Goal: Task Accomplishment & Management: Complete application form

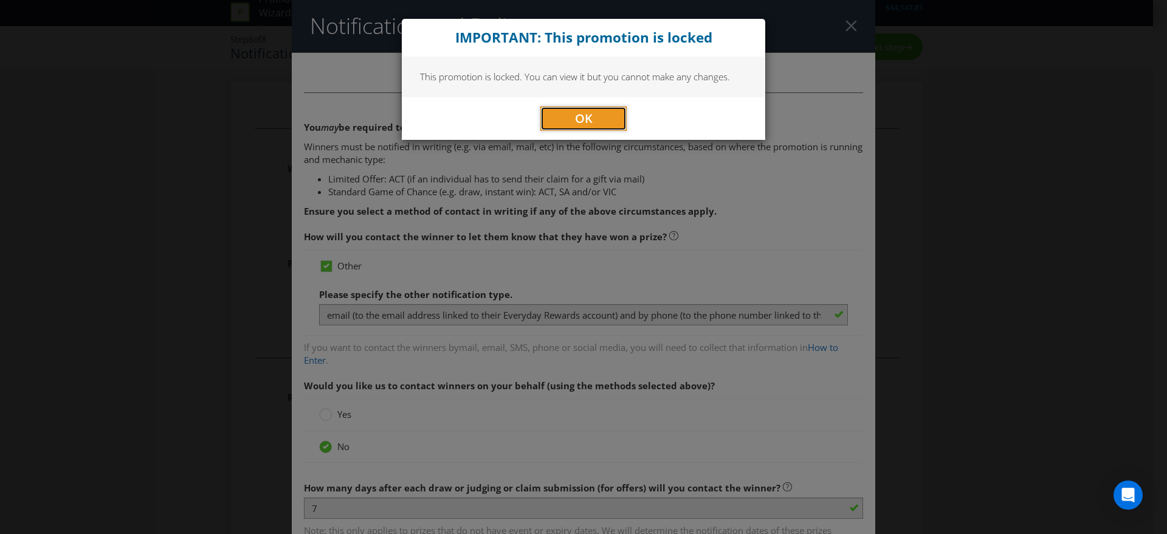
click at [600, 123] on button "OK" at bounding box center [583, 118] width 86 height 24
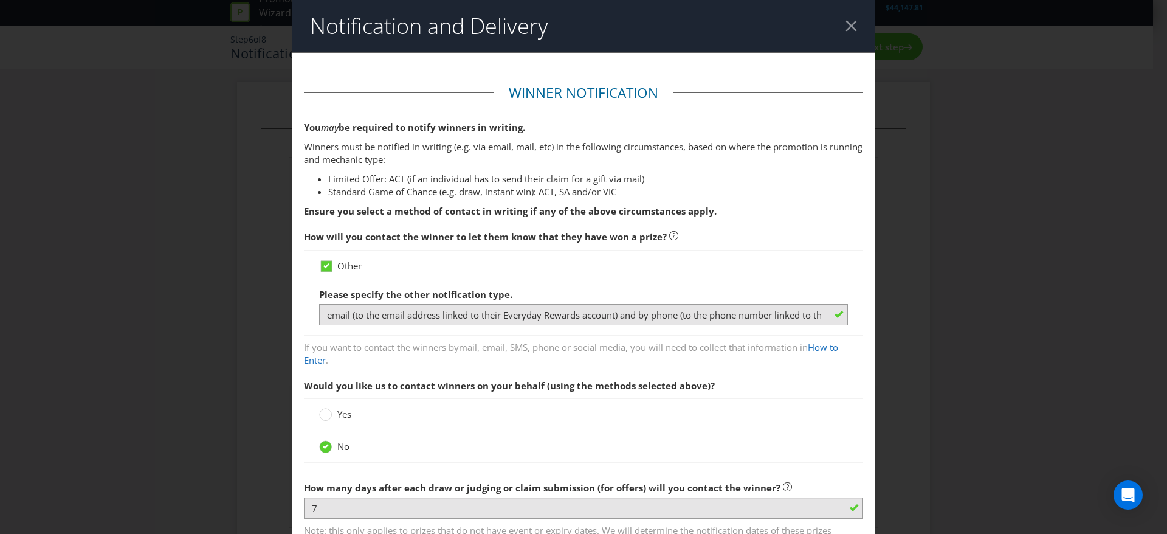
click at [839, 34] on header "Notification and Delivery" at bounding box center [583, 26] width 583 height 52
click at [845, 30] on div at bounding box center [851, 26] width 12 height 12
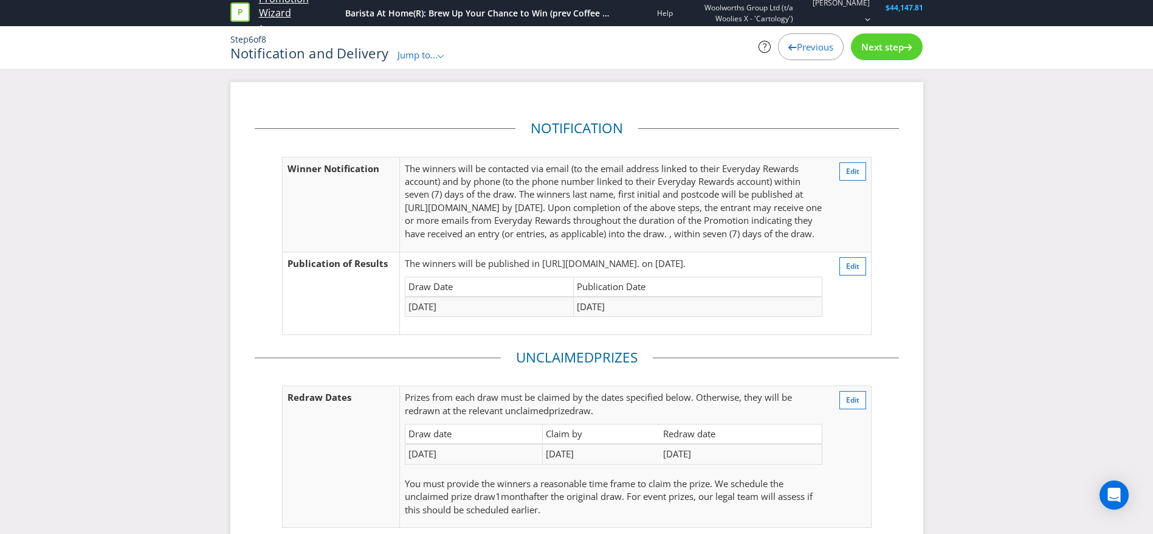
click at [277, 4] on link "Promotion Wizard" at bounding box center [299, 6] width 81 height 28
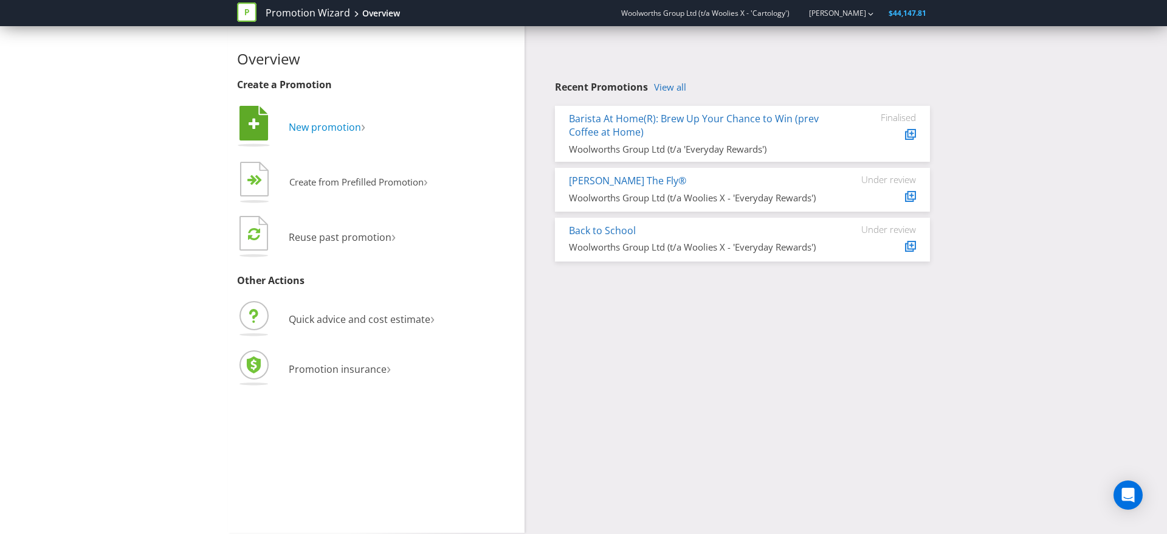
click at [318, 123] on span "New promotion" at bounding box center [325, 126] width 72 height 13
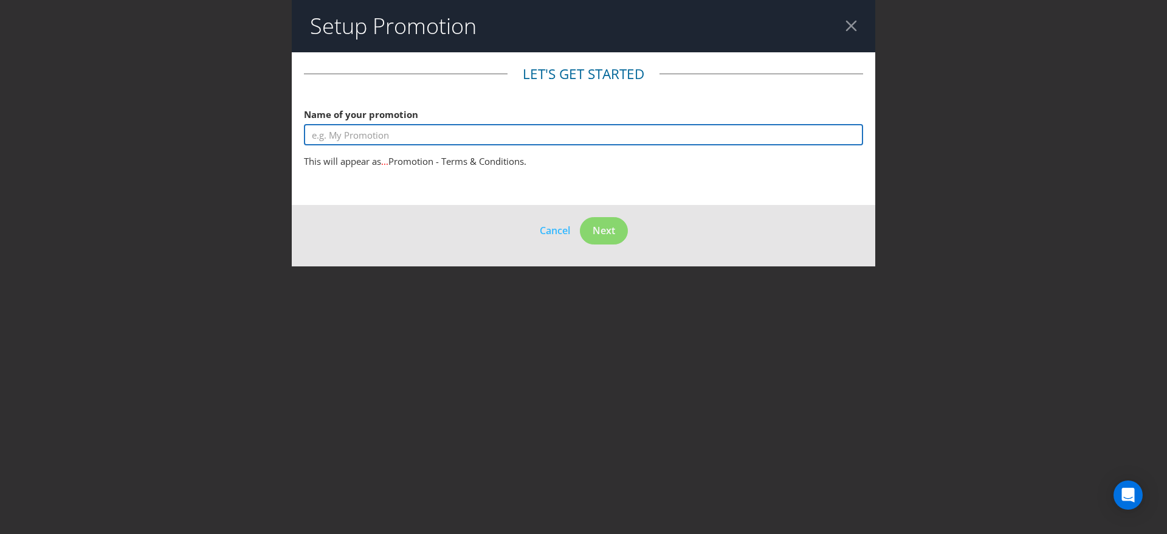
click at [492, 137] on input "text" at bounding box center [583, 134] width 559 height 21
click at [313, 126] on input "Prawns Competition" at bounding box center [583, 134] width 559 height 21
type input "Deli Prawns Competition"
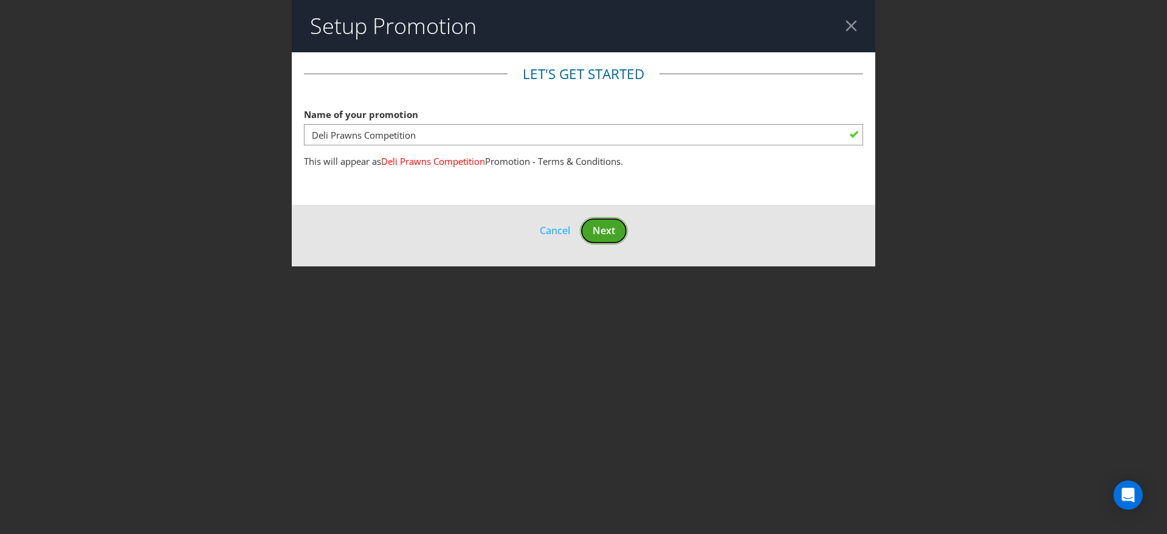
click at [591, 225] on button "Next" at bounding box center [604, 230] width 48 height 27
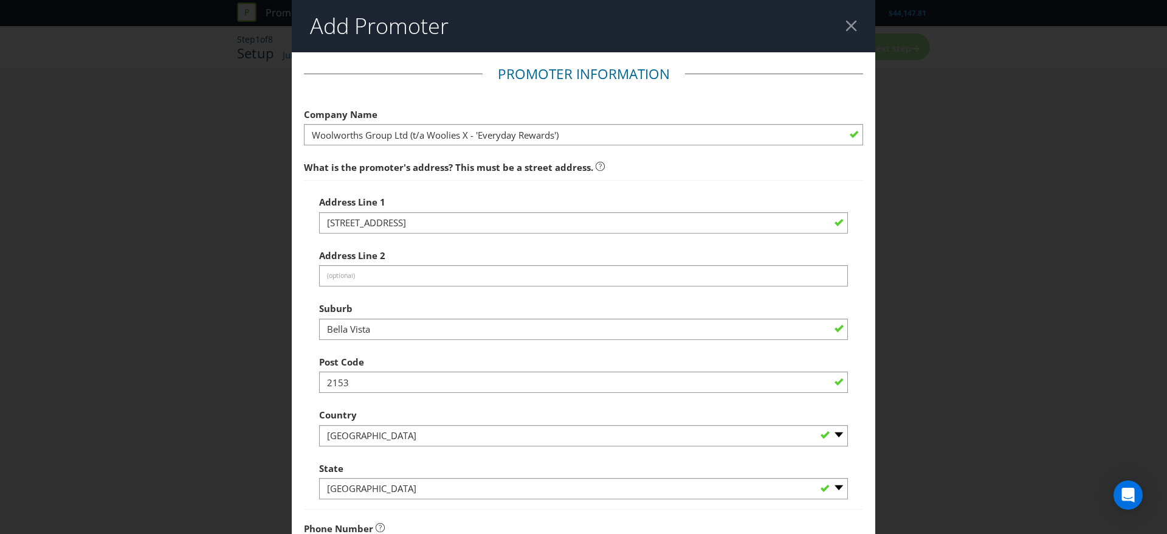
scroll to position [259, 0]
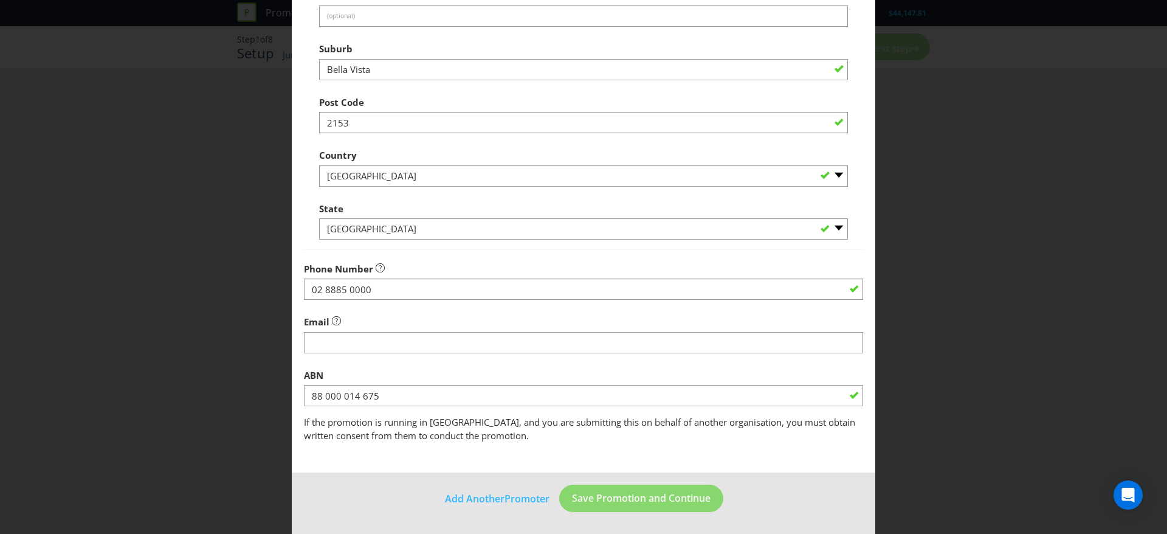
click at [380, 356] on fieldset "Promoter Information Company Name Woolworths Group Ltd (t/a Woolies X - 'Everyd…" at bounding box center [583, 123] width 559 height 637
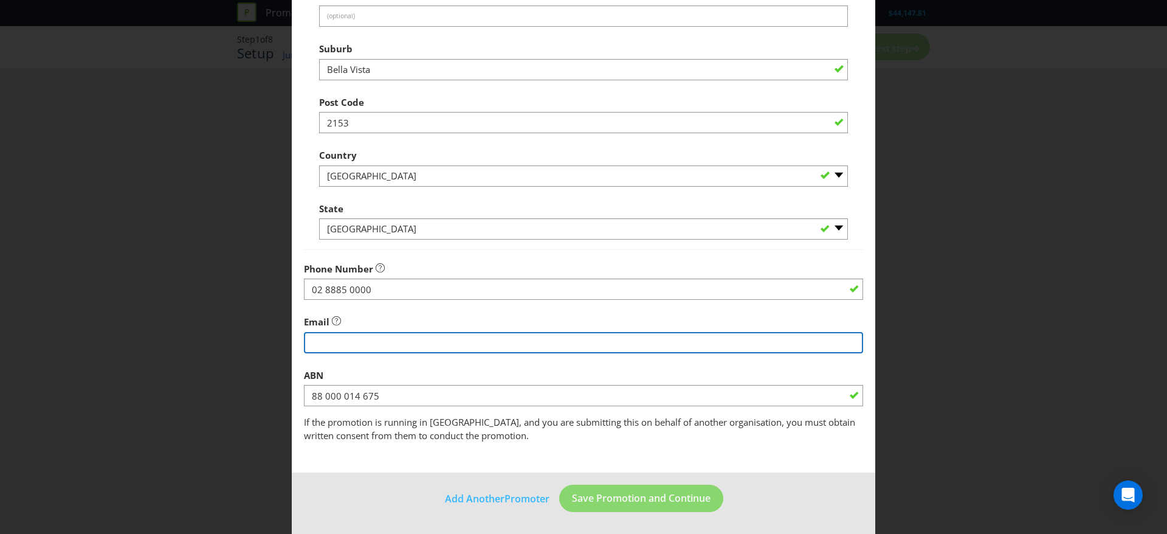
click at [391, 345] on input "string" at bounding box center [583, 342] width 559 height 21
type input "[EMAIL_ADDRESS][DOMAIN_NAME]"
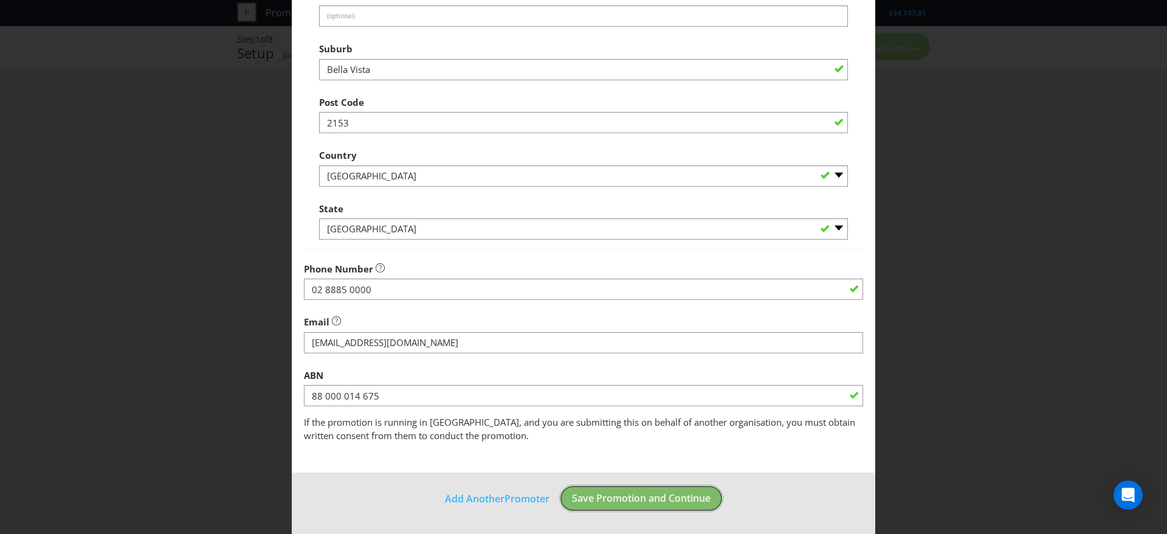
click at [654, 508] on button "Save Promotion and Continue" at bounding box center [641, 497] width 164 height 27
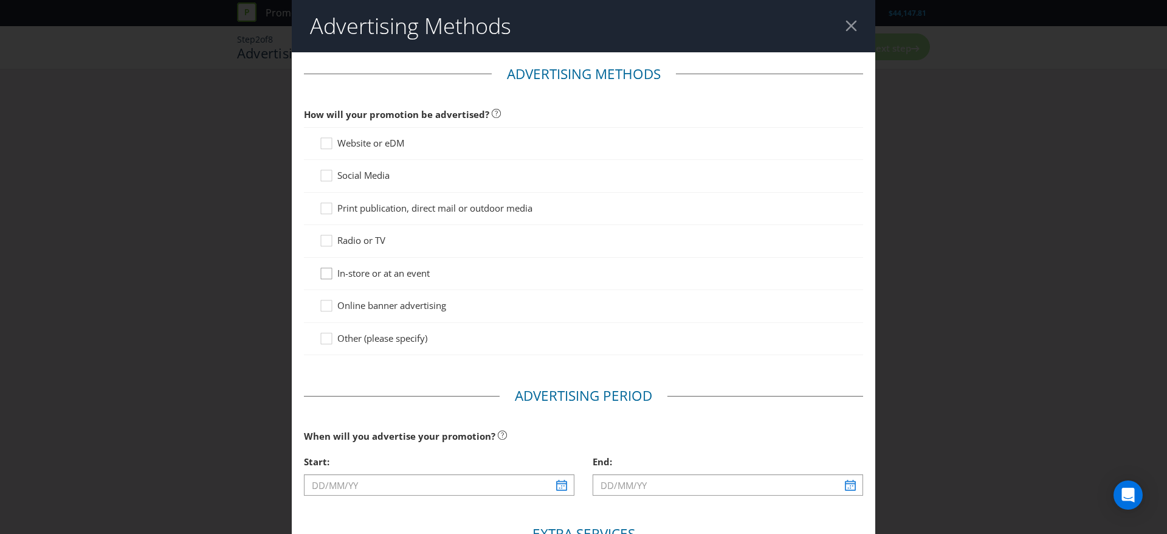
click at [324, 277] on icon at bounding box center [328, 276] width 18 height 18
click at [0, 0] on input "In-store or at an event" at bounding box center [0, 0] width 0 height 0
click at [319, 206] on icon at bounding box center [328, 211] width 18 height 18
click at [0, 0] on input "Print publication, direct mail or outdoor media" at bounding box center [0, 0] width 0 height 0
click at [324, 139] on div at bounding box center [326, 139] width 6 height 6
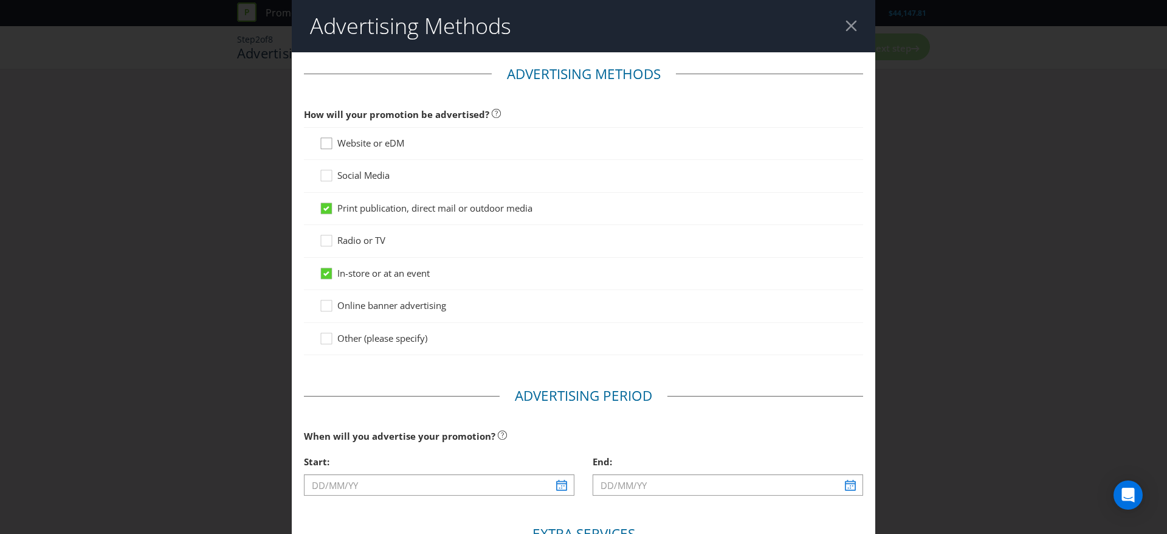
click at [0, 0] on input "Website or eDM" at bounding box center [0, 0] width 0 height 0
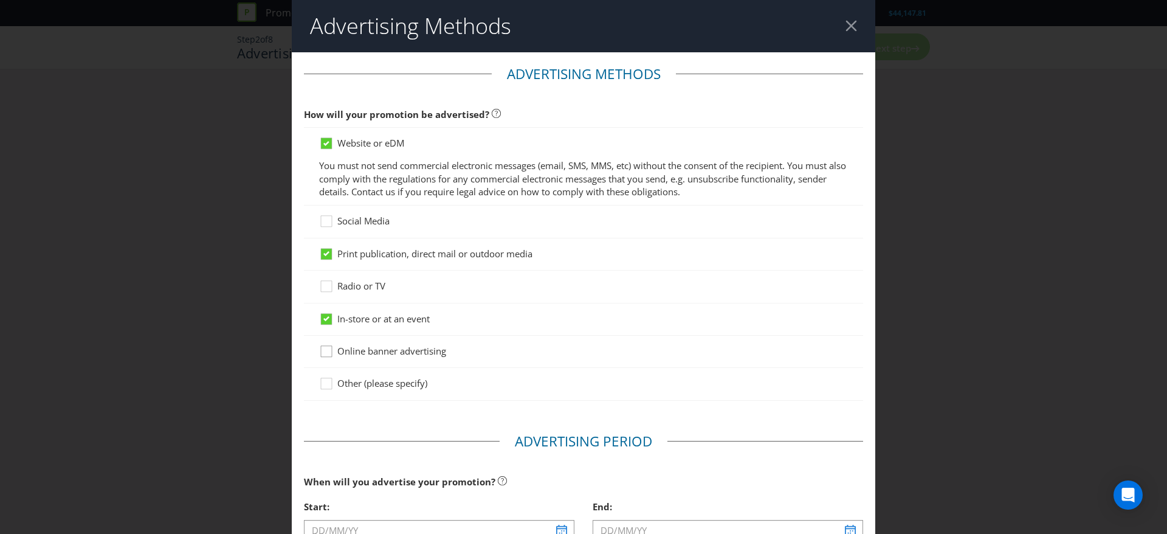
click at [319, 349] on icon at bounding box center [328, 354] width 18 height 18
click at [0, 0] on input "Online banner advertising" at bounding box center [0, 0] width 0 height 0
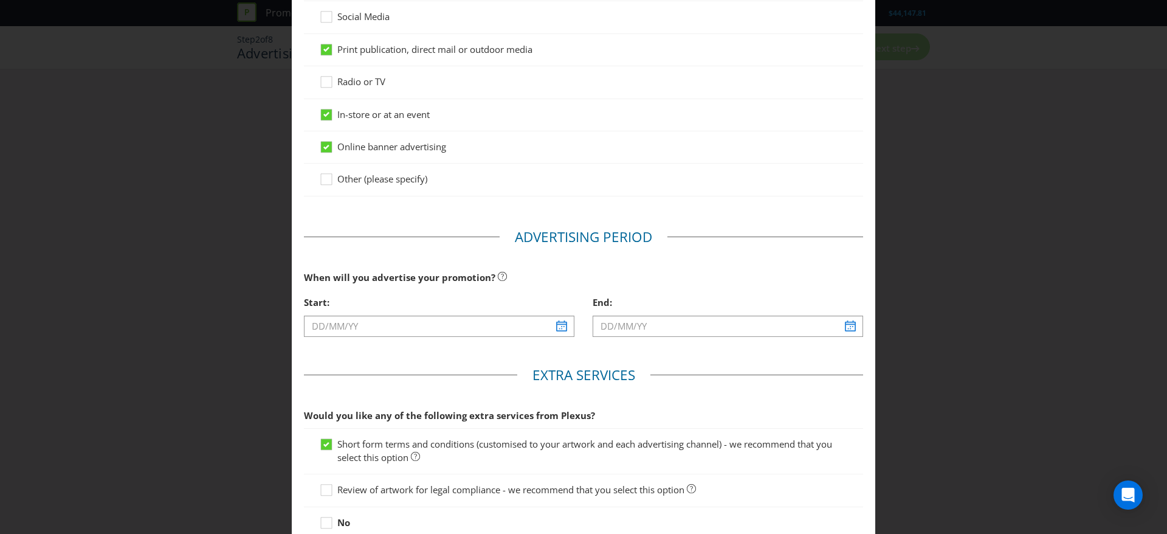
scroll to position [308, 0]
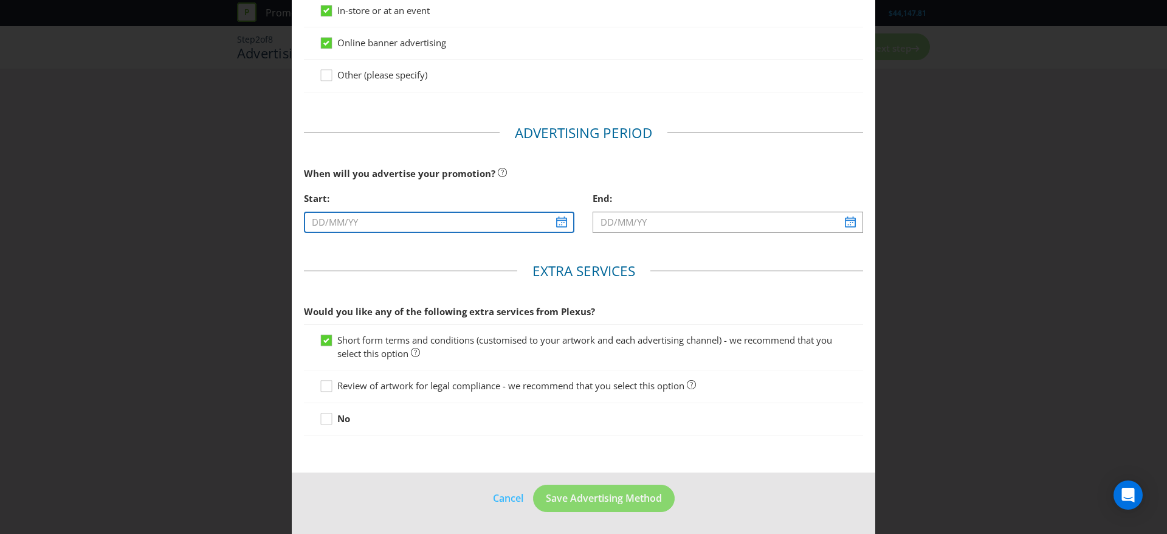
click at [551, 213] on input "text" at bounding box center [439, 221] width 270 height 21
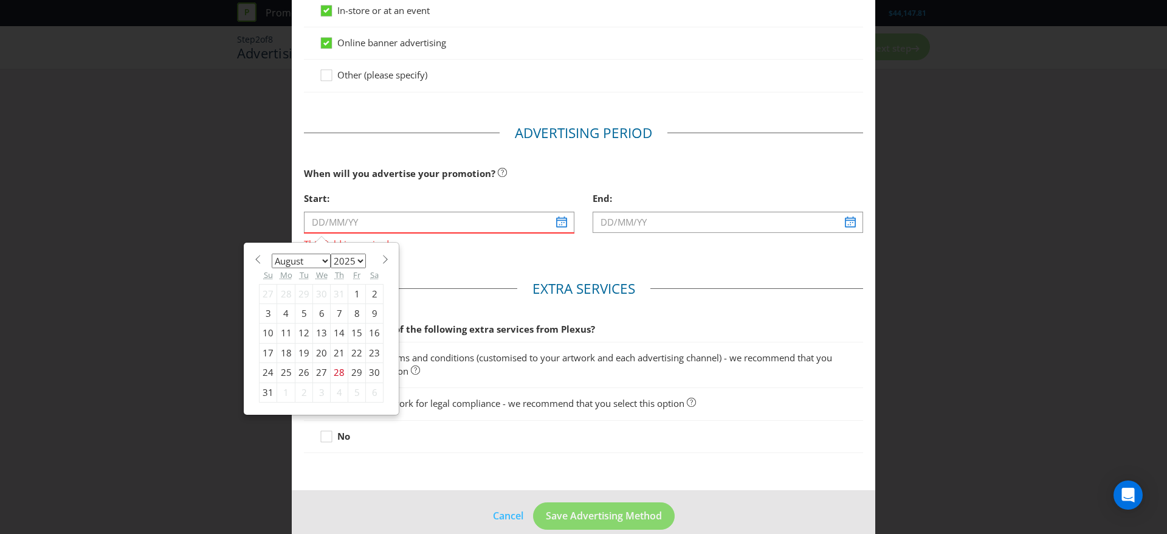
click at [319, 258] on select "January February March April May June July August September October November De…" at bounding box center [301, 260] width 59 height 15
click at [318, 259] on select "January February March April May June July August September October November De…" at bounding box center [301, 260] width 59 height 15
select select "10"
click at [272, 253] on select "January February March April May June July August September October November De…" at bounding box center [301, 260] width 59 height 15
click at [360, 258] on select "2025 2026 2027 2028 2029 2030 2031 2032 2033 2034 2035" at bounding box center [348, 260] width 35 height 15
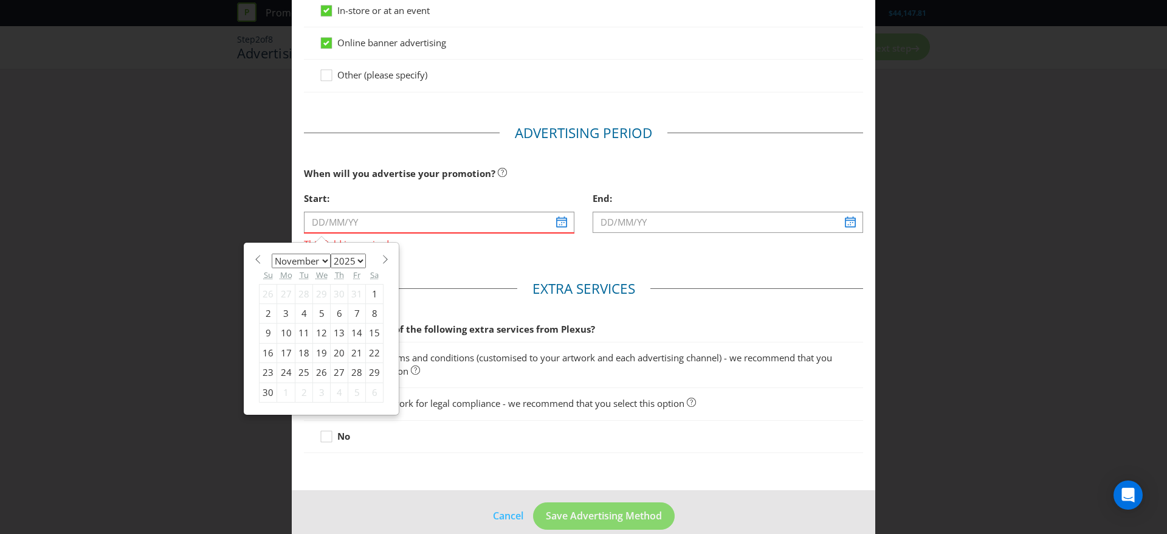
click at [360, 258] on select "2025 2026 2027 2028 2029 2030 2031 2032 2033 2034 2035" at bounding box center [348, 260] width 35 height 15
click at [317, 369] on div "26" at bounding box center [322, 372] width 18 height 19
type input "[DATE]"
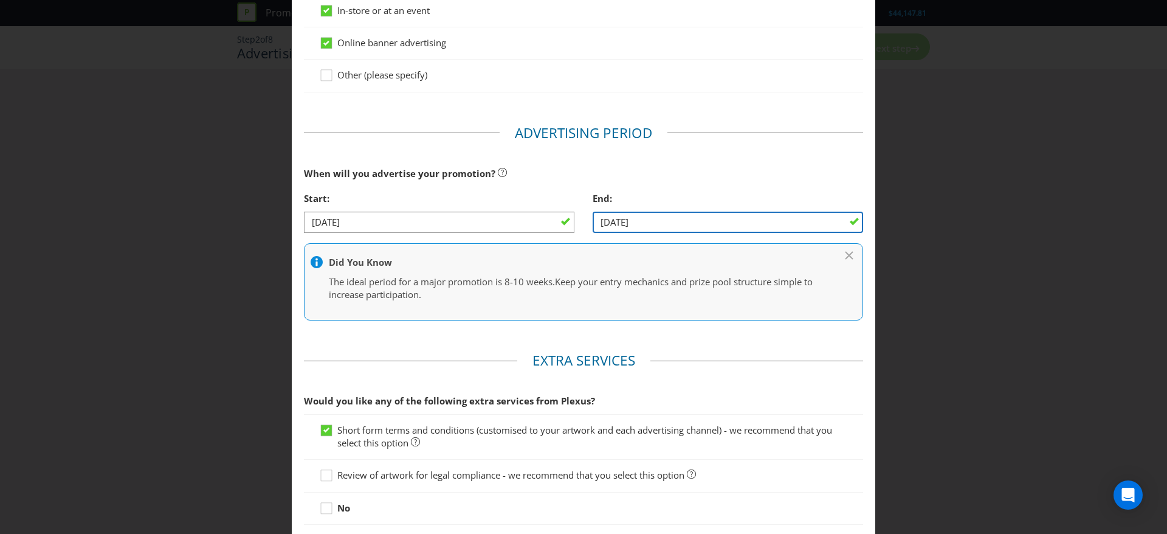
click at [633, 217] on input "[DATE]" at bounding box center [728, 221] width 270 height 21
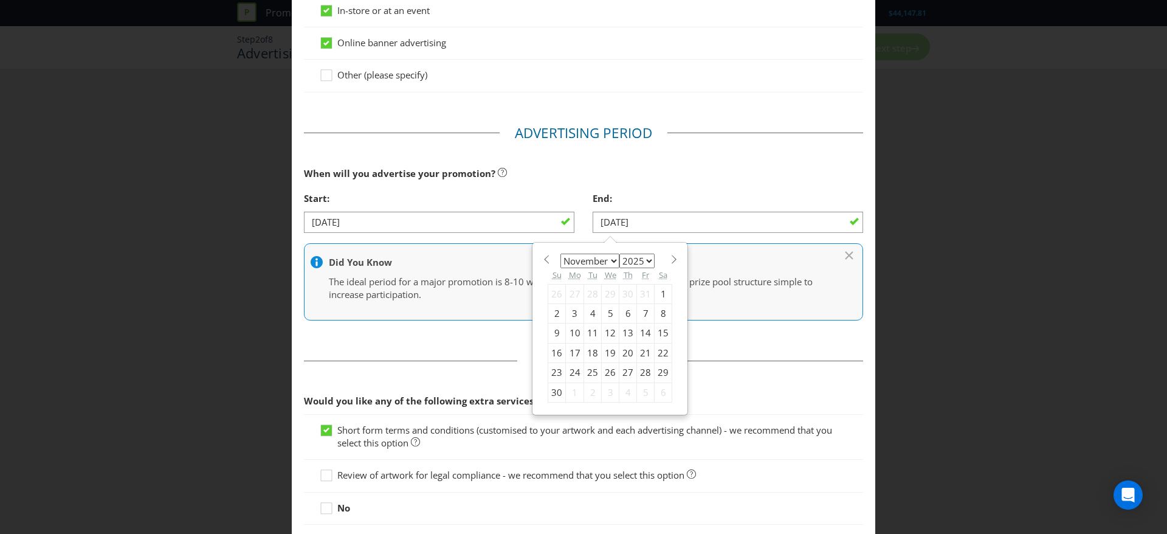
click at [605, 263] on select "January February March April May June July August September October November De…" at bounding box center [589, 260] width 59 height 15
select select "11"
click at [560, 253] on select "January February March April May June July August September October November De…" at bounding box center [589, 260] width 59 height 15
click at [584, 373] on div "30" at bounding box center [593, 372] width 18 height 19
type input "[DATE]"
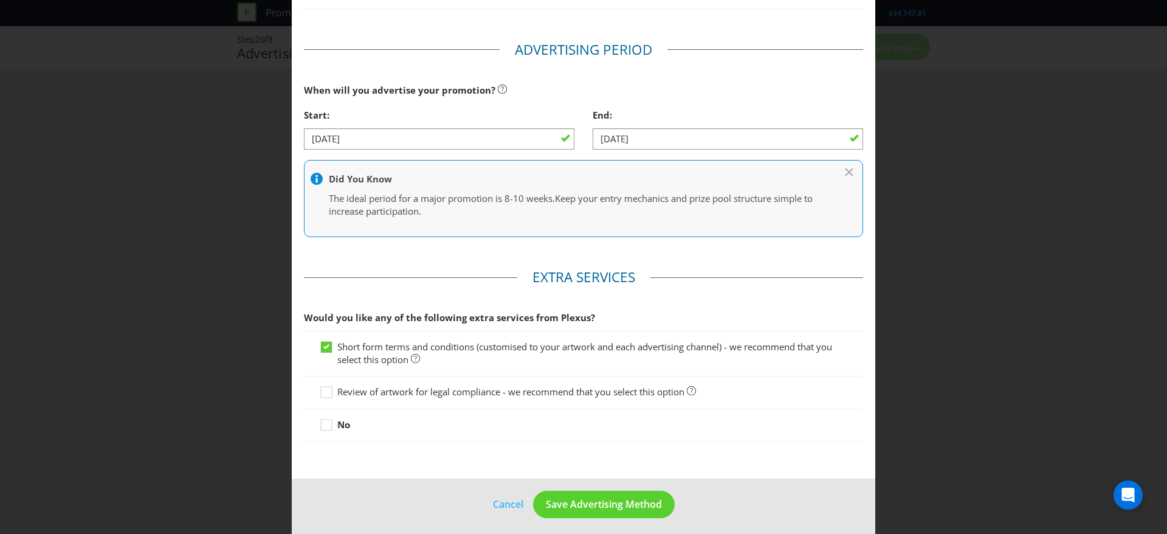
scroll to position [397, 0]
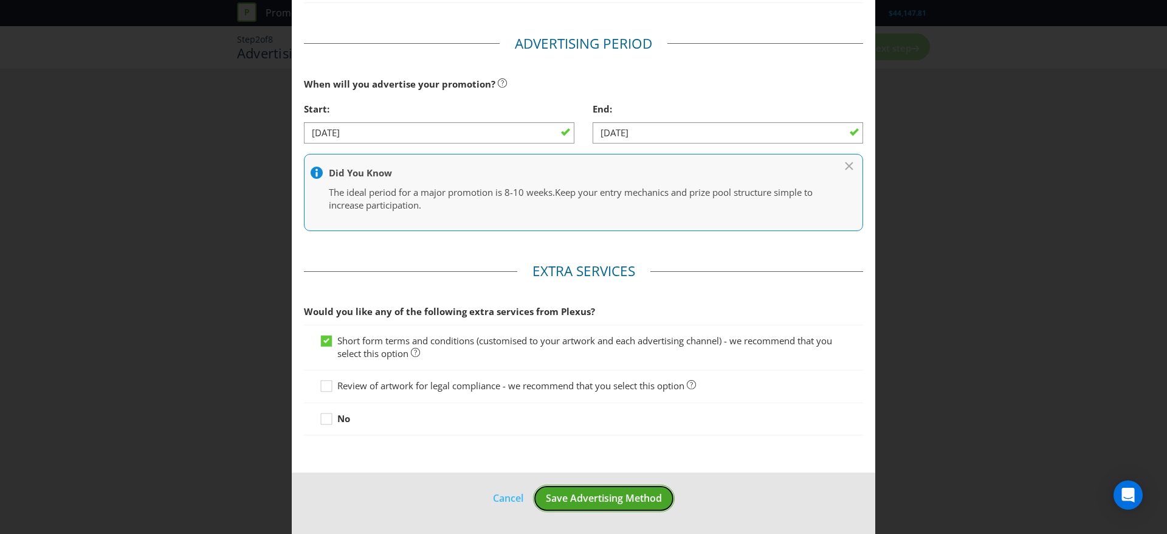
click at [589, 498] on span "Save Advertising Method" at bounding box center [604, 497] width 116 height 13
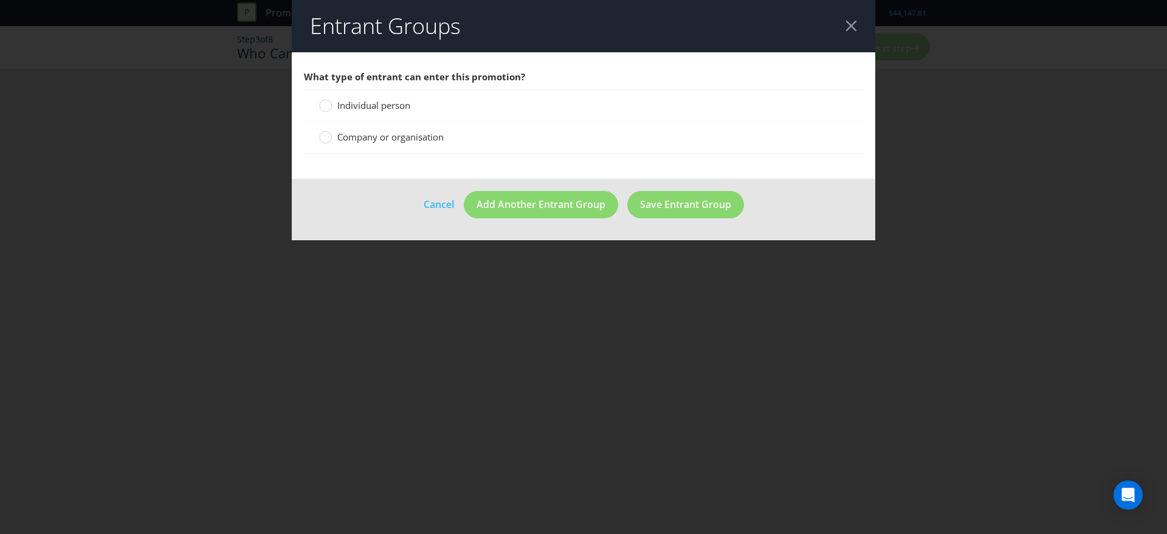
click at [377, 99] on span "Individual person" at bounding box center [373, 105] width 73 height 12
click at [0, 0] on input "Individual person" at bounding box center [0, 0] width 0 height 0
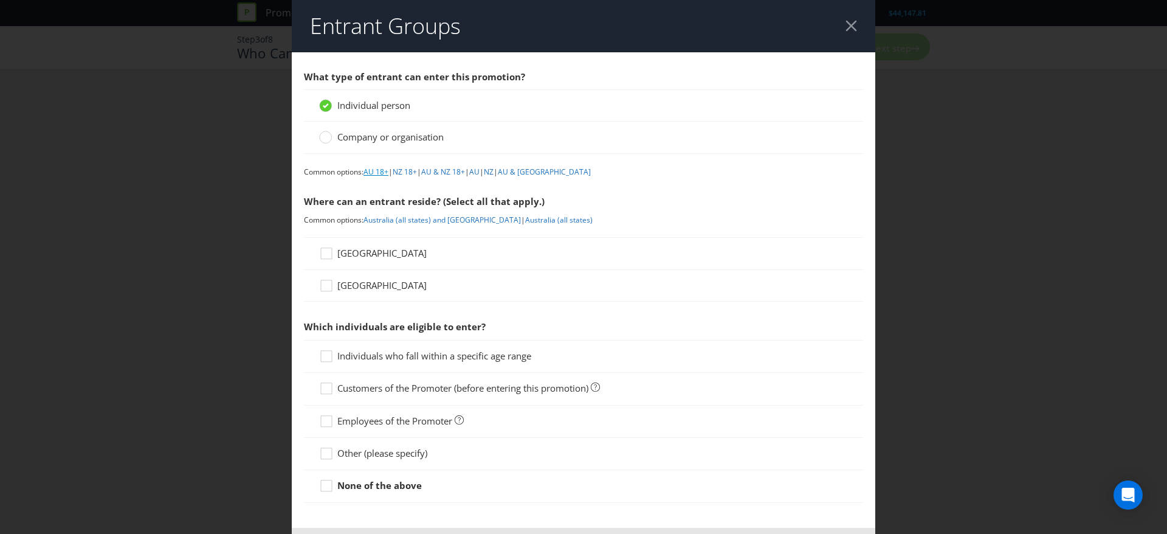
click at [376, 172] on link "AU 18+" at bounding box center [375, 172] width 25 height 10
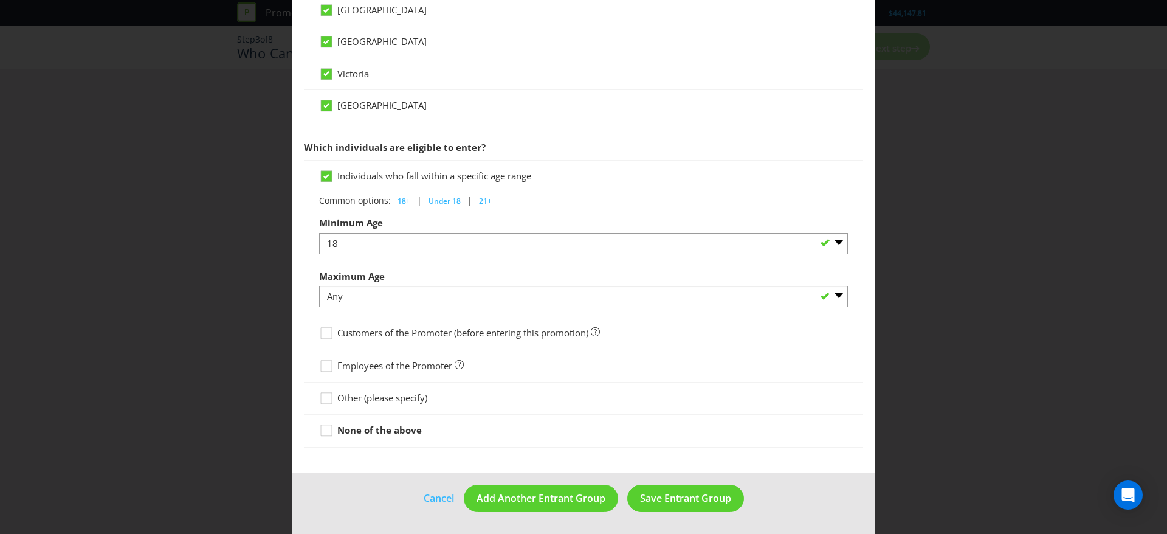
click at [369, 396] on span "Other (please specify)" at bounding box center [382, 397] width 90 height 12
click at [0, 0] on input "Other (please specify)" at bounding box center [0, 0] width 0 height 0
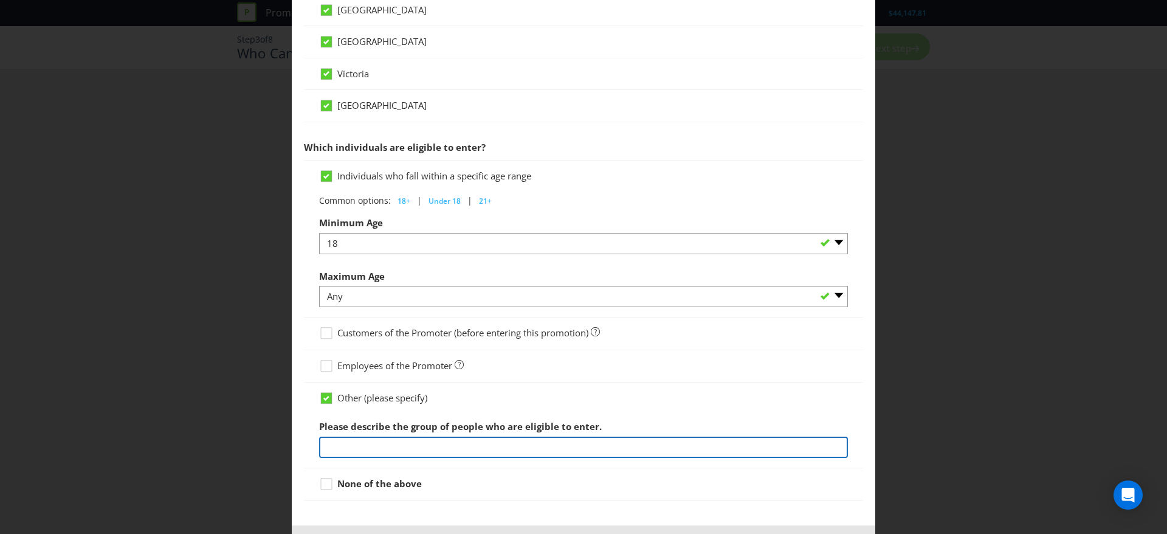
click at [543, 454] on input "text" at bounding box center [583, 446] width 529 height 21
type input "an Existing Everyday Rewards Member with a valid email address registered with …"
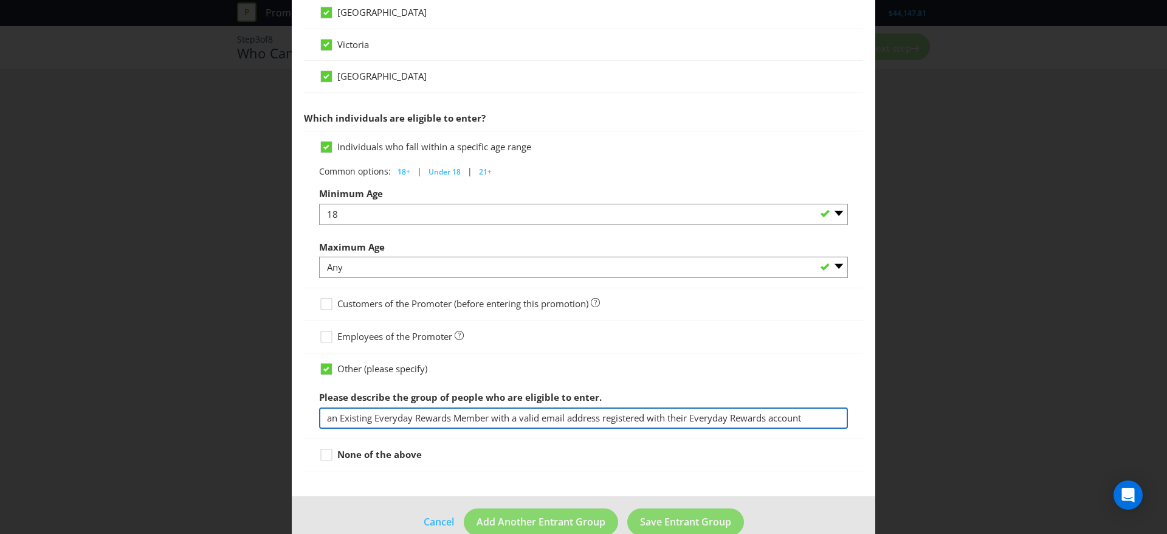
scroll to position [558, 0]
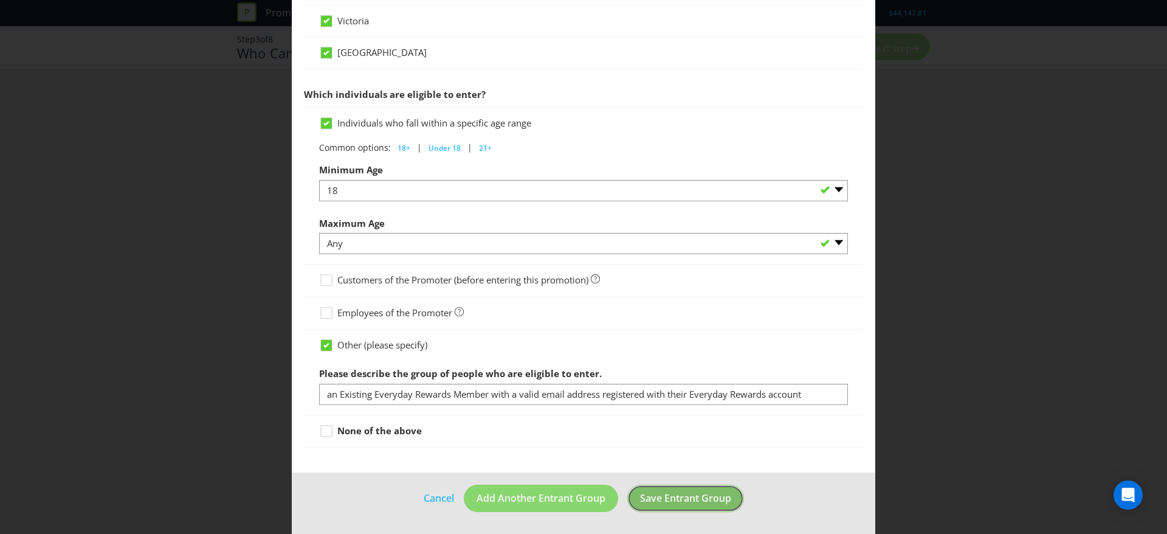
click at [714, 505] on button "Save Entrant Group" at bounding box center [685, 497] width 117 height 27
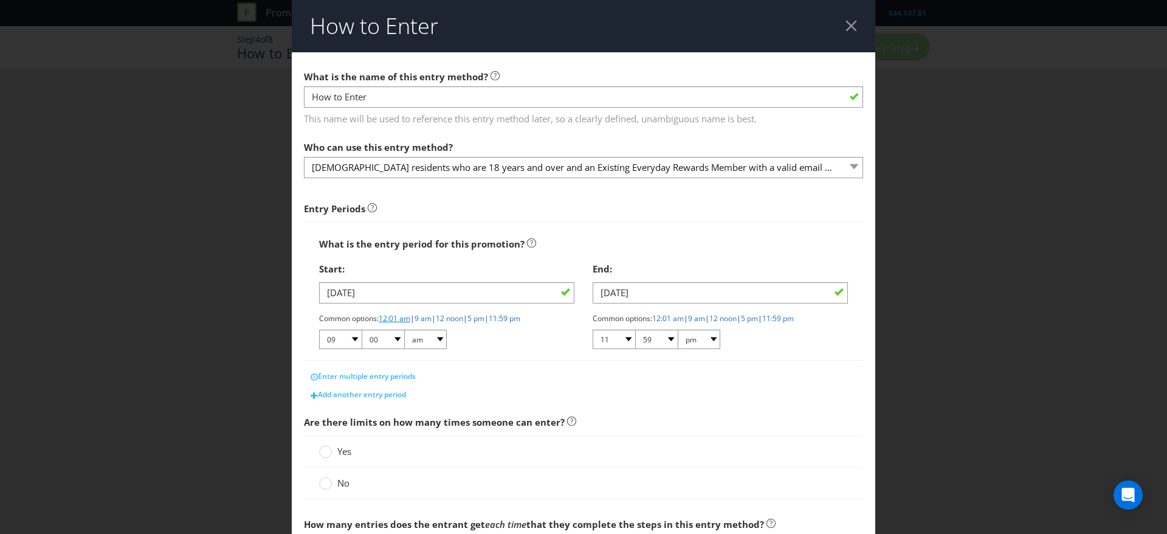
click at [399, 318] on link "12:01 am" at bounding box center [395, 318] width 32 height 10
select select "12"
select select "01"
click at [794, 320] on link "11:59 pm" at bounding box center [778, 318] width 32 height 10
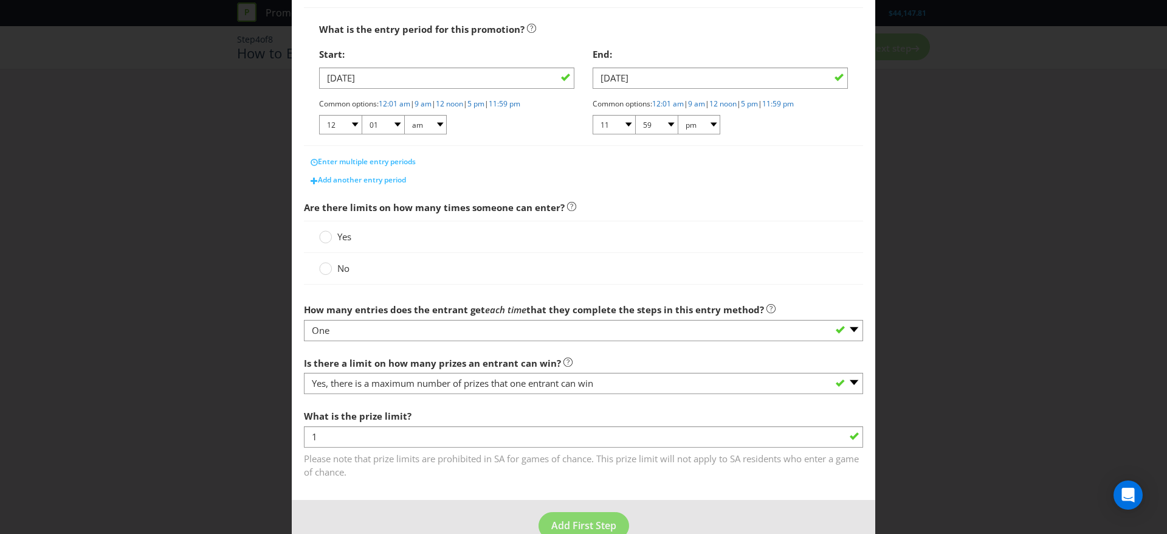
scroll to position [215, 0]
click at [343, 264] on span "No" at bounding box center [343, 267] width 12 height 12
click at [0, 0] on input "No" at bounding box center [0, 0] width 0 height 0
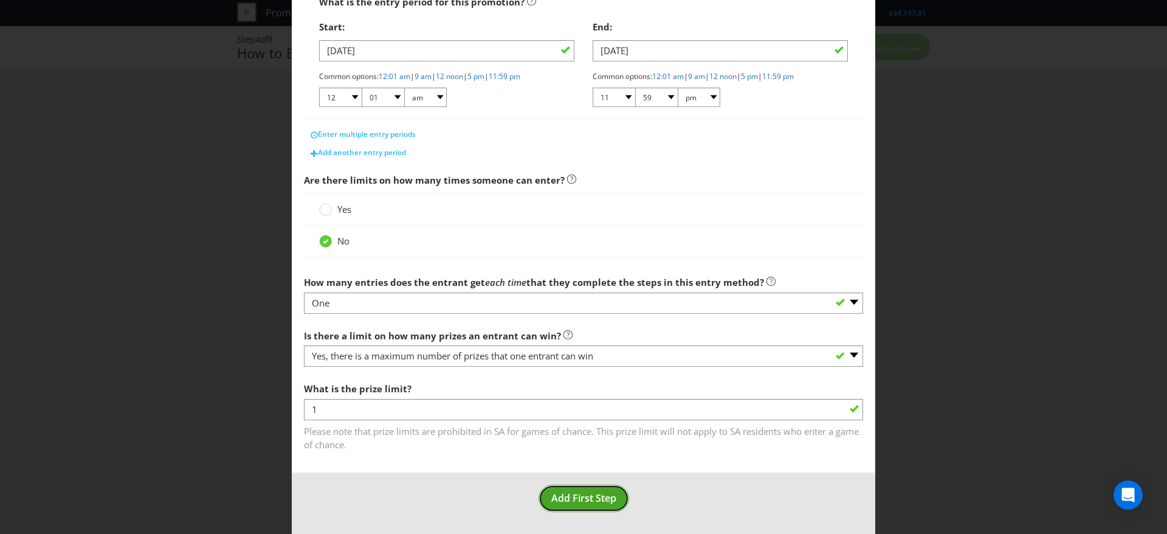
click at [592, 499] on span "Add First Step" at bounding box center [583, 497] width 65 height 13
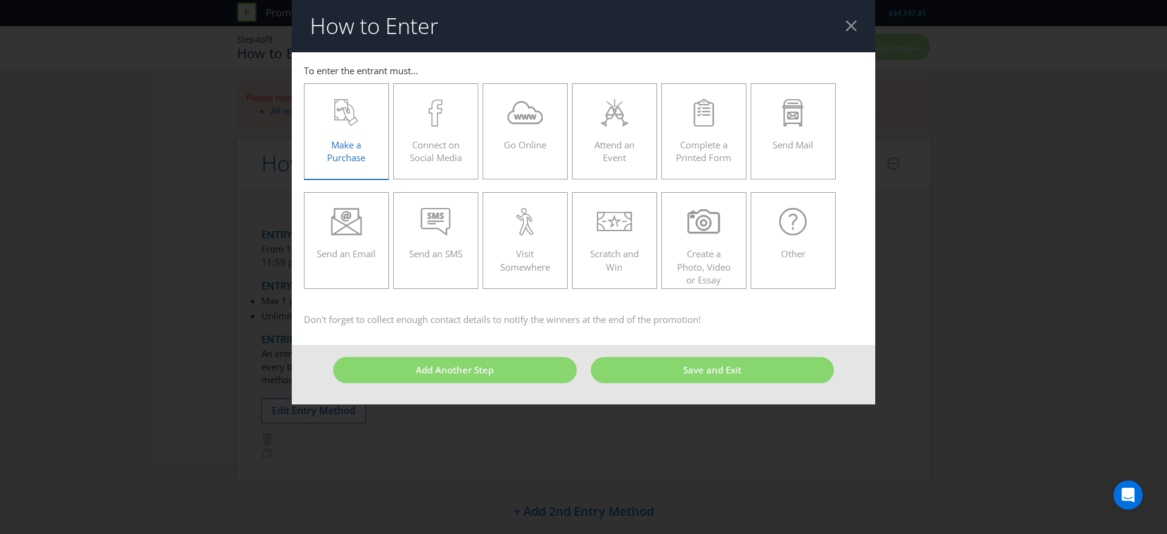
click at [341, 154] on span "Make a Purchase" at bounding box center [346, 151] width 38 height 25
click at [0, 0] on input "Make a Purchase" at bounding box center [0, 0] width 0 height 0
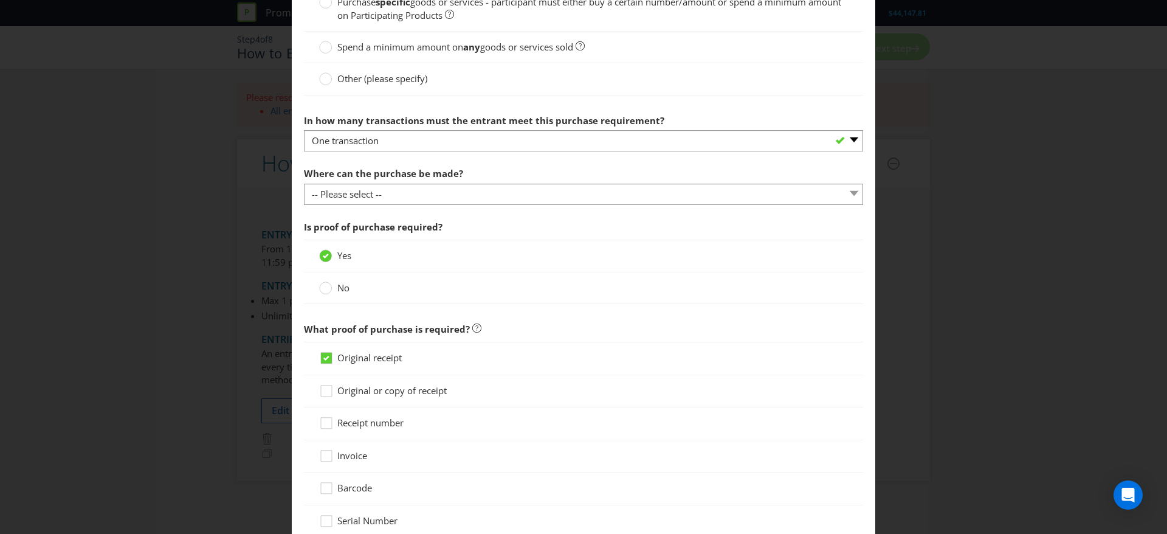
scroll to position [365, 0]
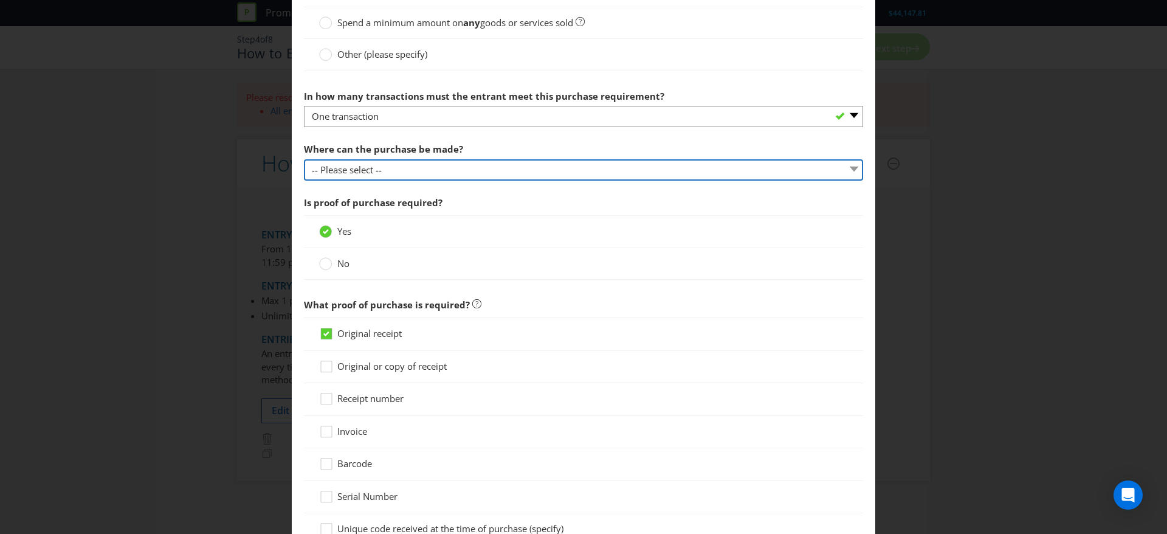
click at [476, 163] on select "-- Please select -- Any stores displaying promotional material (including onlin…" at bounding box center [583, 169] width 559 height 21
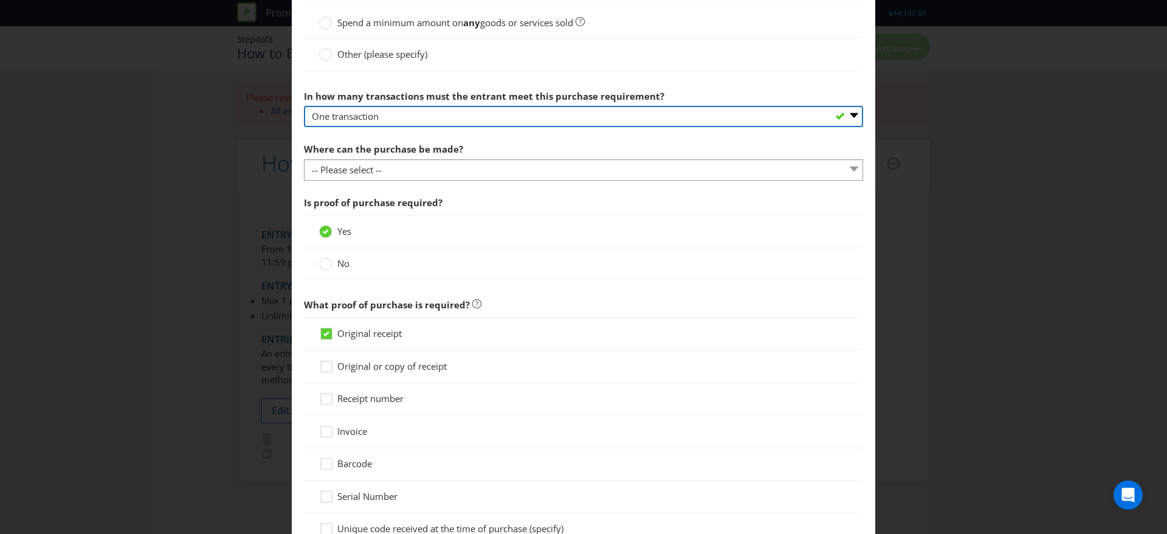
click at [501, 114] on select "-- Please select -- One transaction A specific number of transactions Any numbe…" at bounding box center [583, 116] width 559 height 21
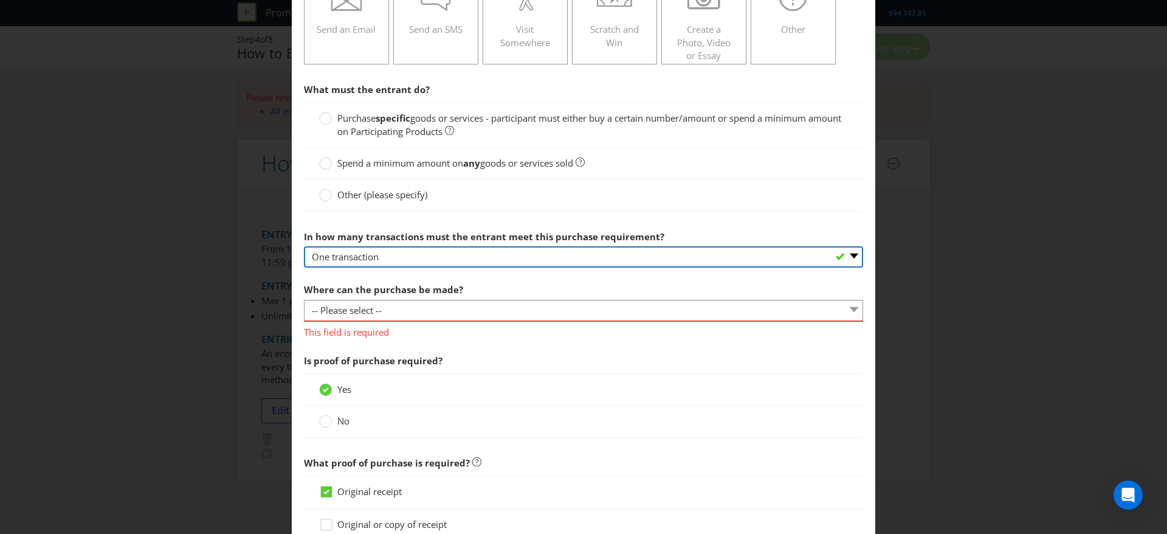
scroll to position [224, 0]
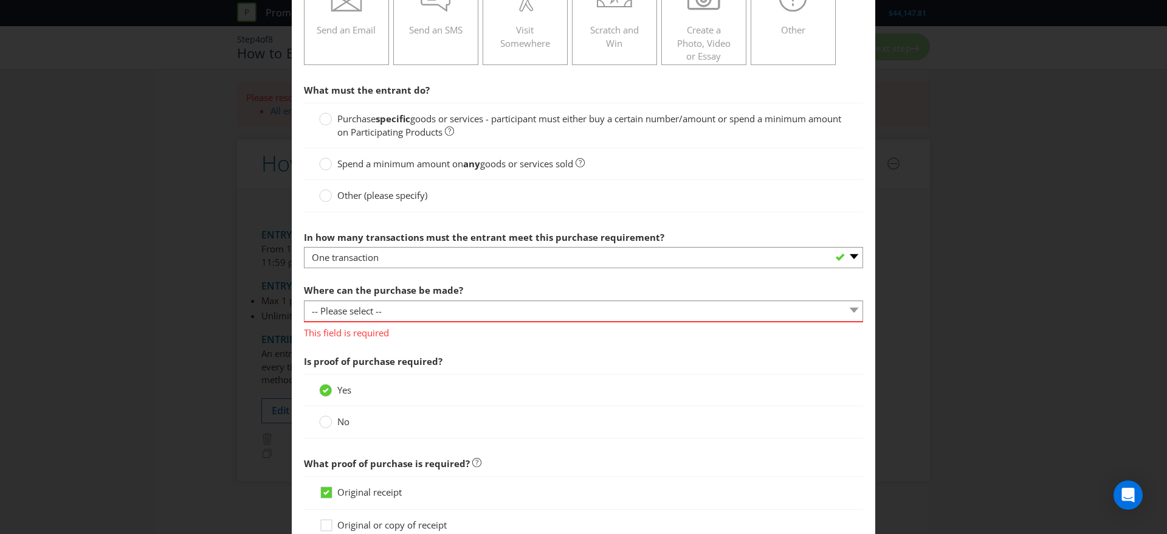
click at [501, 132] on label "Purchase specific goods or services - participant must either buy a certain num…" at bounding box center [583, 125] width 529 height 26
click at [0, 0] on input "Purchase specific goods or services - participant must either buy a certain num…" at bounding box center [0, 0] width 0 height 0
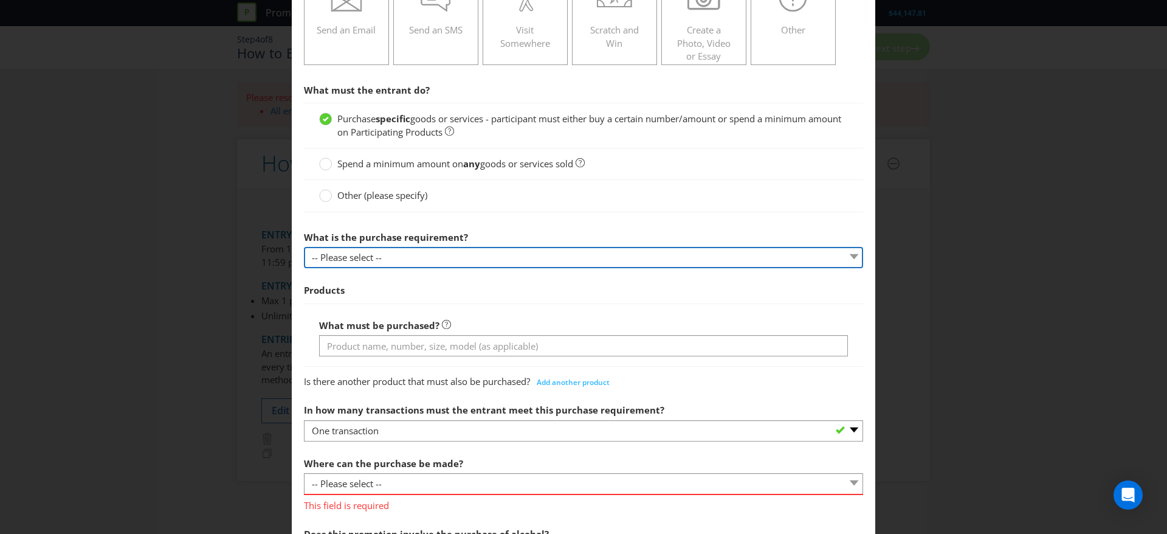
click at [549, 249] on select "-- Please select -- Buy a certain number of these products or services Spend a …" at bounding box center [583, 257] width 559 height 21
click at [304, 247] on select "-- Please select -- Buy a certain number of these products or services Spend a …" at bounding box center [583, 257] width 559 height 21
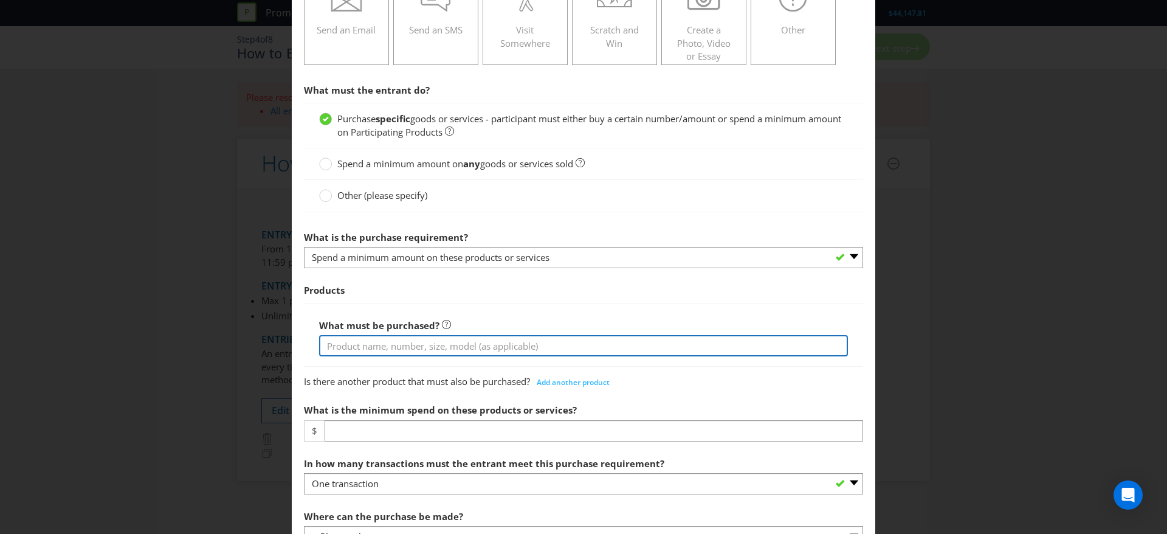
click at [596, 347] on input "text" at bounding box center [583, 345] width 529 height 21
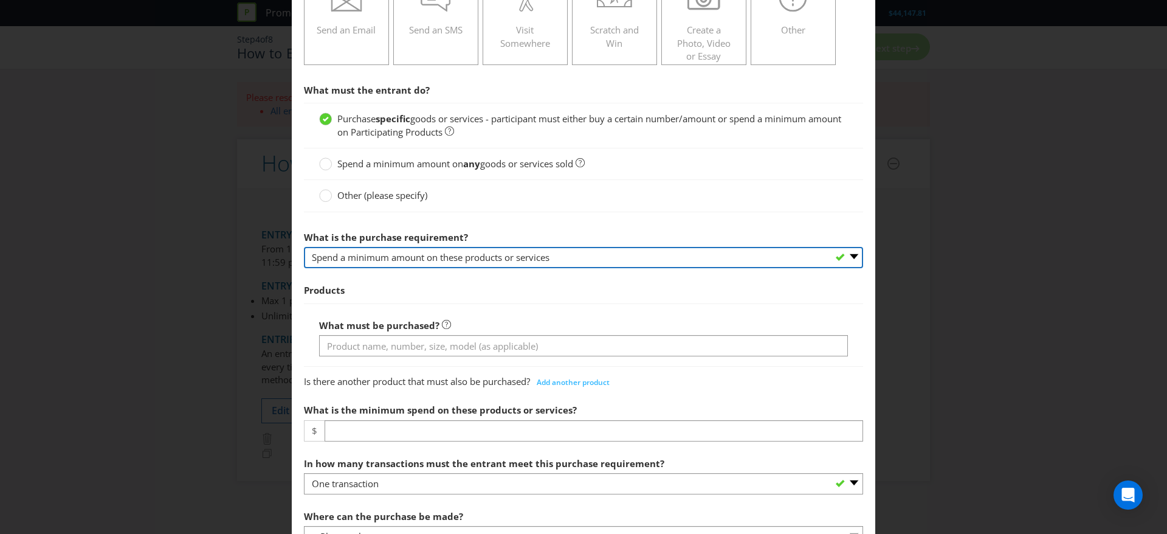
click at [657, 263] on select "-- Please select -- Buy a certain number of these products or services Spend a …" at bounding box center [583, 257] width 559 height 21
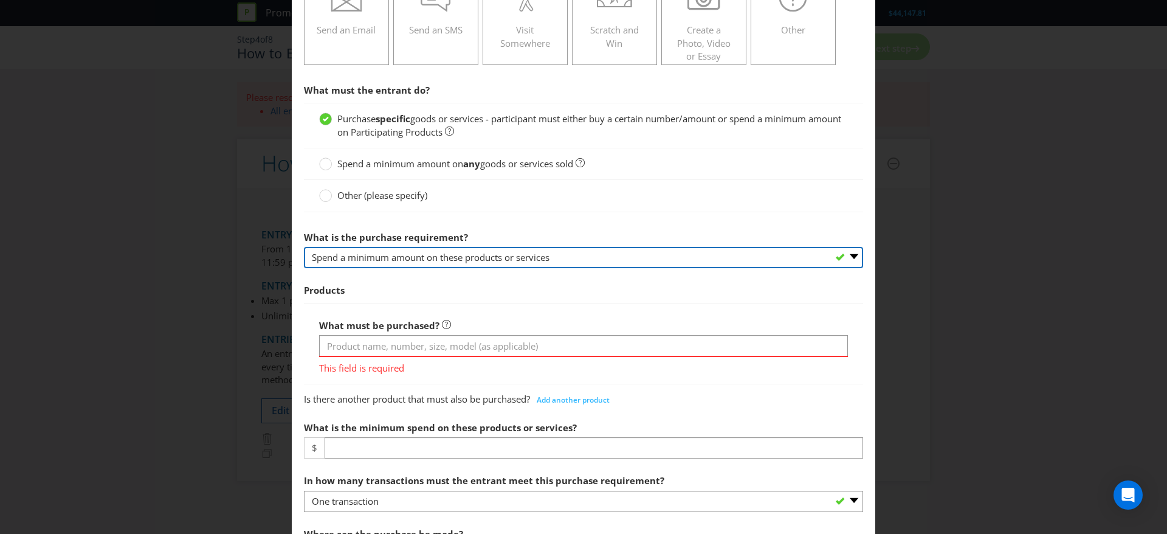
select select "MINIMUM_QUANTITY"
click at [304, 247] on select "-- Please select -- Buy a certain number of these products or services Spend a …" at bounding box center [583, 257] width 559 height 21
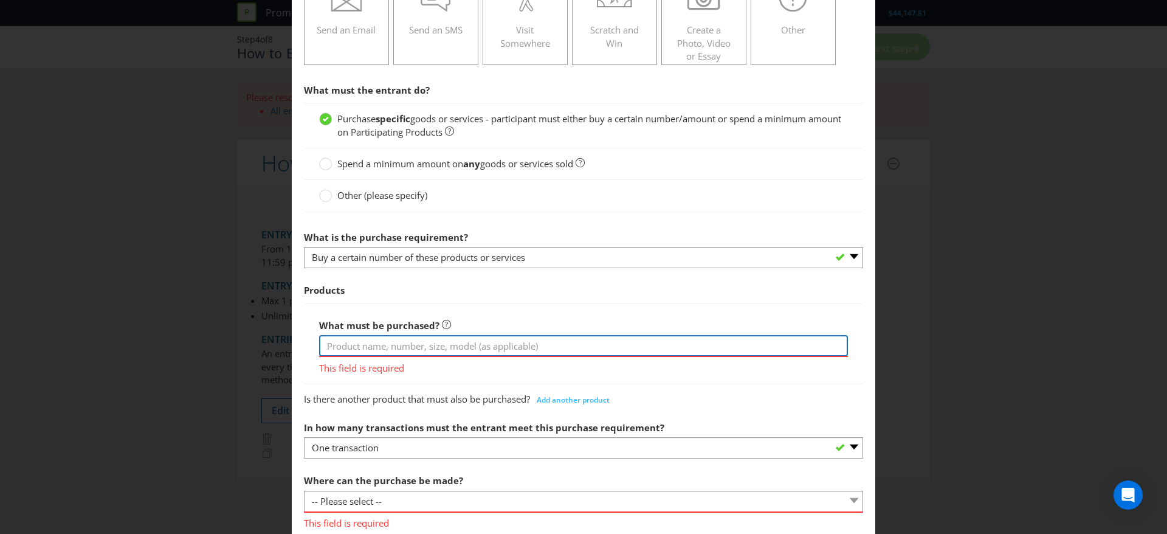
click at [589, 342] on input "text" at bounding box center [583, 345] width 529 height 21
type input "A"
type input "any 1kg [PERSON_NAME]"
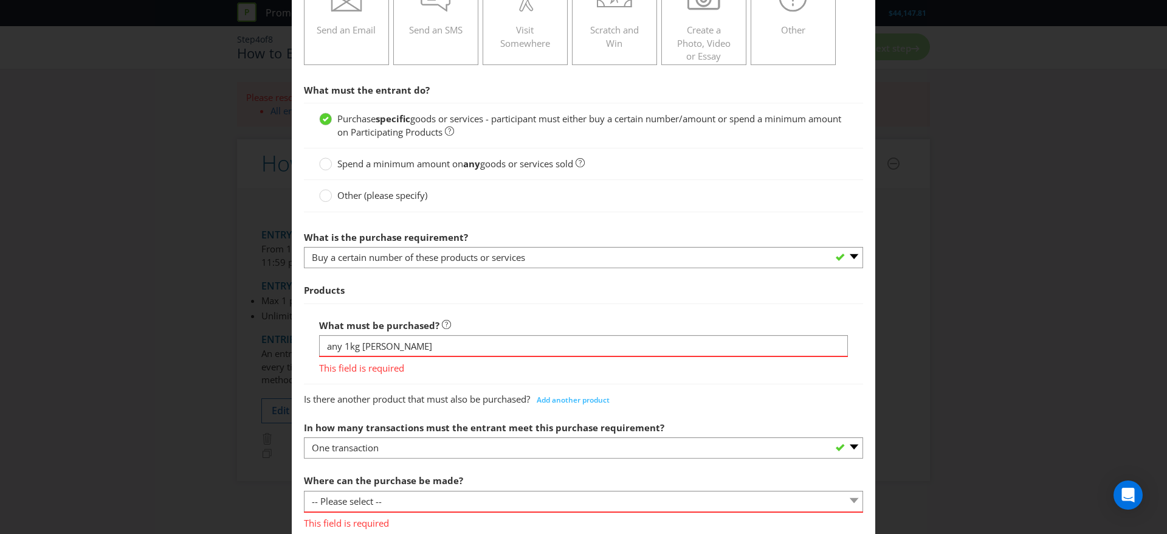
click at [628, 310] on div "What must be purchased? any 1kg Deli Prawns This field is required" at bounding box center [583, 343] width 559 height 81
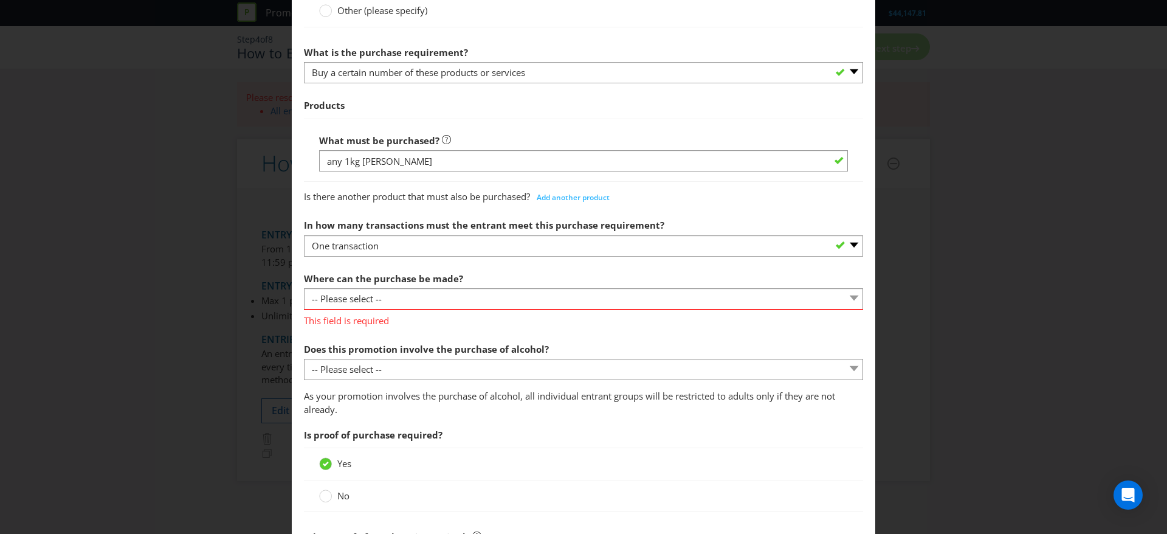
scroll to position [410, 0]
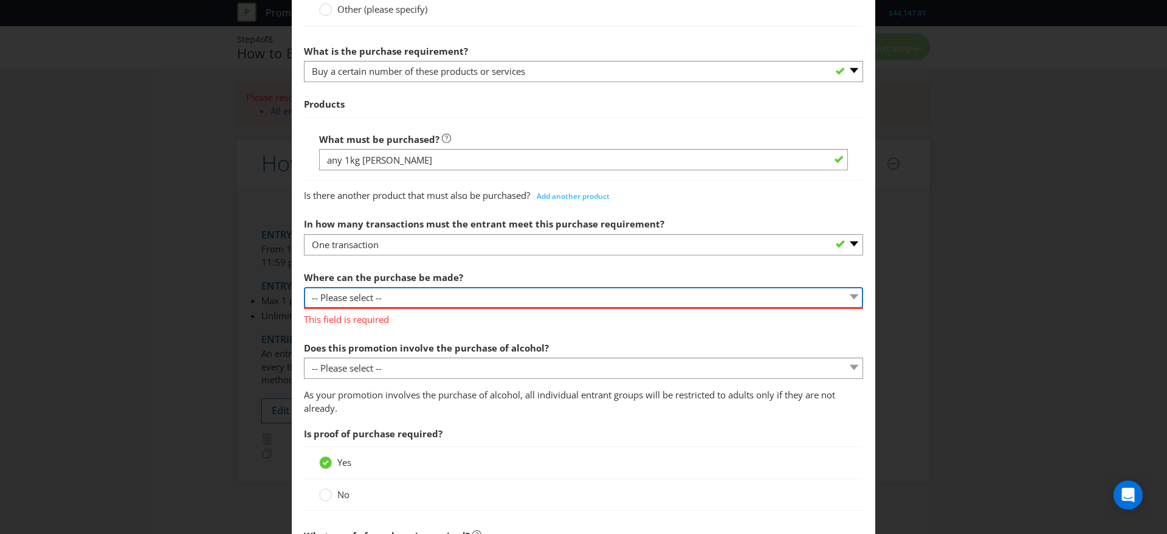
click at [550, 300] on select "-- Please select -- Any stores displaying promotional material (including onlin…" at bounding box center [583, 297] width 559 height 21
select select "OTHER"
click at [304, 287] on select "-- Please select -- Any stores displaying promotional material (including onlin…" at bounding box center [583, 297] width 559 height 21
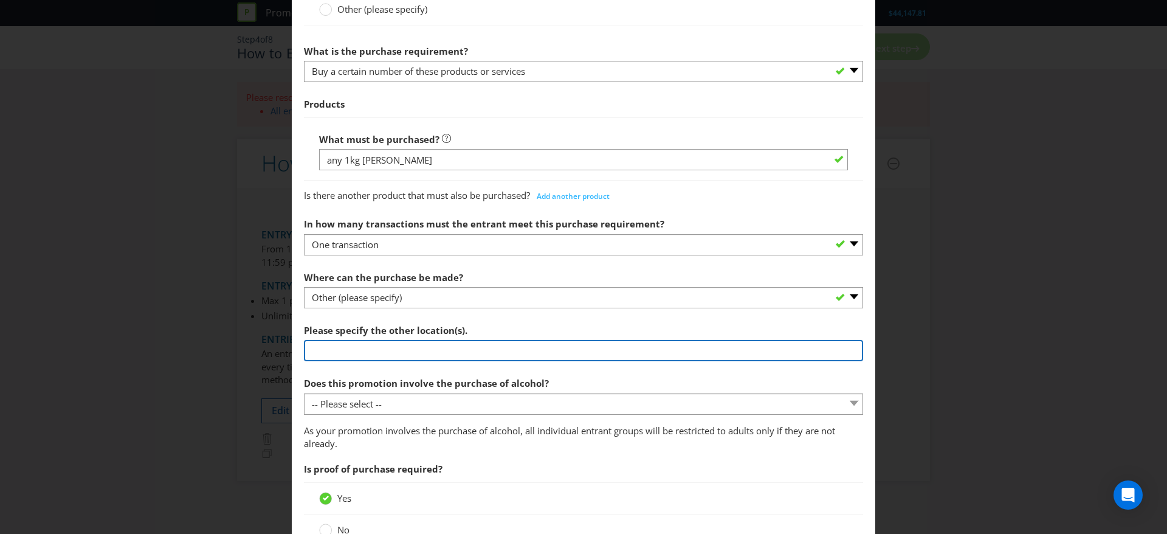
click at [511, 351] on input "text" at bounding box center [583, 350] width 559 height 21
type input "any Woolworths supermarket in [GEOGRAPHIC_DATA], Woolworths Metro in [GEOGRAPHI…"
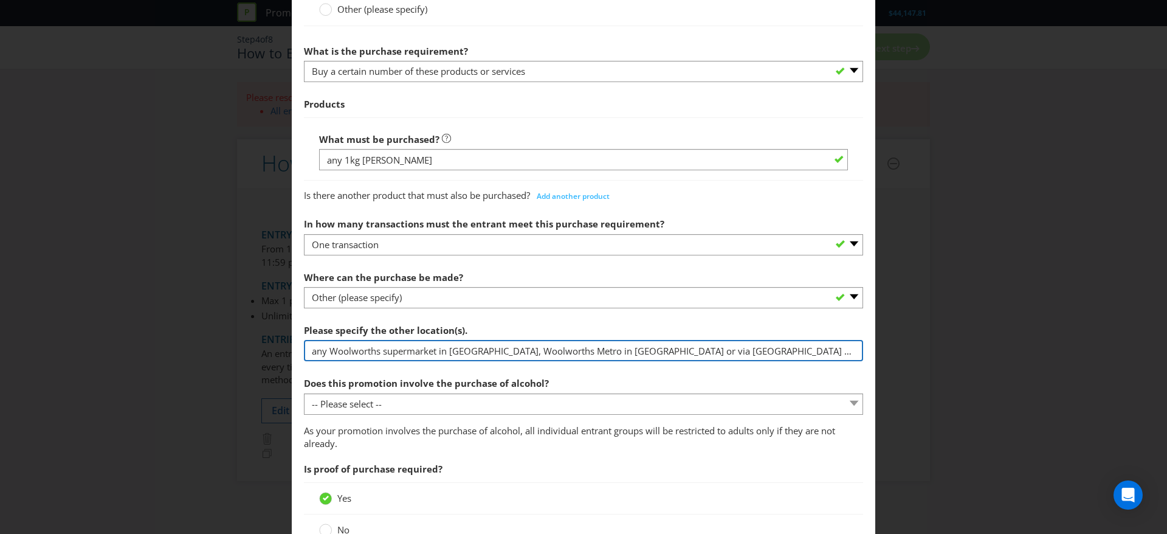
click at [627, 351] on input "any Woolworths supermarket in [GEOGRAPHIC_DATA], Woolworths Metro in [GEOGRAPHI…" at bounding box center [583, 350] width 559 height 21
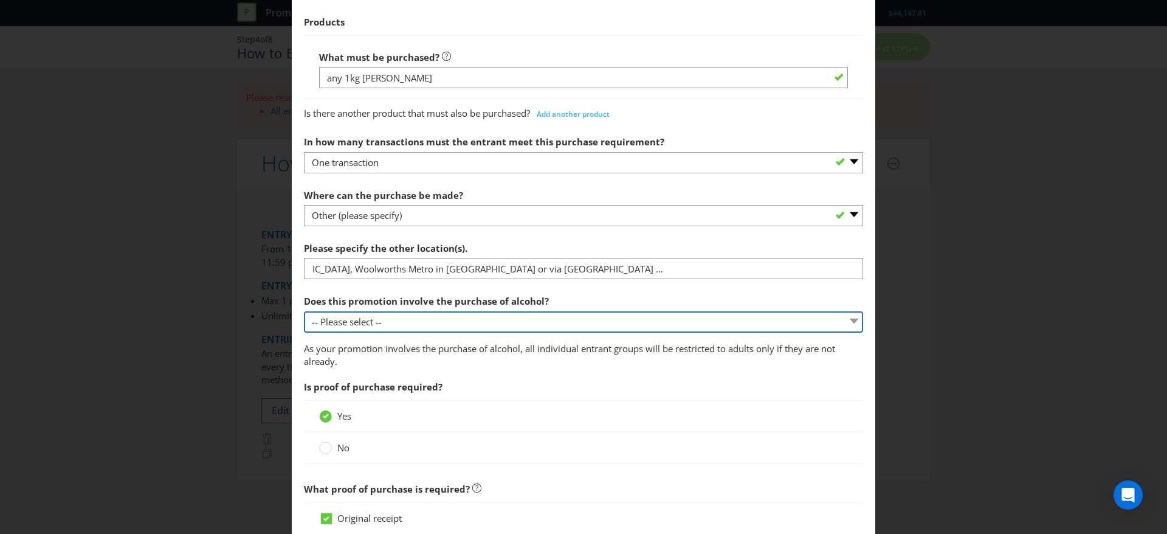
click at [590, 323] on select "-- Please select -- Yes, for on-premises consumption Yes, for off-premises cons…" at bounding box center [583, 321] width 559 height 21
select select "NO"
click at [304, 311] on select "-- Please select -- Yes, for on-premises consumption Yes, for off-premises cons…" at bounding box center [583, 321] width 559 height 21
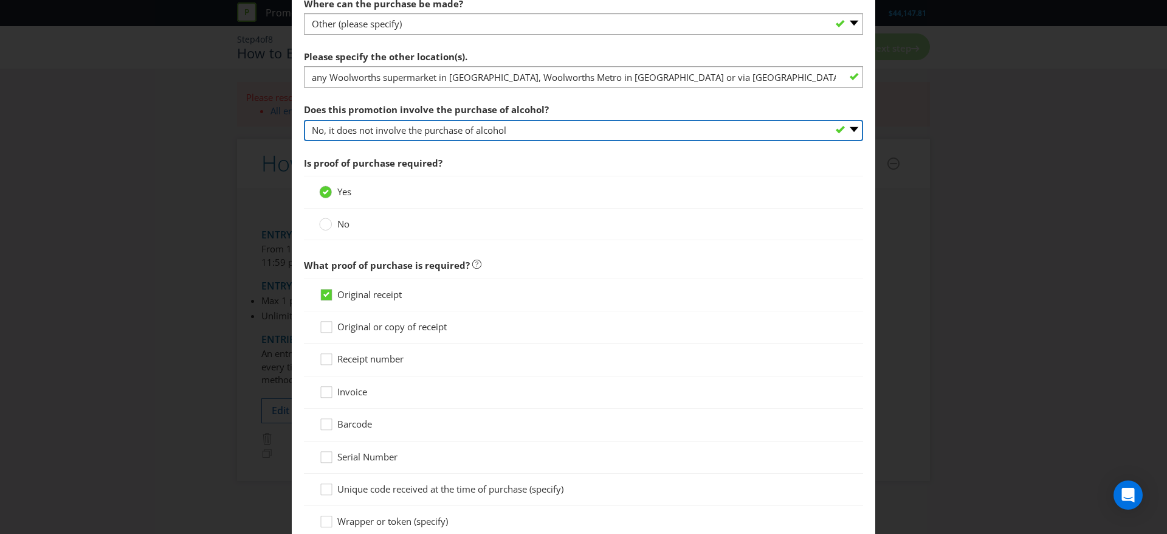
scroll to position [685, 0]
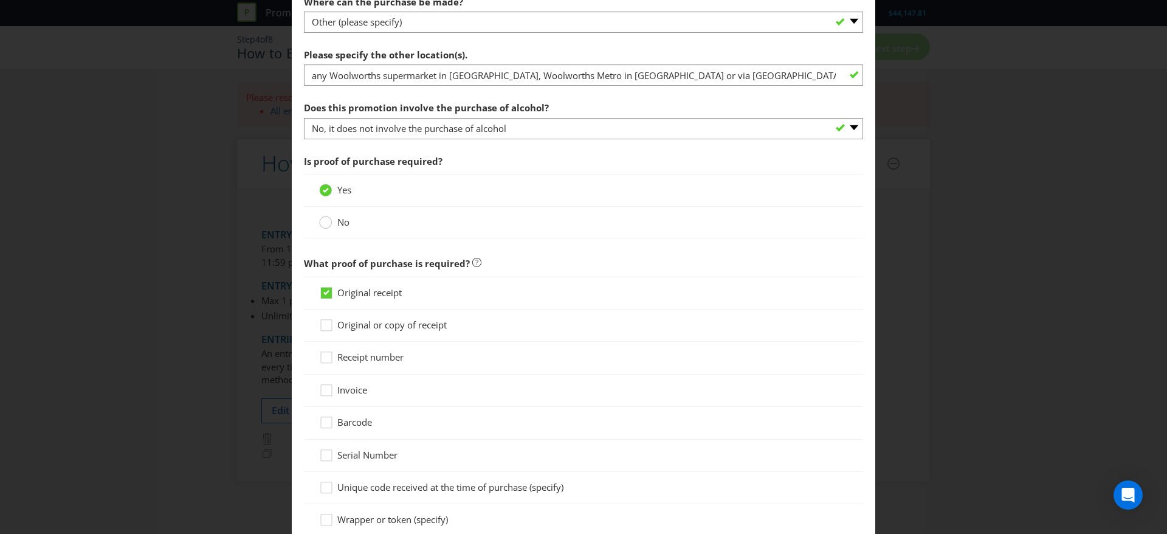
click at [320, 225] on circle at bounding box center [326, 222] width 12 height 12
click at [0, 0] on input "No" at bounding box center [0, 0] width 0 height 0
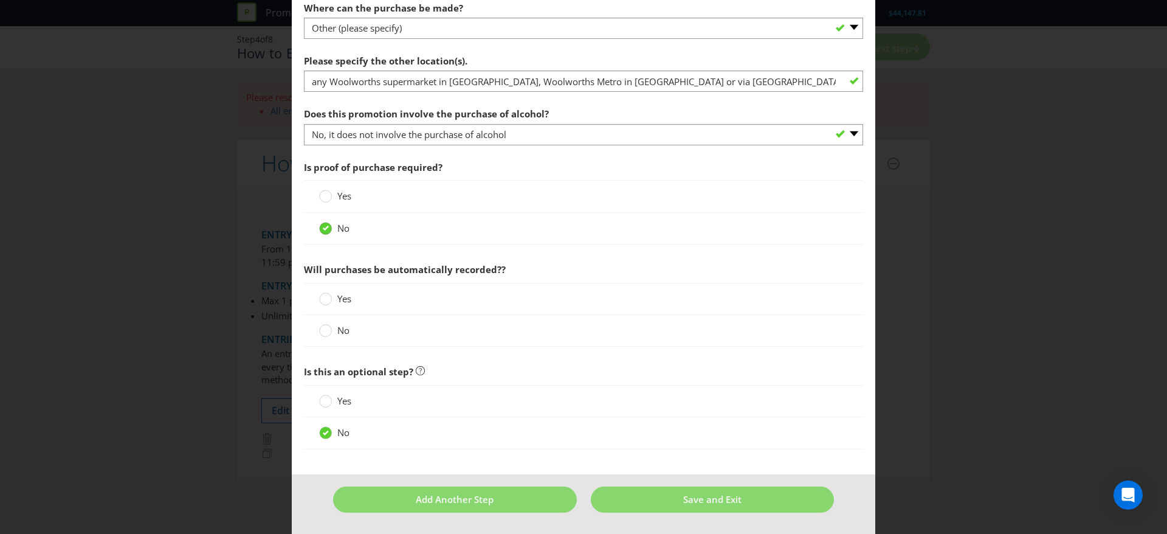
scroll to position [679, 0]
click at [323, 290] on div "Yes" at bounding box center [583, 299] width 559 height 32
click at [324, 301] on circle at bounding box center [326, 298] width 12 height 12
click at [0, 0] on input "Yes" at bounding box center [0, 0] width 0 height 0
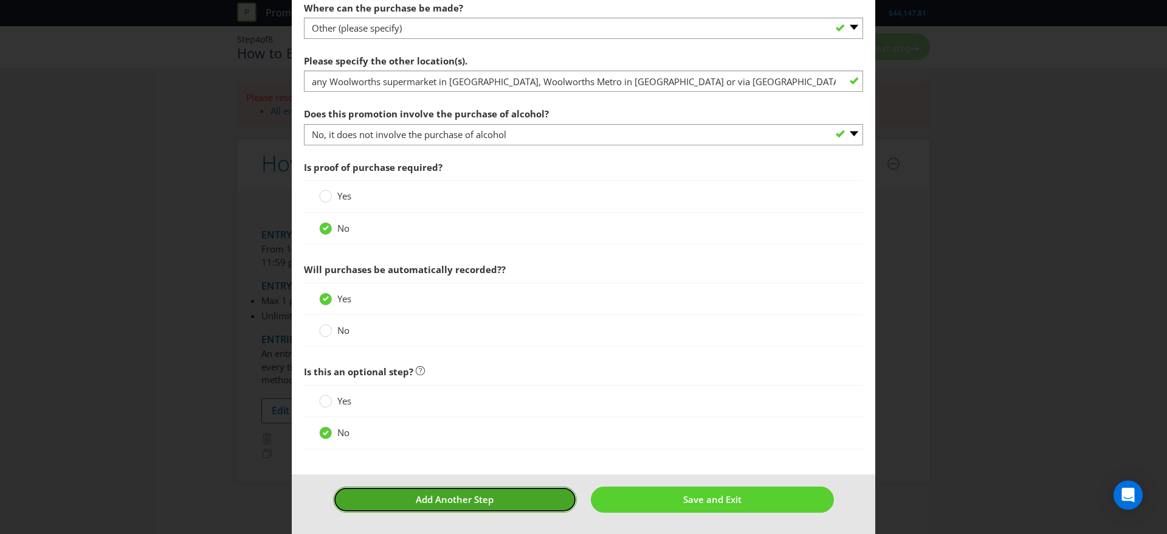
click at [501, 500] on button "Add Another Step" at bounding box center [455, 499] width 244 height 26
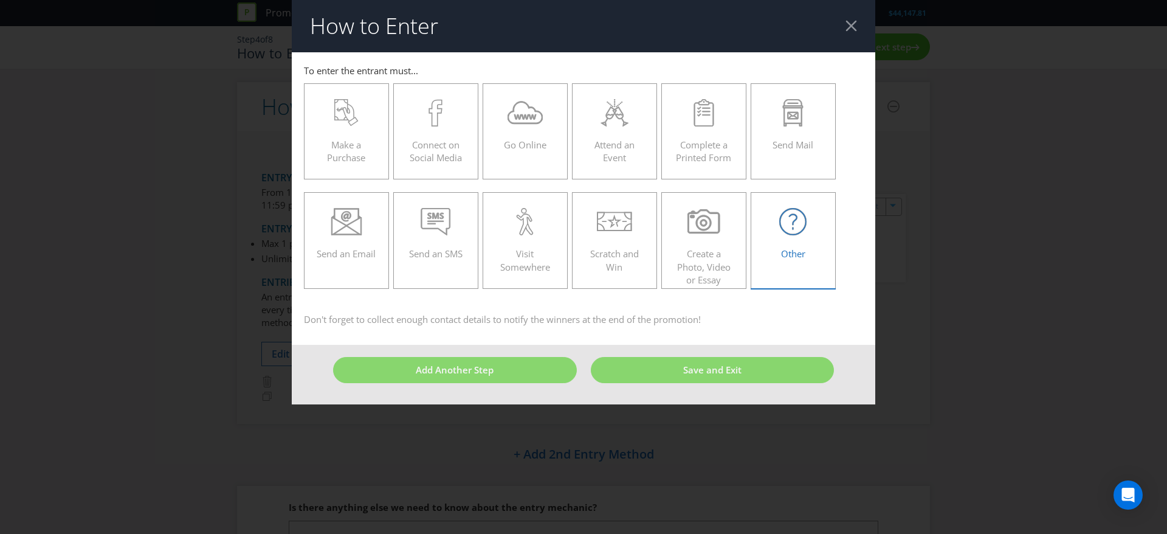
click at [783, 250] on span "Other" at bounding box center [793, 253] width 24 height 12
click at [0, 0] on input "Other" at bounding box center [0, 0] width 0 height 0
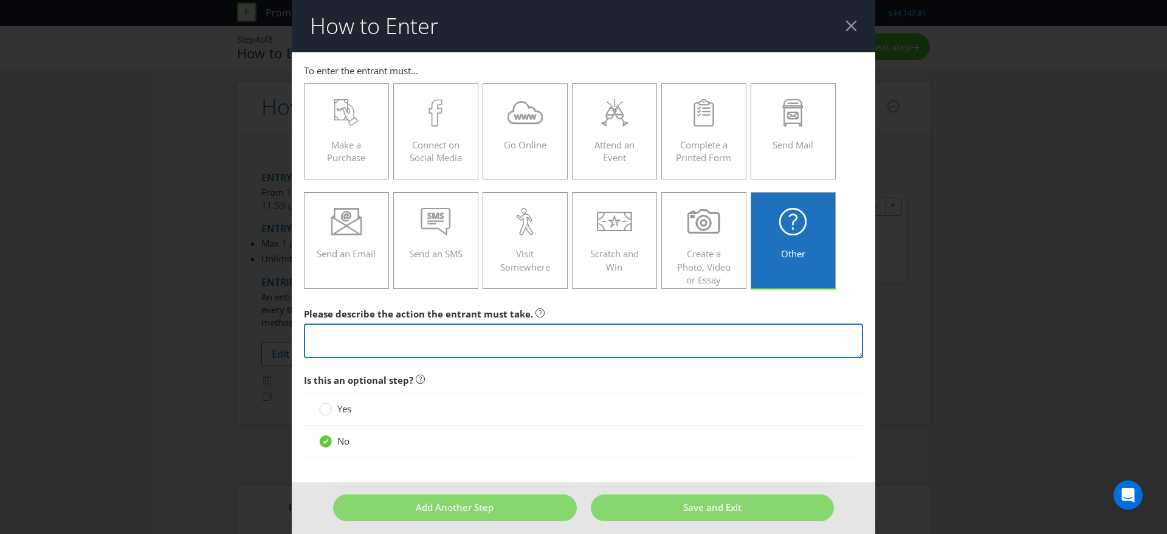
click at [685, 343] on textarea at bounding box center [583, 340] width 559 height 35
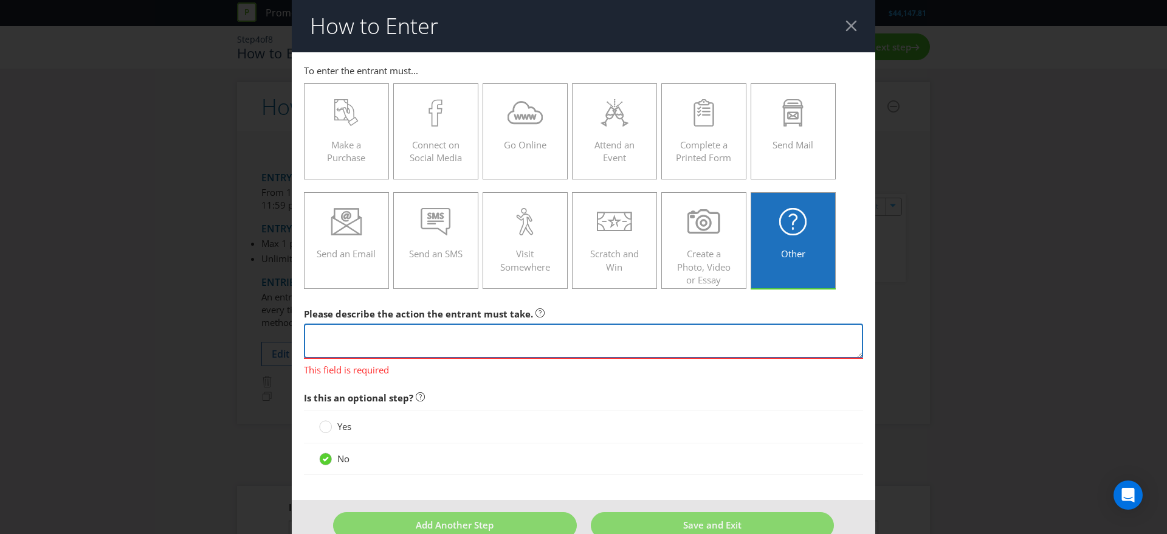
drag, startPoint x: 376, startPoint y: 325, endPoint x: 383, endPoint y: 331, distance: 9.9
click at [377, 327] on textarea at bounding box center [583, 340] width 559 height 35
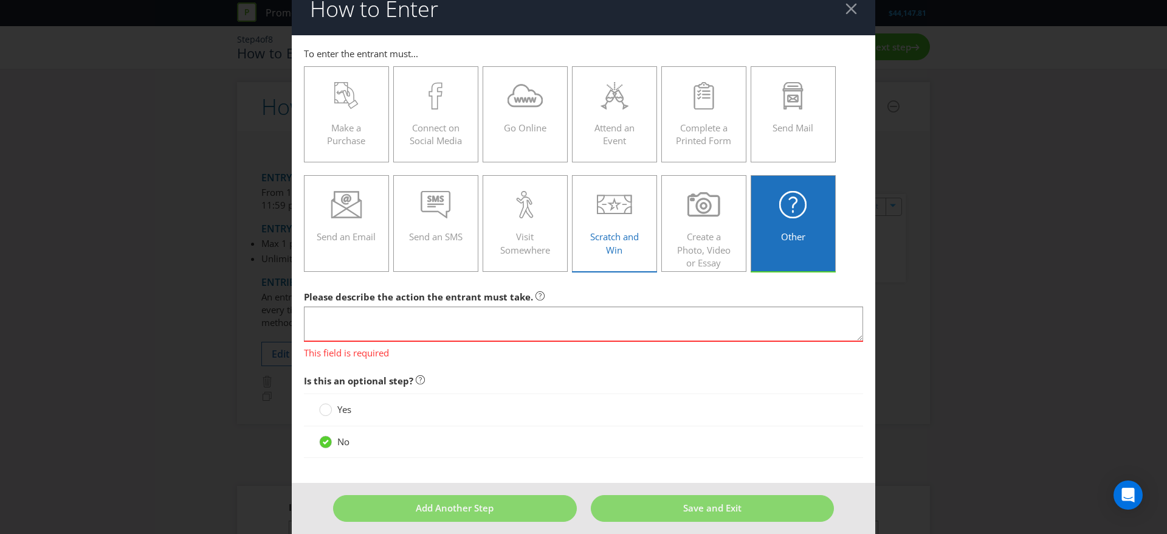
scroll to position [26, 0]
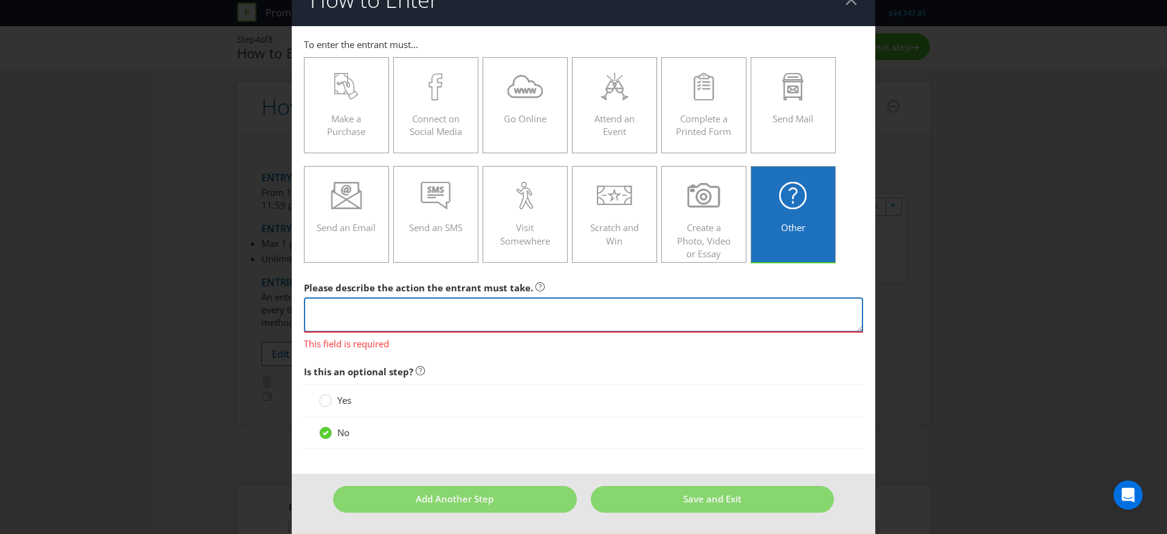
click at [499, 301] on textarea at bounding box center [583, 314] width 559 height 35
paste textarea "Scan their Everyday Rewards Card in-store at the checkout or enter their Everyd…"
type textarea "Scan their Everyday Rewards Card in-store at the checkout or enter their Everyd…"
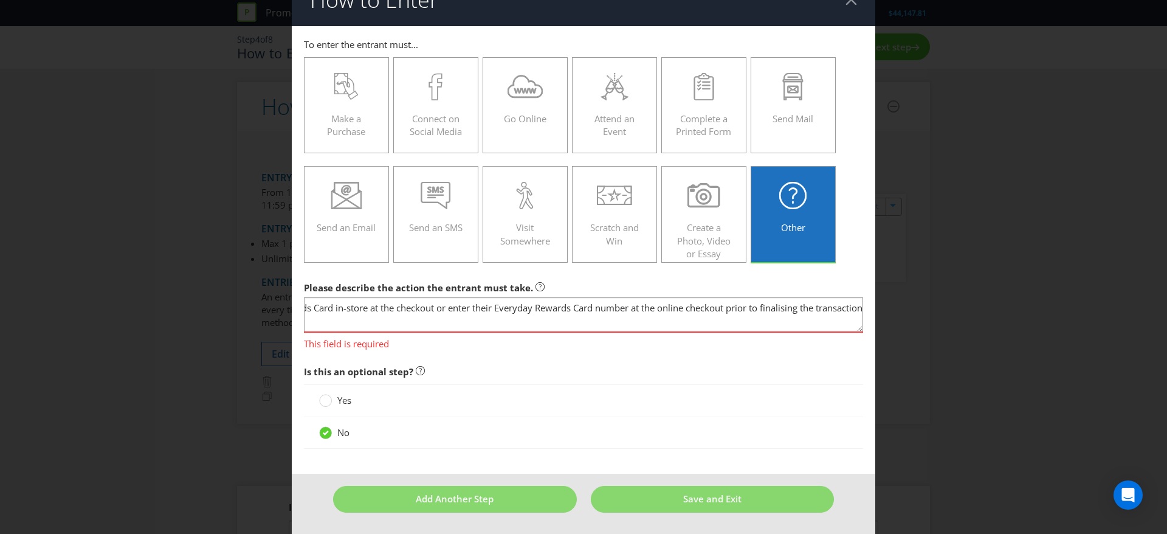
scroll to position [9, 0]
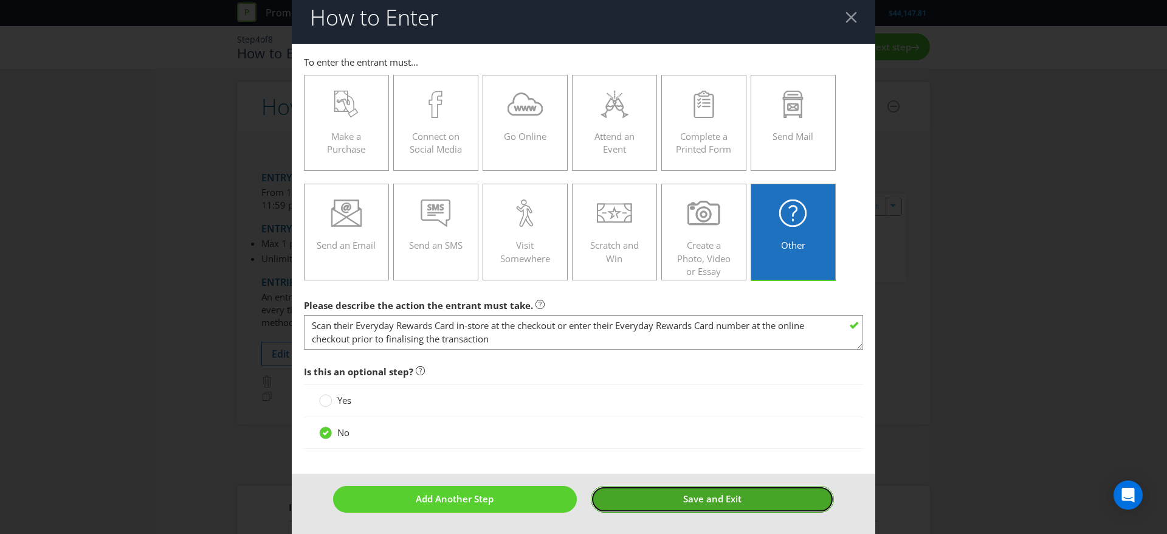
click at [662, 501] on button "Save and Exit" at bounding box center [713, 499] width 244 height 26
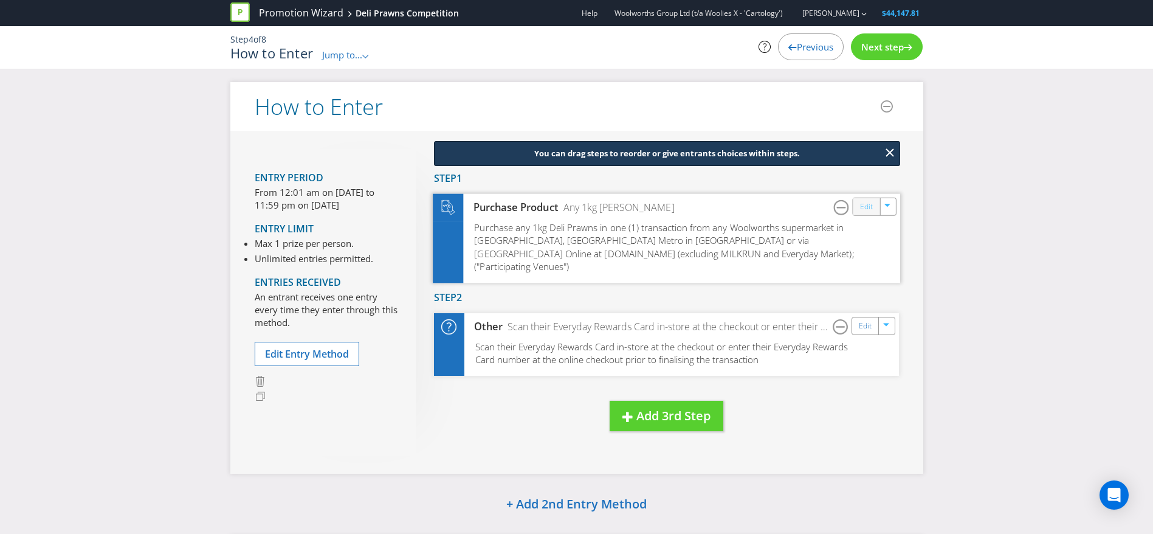
click at [868, 208] on link "Edit" at bounding box center [865, 206] width 13 height 14
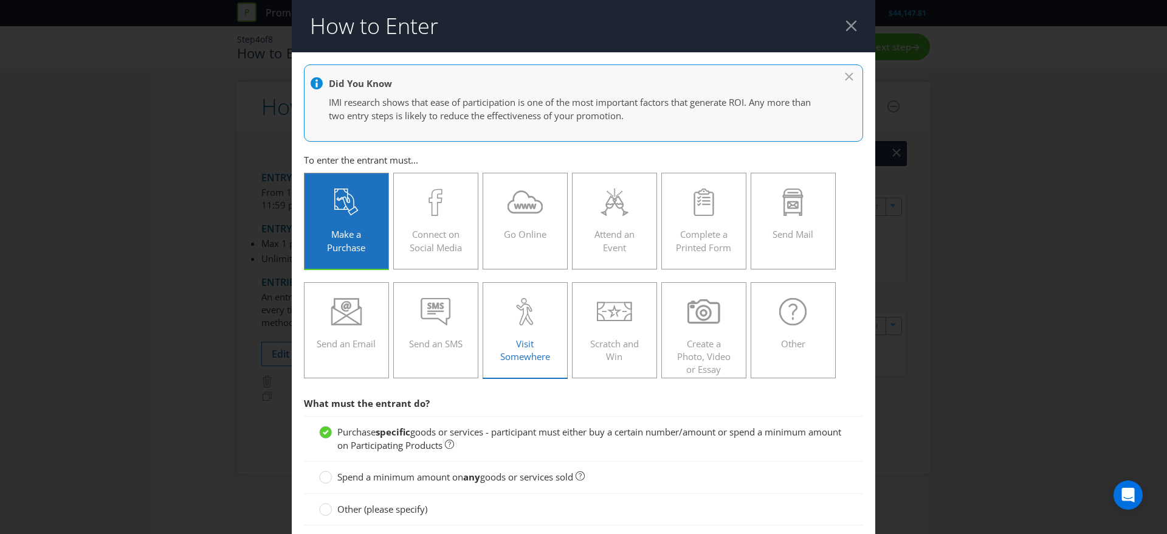
scroll to position [456, 0]
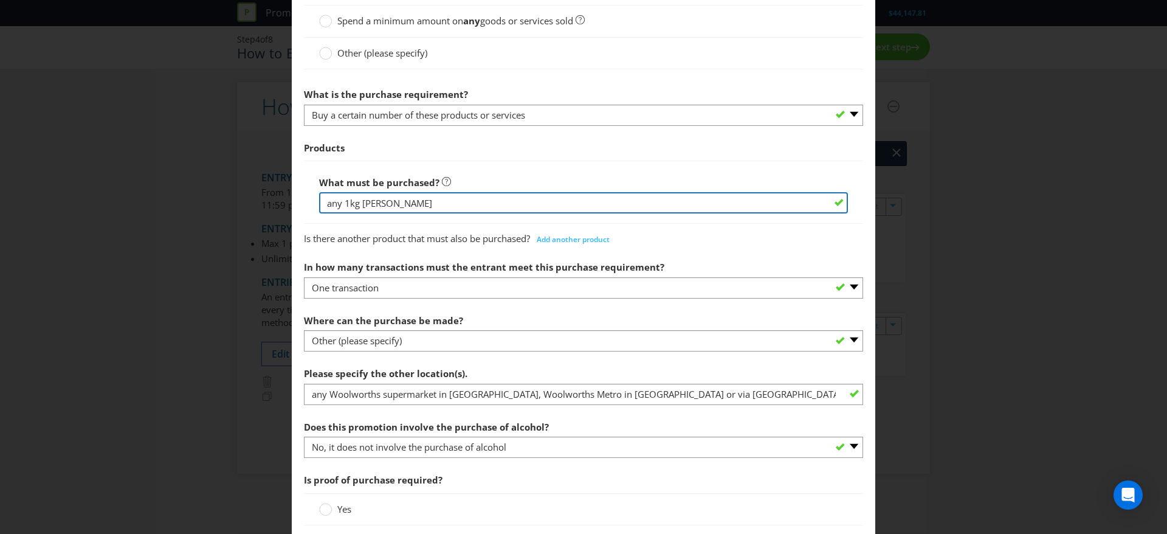
drag, startPoint x: 342, startPoint y: 206, endPoint x: 299, endPoint y: 208, distance: 43.2
click at [299, 208] on main "Did You Know IMI research shows that ease of participation is one of the most i…" at bounding box center [583, 191] width 583 height 1190
click at [356, 204] on input "any 1kg [PERSON_NAME]" at bounding box center [583, 202] width 529 height 21
click at [335, 205] on input "any 1kg [PERSON_NAME]" at bounding box center [583, 202] width 529 height 21
drag, startPoint x: 339, startPoint y: 205, endPoint x: 252, endPoint y: 205, distance: 86.9
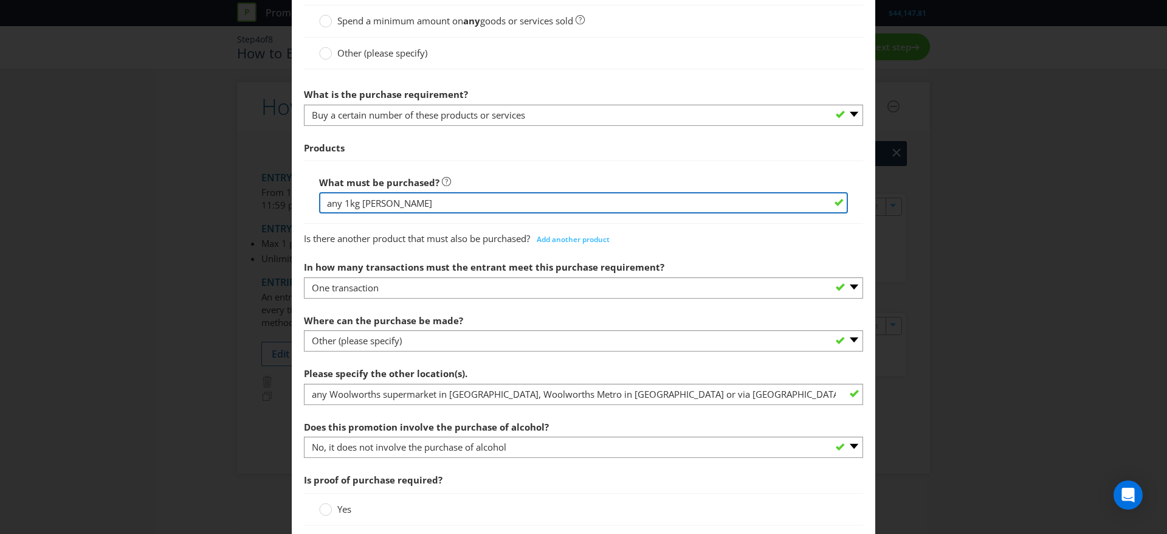
click at [252, 205] on div "How to Enter Did You Know IMI research shows that ease of participation is one …" at bounding box center [583, 267] width 1167 height 534
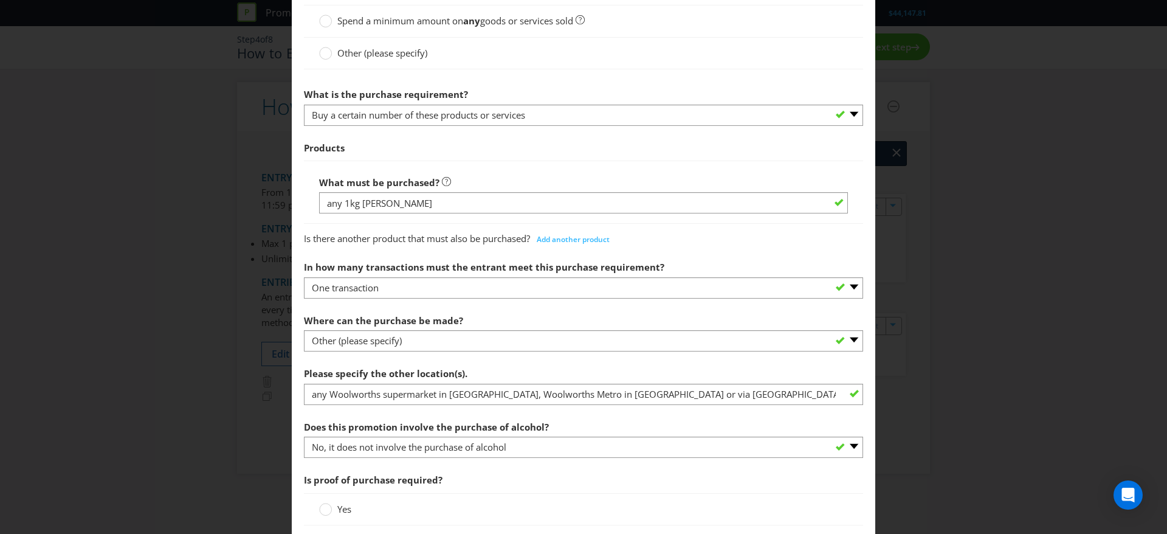
click at [180, 245] on div "How to Enter Did You Know IMI research shows that ease of participation is one …" at bounding box center [583, 267] width 1167 height 534
click at [182, 245] on div "How to Enter Did You Know IMI research shows that ease of participation is one …" at bounding box center [583, 267] width 1167 height 534
click at [981, 15] on div "How to Enter Did You Know IMI research shows that ease of participation is one …" at bounding box center [583, 267] width 1167 height 534
click at [1025, 155] on div "How to Enter Did You Know IMI research shows that ease of participation is one …" at bounding box center [583, 267] width 1167 height 534
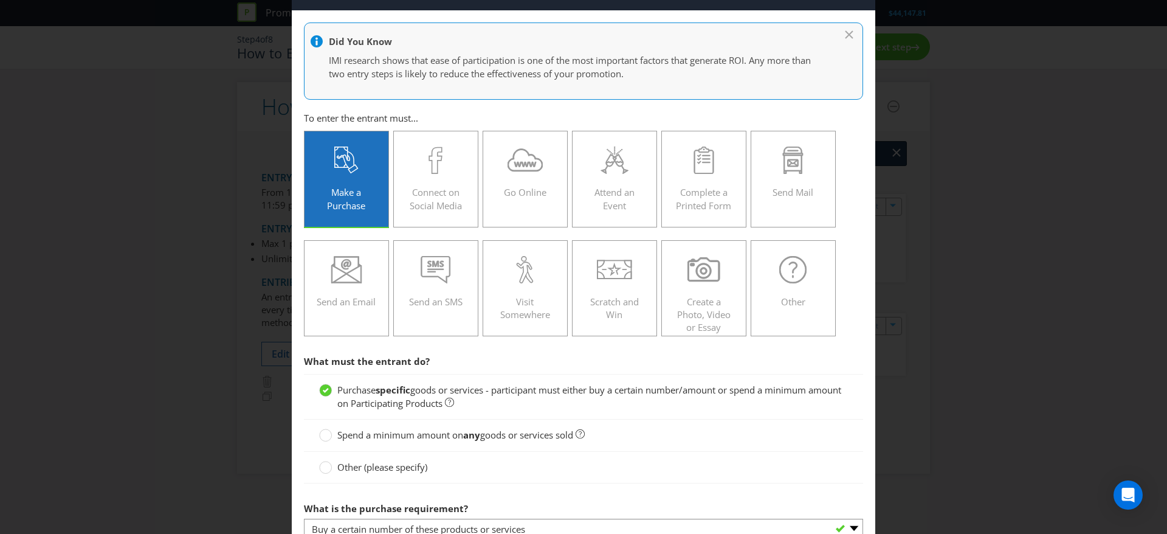
scroll to position [0, 0]
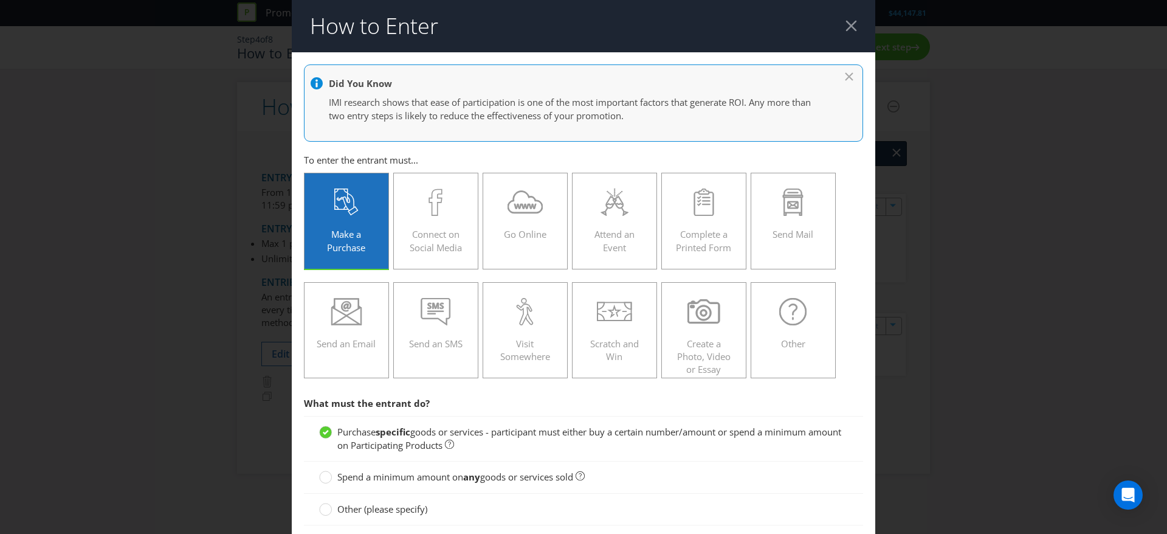
click at [847, 27] on header "How to Enter" at bounding box center [583, 26] width 583 height 52
click at [845, 27] on div at bounding box center [851, 26] width 12 height 12
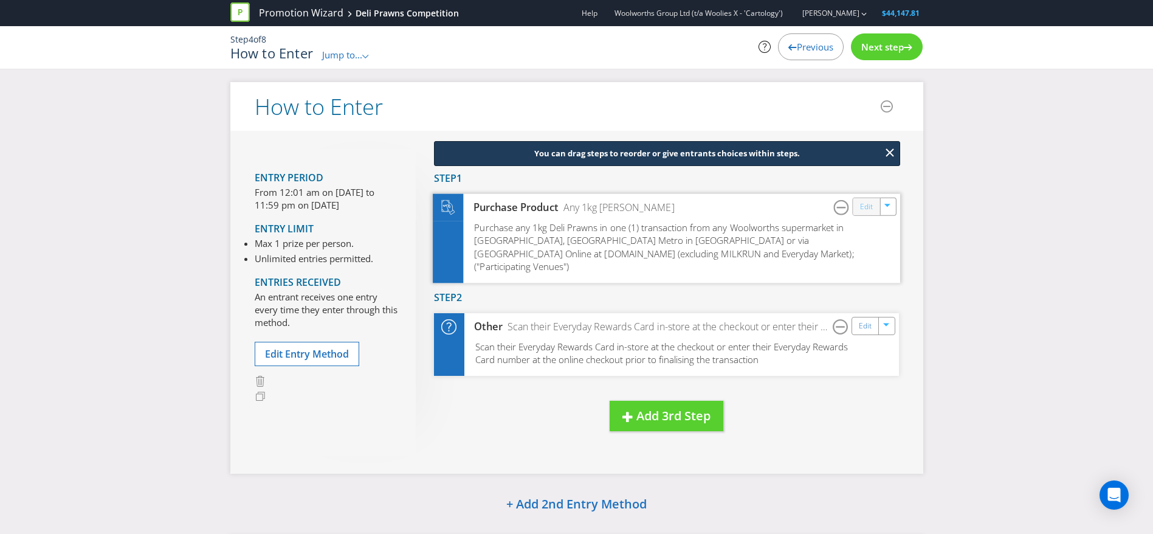
click at [868, 208] on link "Edit" at bounding box center [865, 206] width 13 height 14
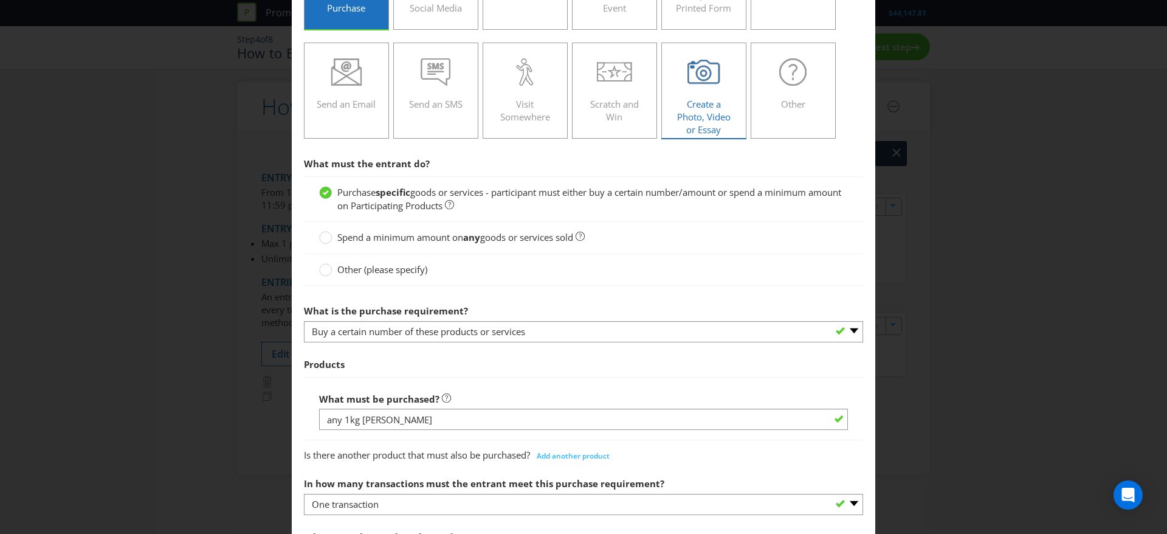
scroll to position [456, 0]
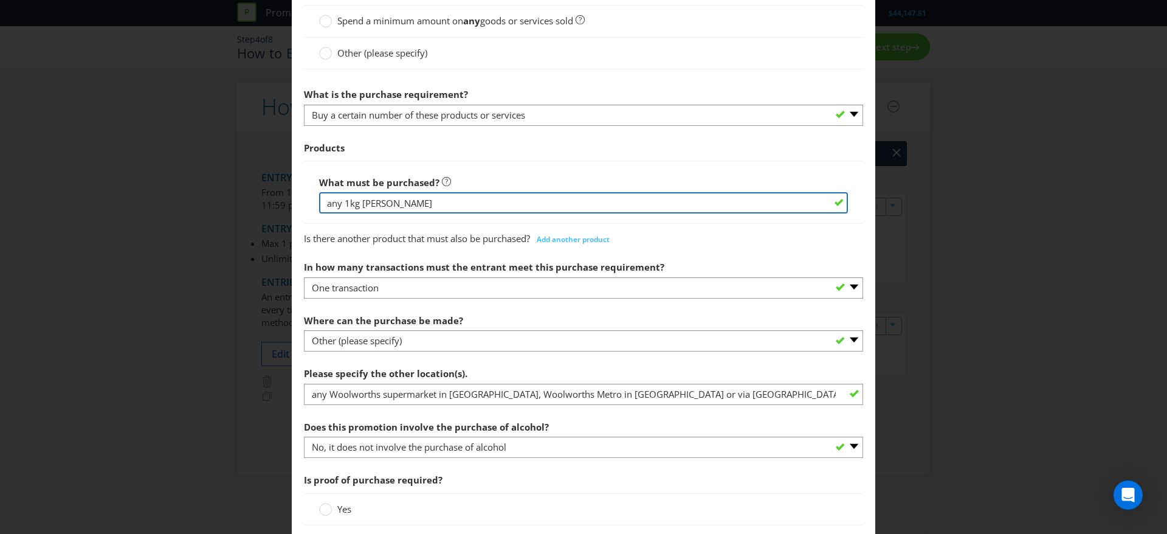
click at [361, 205] on input "any 1kg [PERSON_NAME]" at bounding box center [583, 202] width 529 height 21
drag, startPoint x: 341, startPoint y: 205, endPoint x: 252, endPoint y: 209, distance: 88.8
click at [255, 208] on div "How to Enter Did You Know IMI research shows that ease of participation is one …" at bounding box center [583, 267] width 1167 height 534
click at [483, 209] on input "1kg worth of [PERSON_NAME]" at bounding box center [583, 202] width 529 height 21
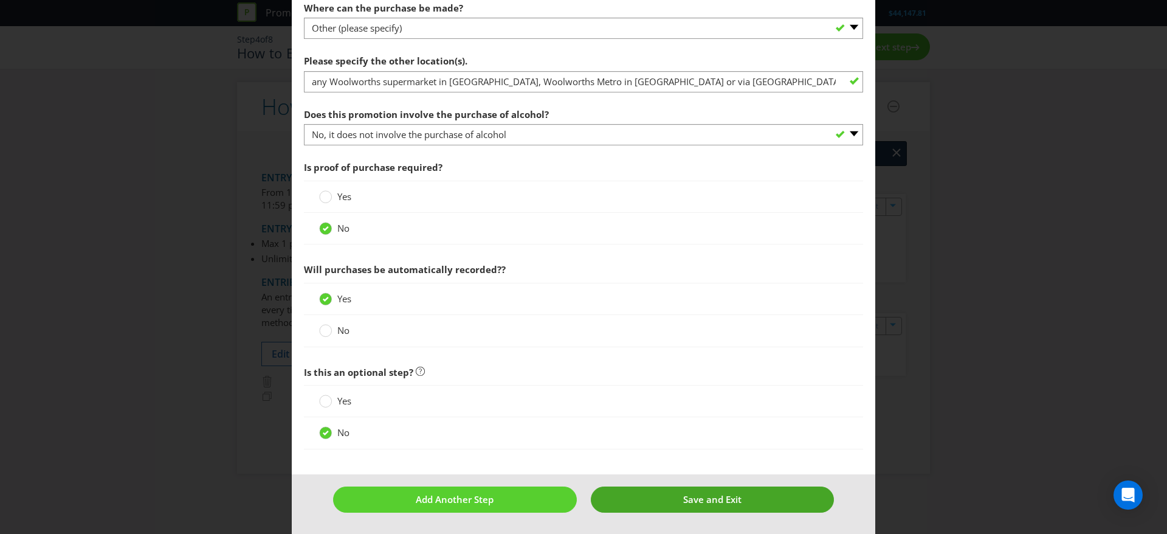
type input "1kg worth of Deli Prawns (raw or cooked)"
click at [676, 506] on button "Save and Exit" at bounding box center [713, 499] width 244 height 26
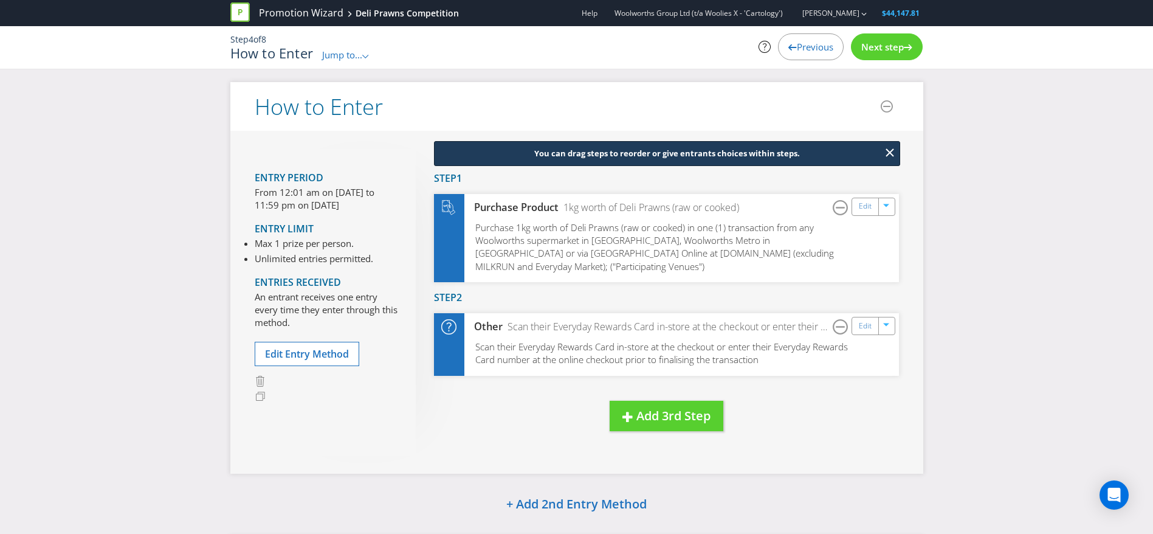
click at [888, 49] on span "Next step" at bounding box center [882, 47] width 43 height 12
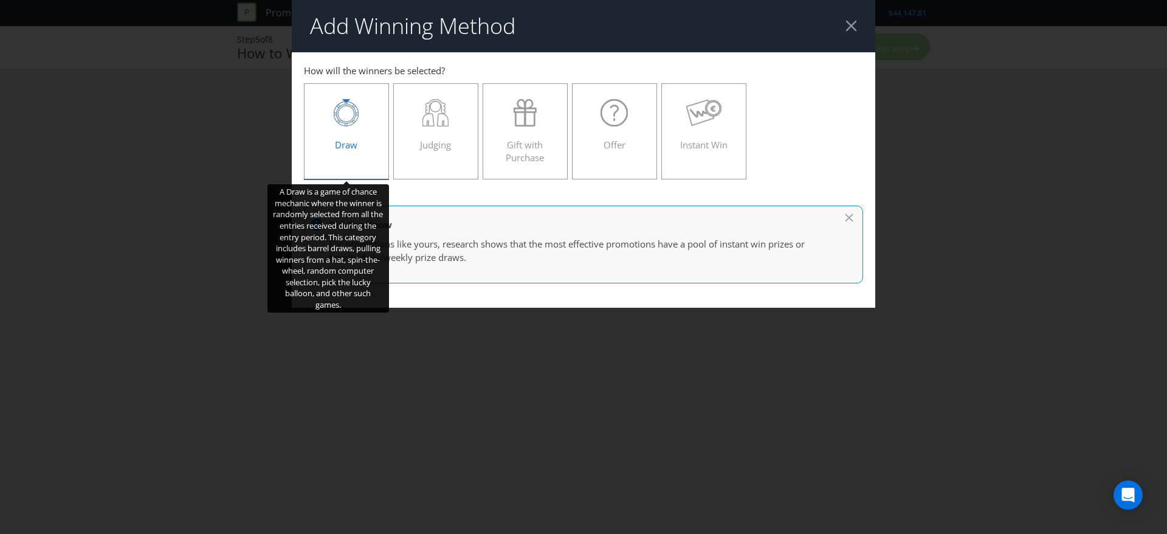
click at [340, 133] on div "Draw" at bounding box center [347, 126] width 60 height 55
click at [0, 0] on input "Draw" at bounding box center [0, 0] width 0 height 0
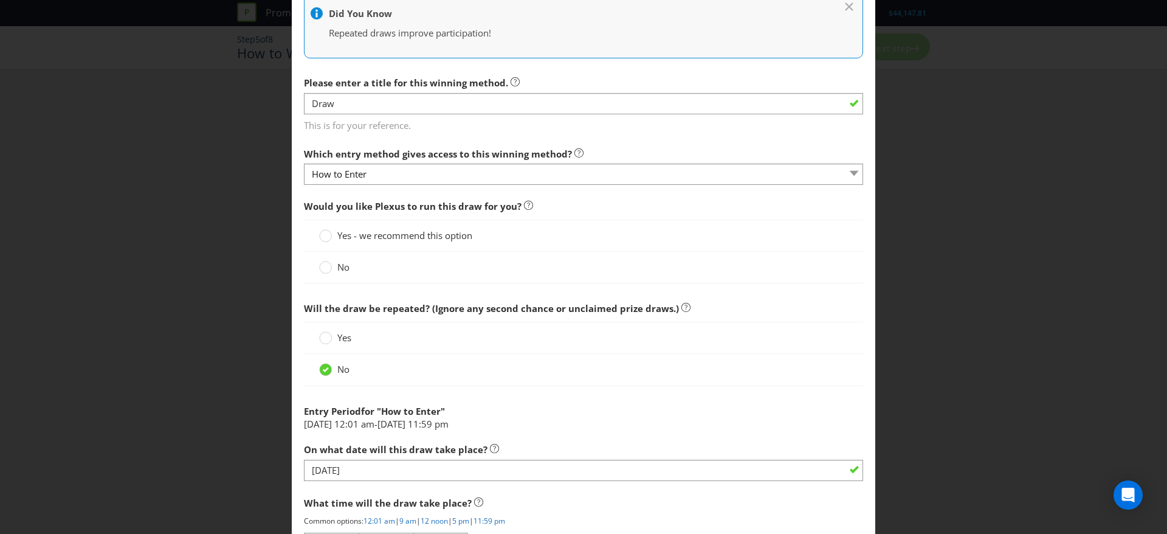
scroll to position [288, 0]
click at [426, 225] on div "Yes - we recommend this option" at bounding box center [583, 235] width 559 height 32
click at [421, 236] on span "Yes - we recommend this option" at bounding box center [404, 234] width 135 height 12
click at [0, 0] on input "Yes - we recommend this option" at bounding box center [0, 0] width 0 height 0
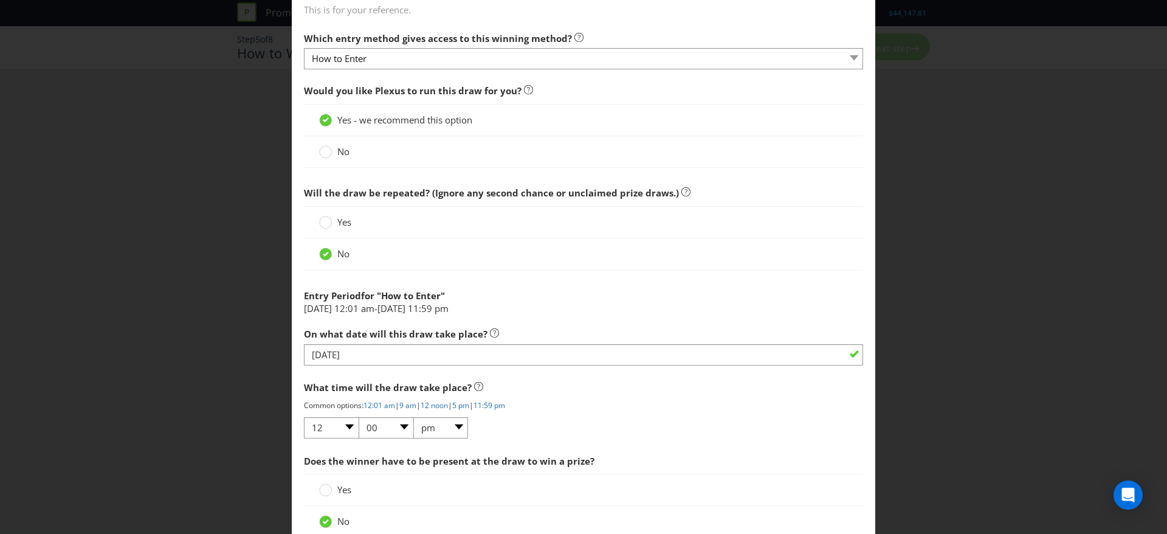
scroll to position [493, 0]
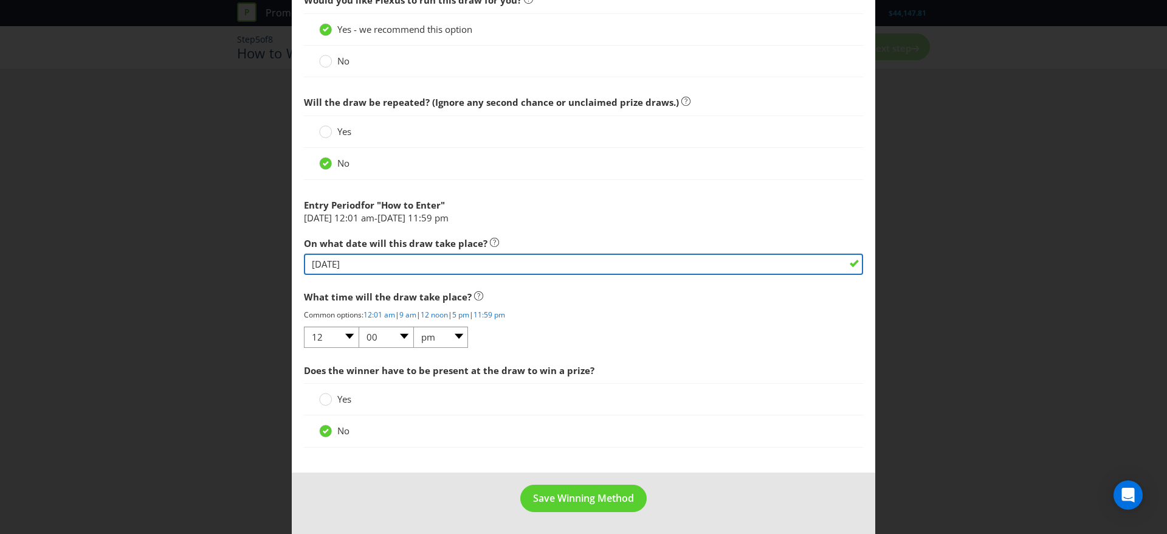
click at [548, 253] on input "[DATE]" at bounding box center [583, 263] width 559 height 21
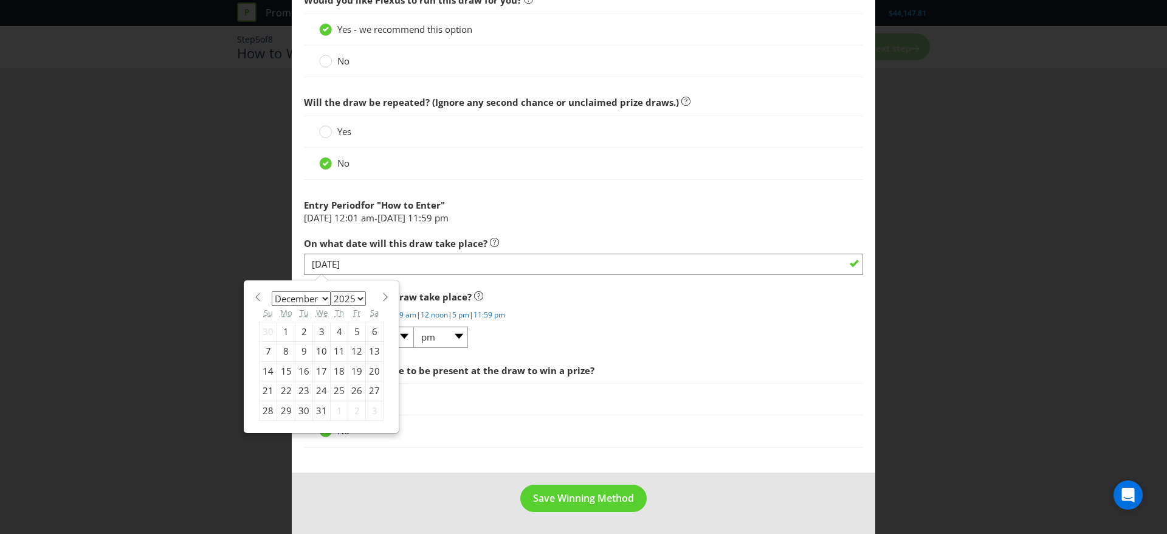
click at [382, 300] on span at bounding box center [384, 296] width 9 height 9
select select "0"
select select "2026"
click at [382, 300] on span at bounding box center [384, 296] width 9 height 9
click at [253, 293] on span at bounding box center [257, 296] width 9 height 9
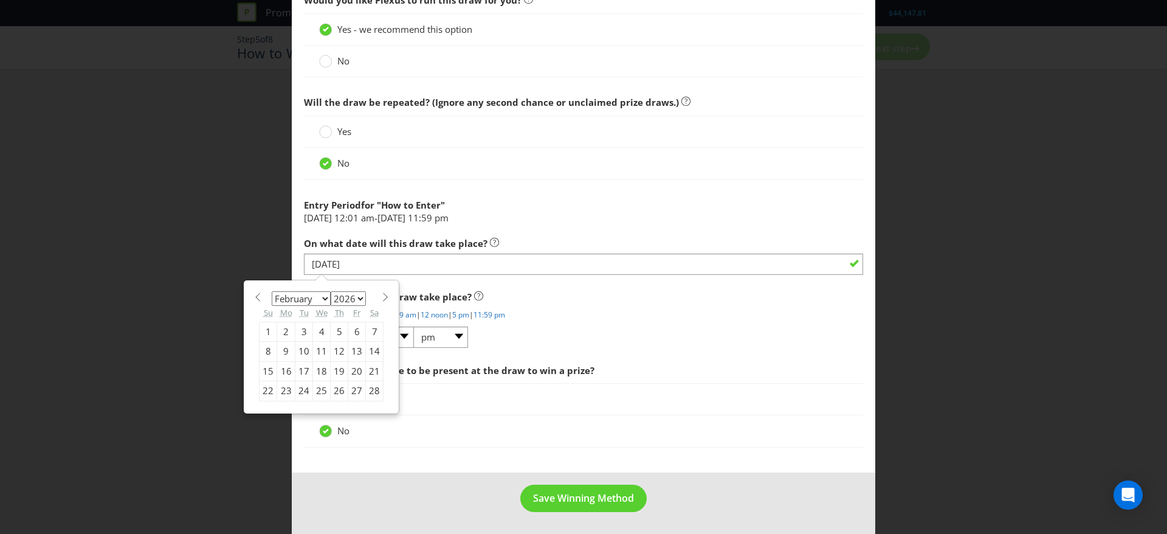
select select "0"
click at [332, 369] on div "15" at bounding box center [340, 370] width 18 height 19
type input "[DATE]"
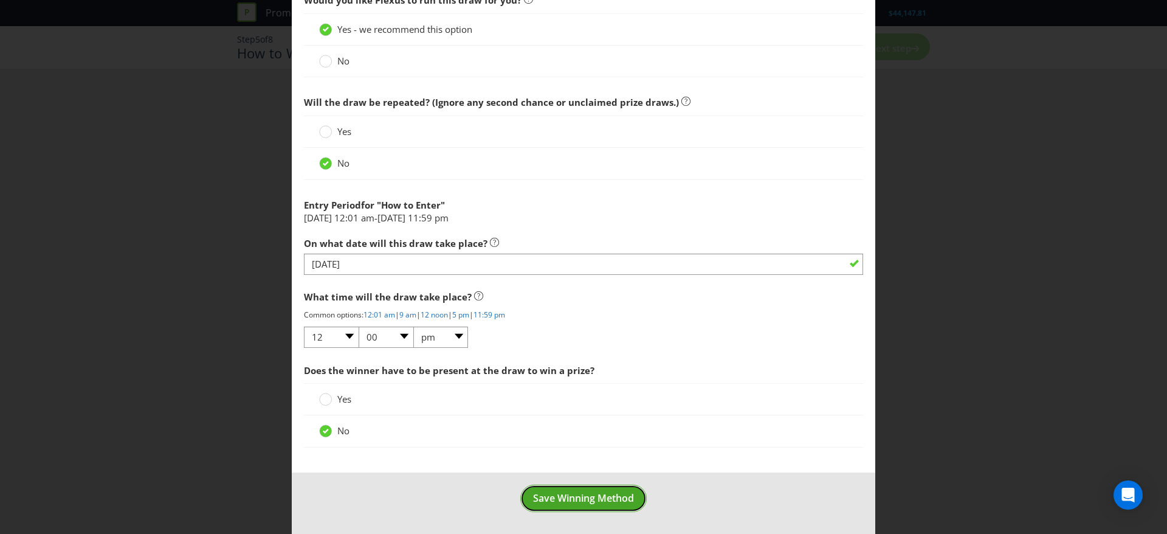
click at [604, 500] on span "Save Winning Method" at bounding box center [583, 497] width 101 height 13
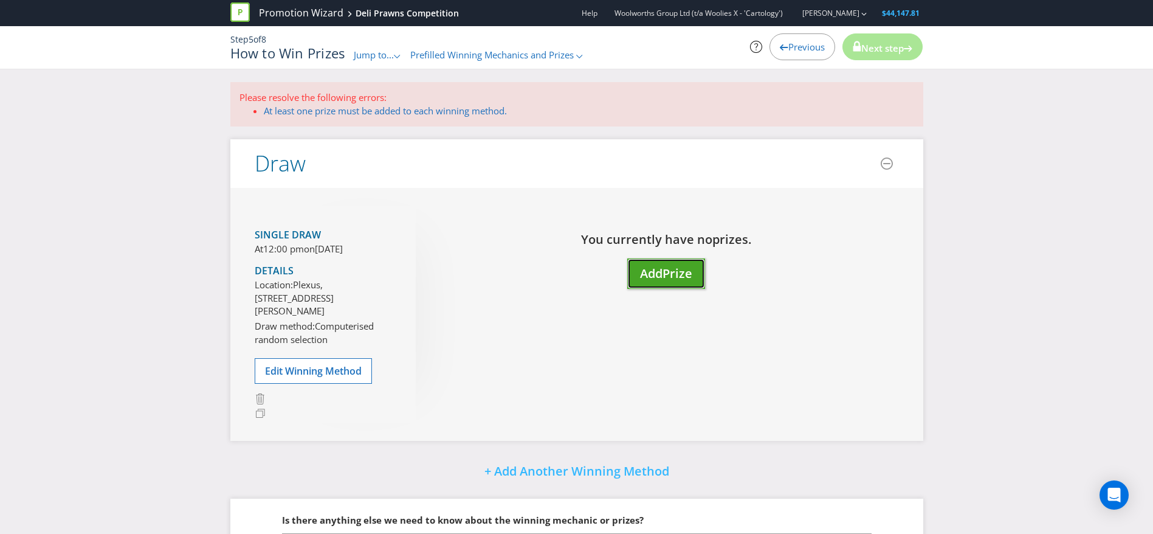
click at [680, 275] on span "Prize" at bounding box center [677, 273] width 30 height 16
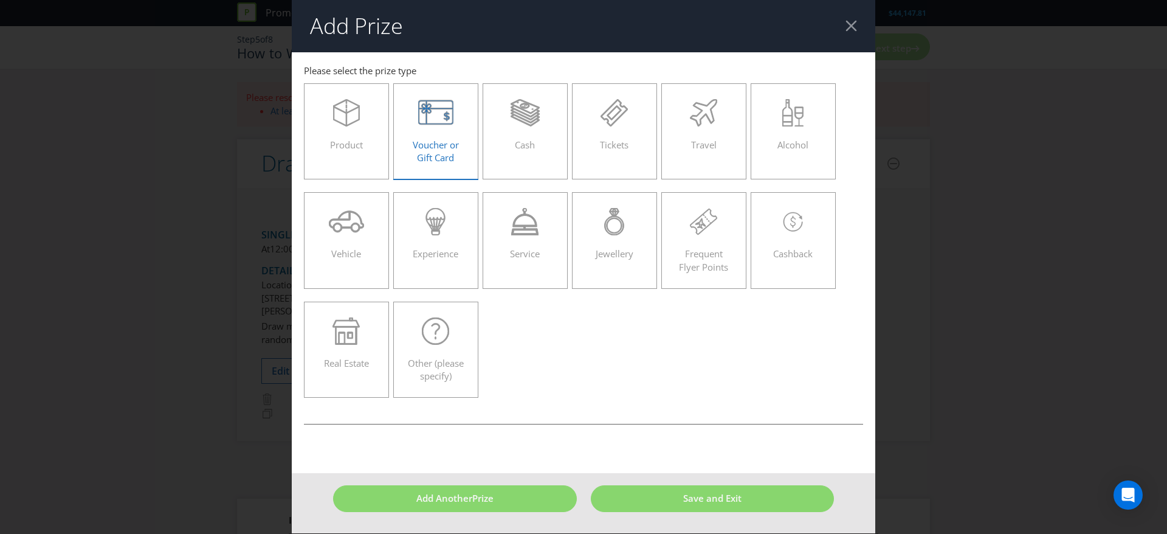
click at [449, 162] on span "Voucher or Gift Card" at bounding box center [436, 151] width 46 height 25
click at [0, 0] on input "Voucher or Gift Card" at bounding box center [0, 0] width 0 height 0
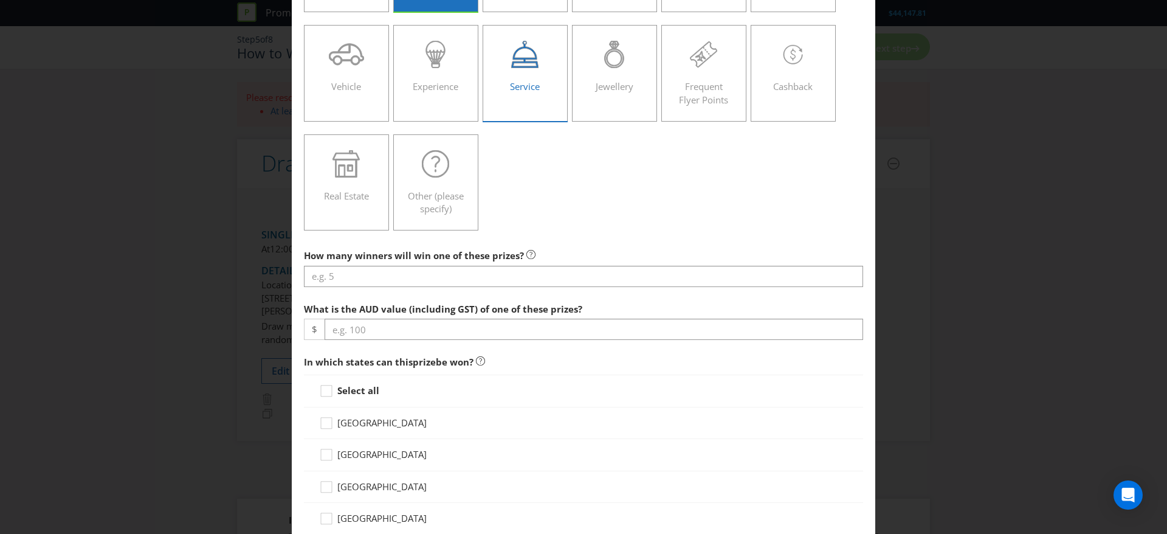
scroll to position [171, 0]
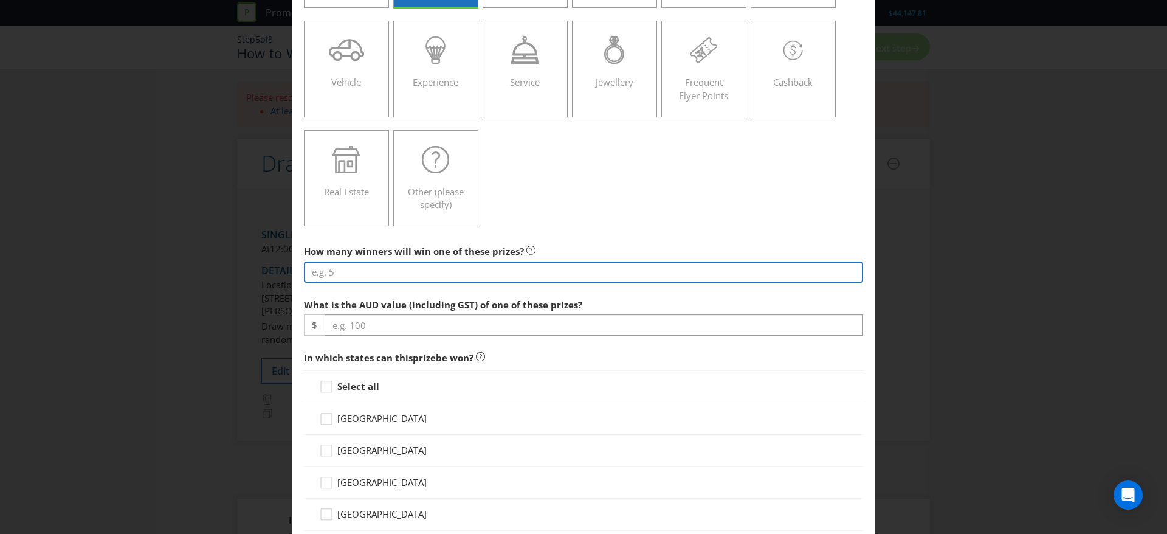
click at [475, 275] on input "number" at bounding box center [583, 271] width 559 height 21
type input "1"
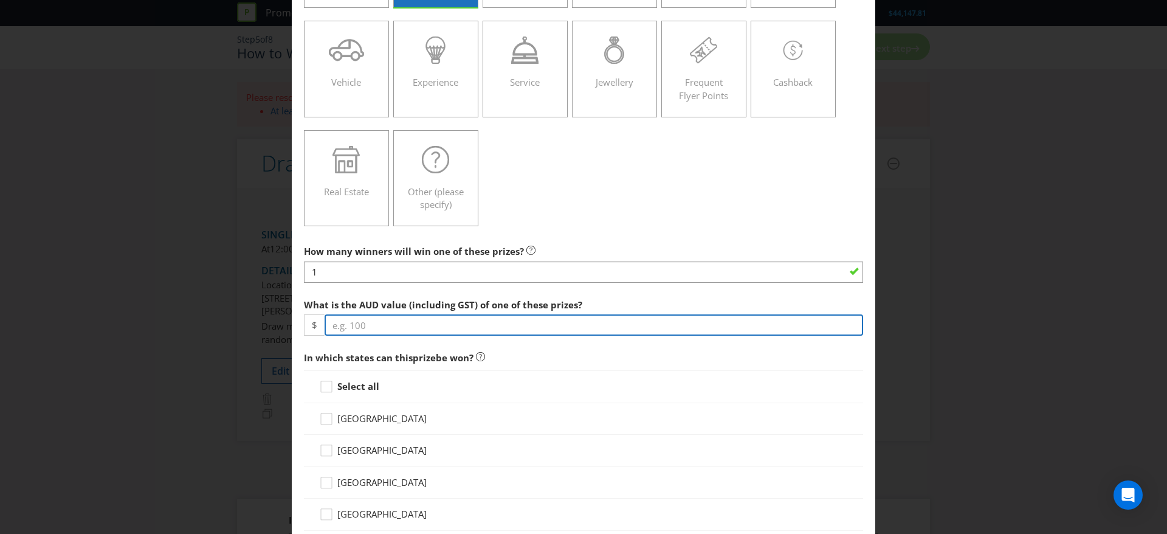
click at [431, 323] on input "number" at bounding box center [594, 324] width 538 height 21
type input "15000"
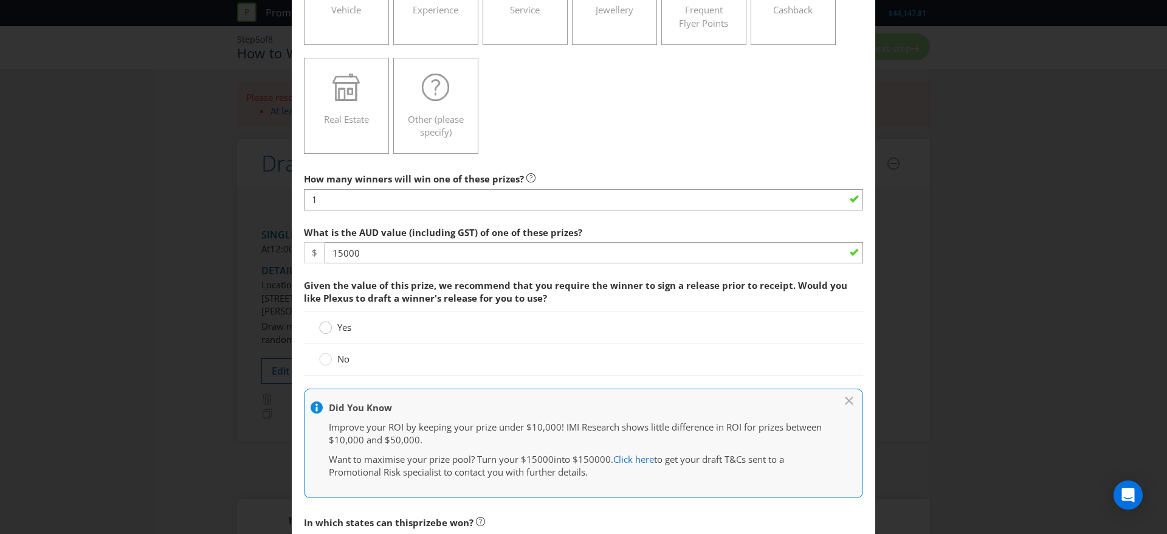
scroll to position [244, 0]
click at [331, 359] on label "No" at bounding box center [335, 358] width 33 height 13
click at [0, 0] on input "No" at bounding box center [0, 0] width 0 height 0
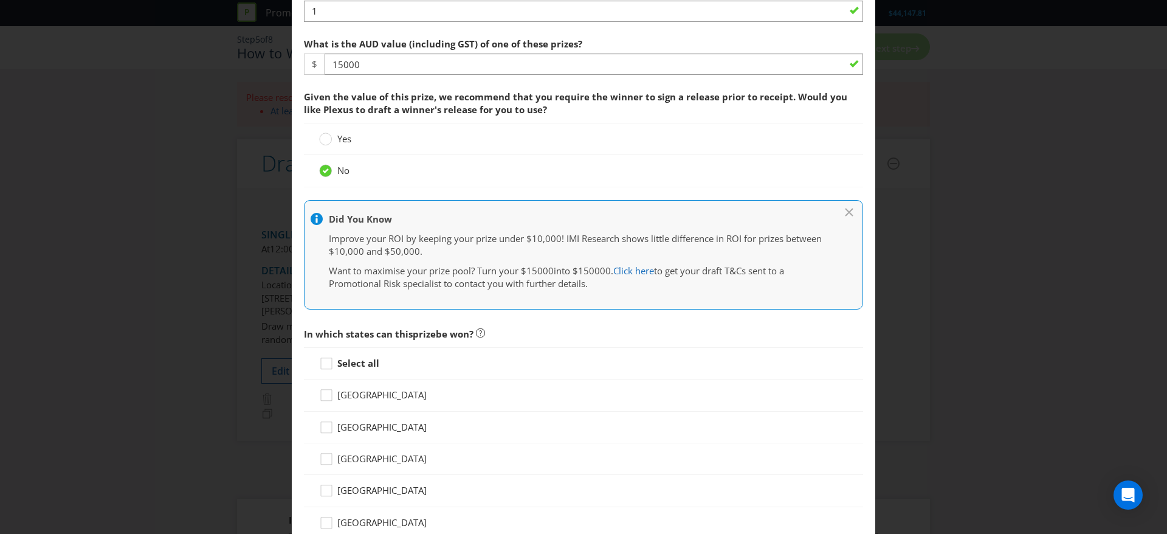
scroll to position [438, 0]
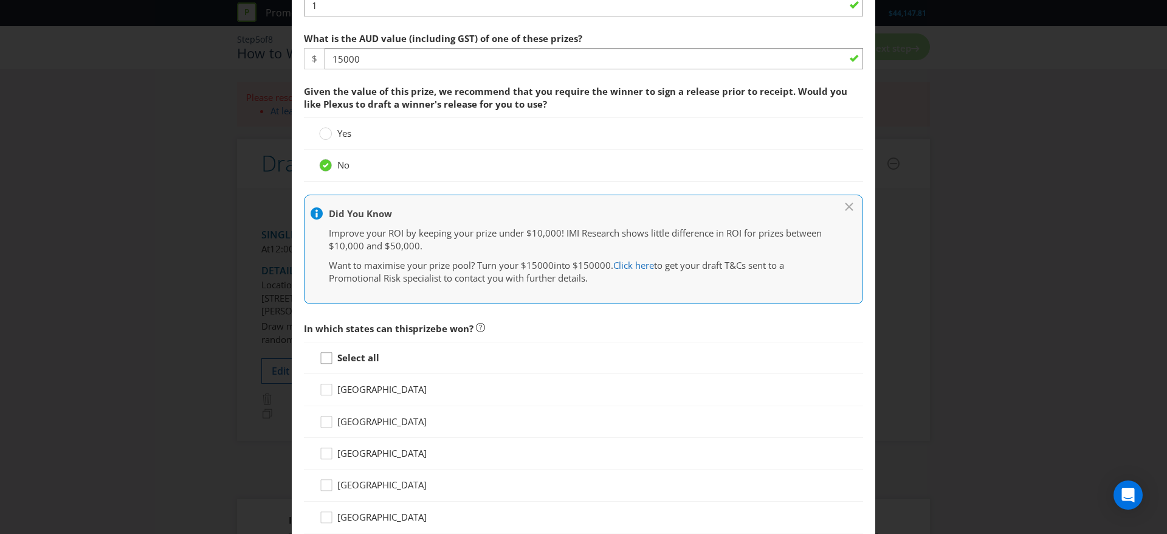
click at [325, 354] on div at bounding box center [326, 354] width 6 height 6
click at [0, 0] on input "Select all" at bounding box center [0, 0] width 0 height 0
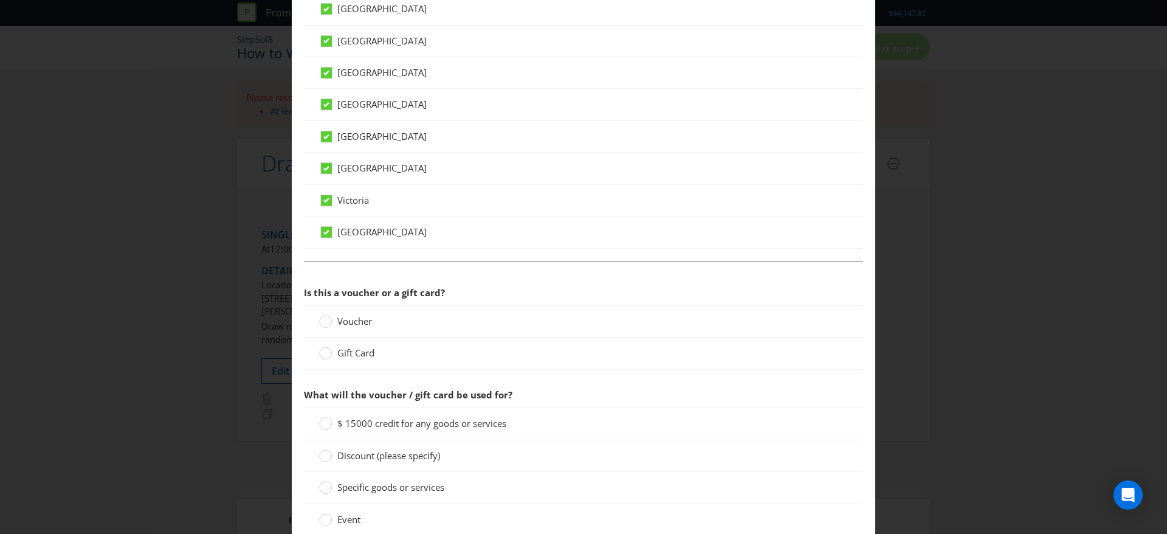
scroll to position [994, 0]
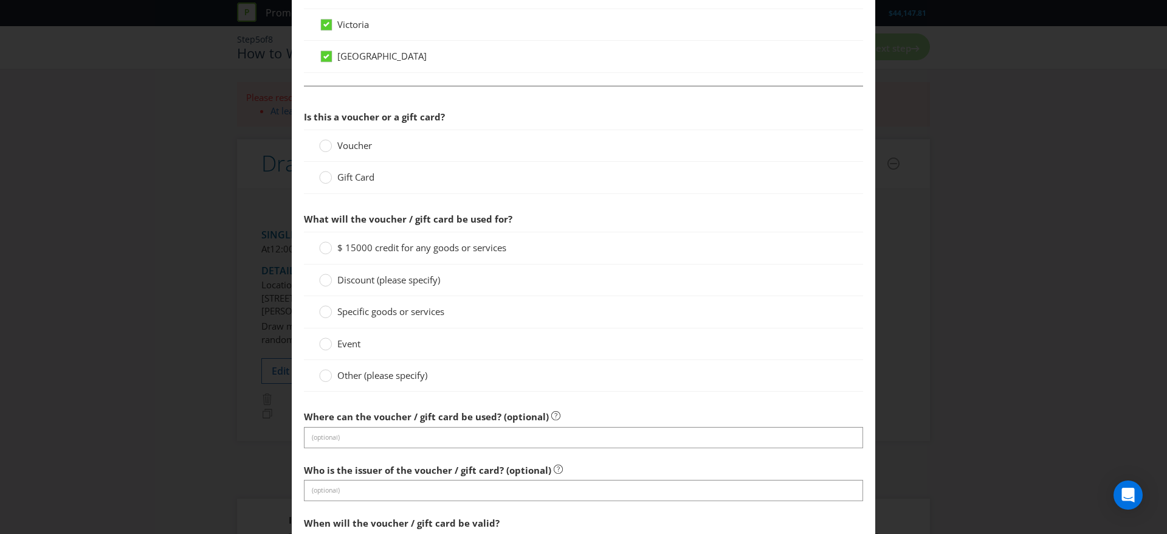
click at [337, 180] on span "Gift Card" at bounding box center [355, 177] width 37 height 12
click at [0, 0] on input "Gift Card" at bounding box center [0, 0] width 0 height 0
click at [323, 378] on circle at bounding box center [326, 375] width 12 height 12
click at [0, 0] on input "Other (please specify)" at bounding box center [0, 0] width 0 height 0
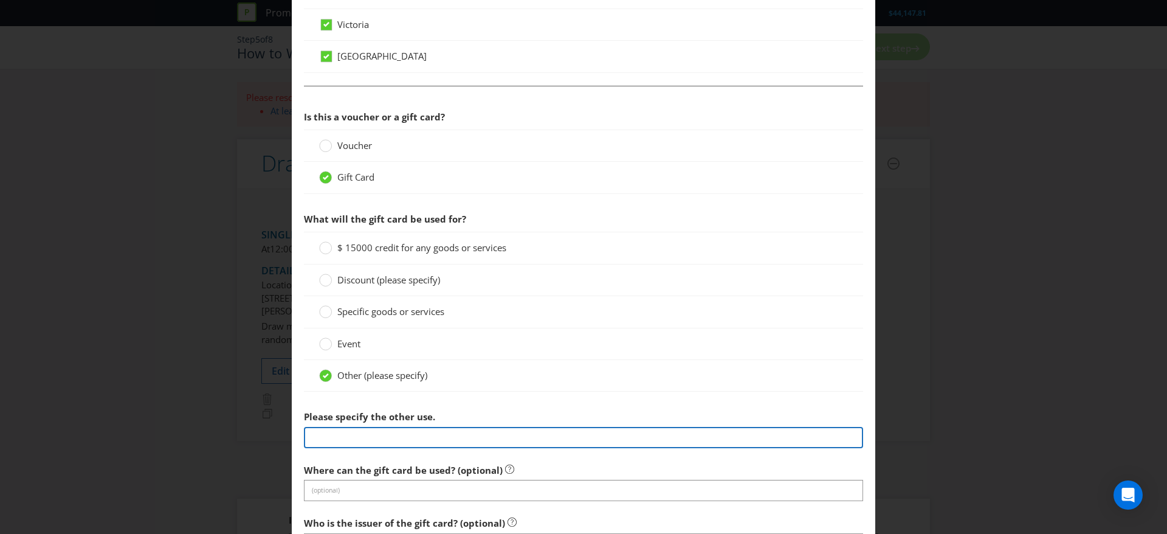
click at [334, 433] on input "text" at bounding box center [583, 437] width 559 height 21
type input "Woolworths Supermarket eGift Card"
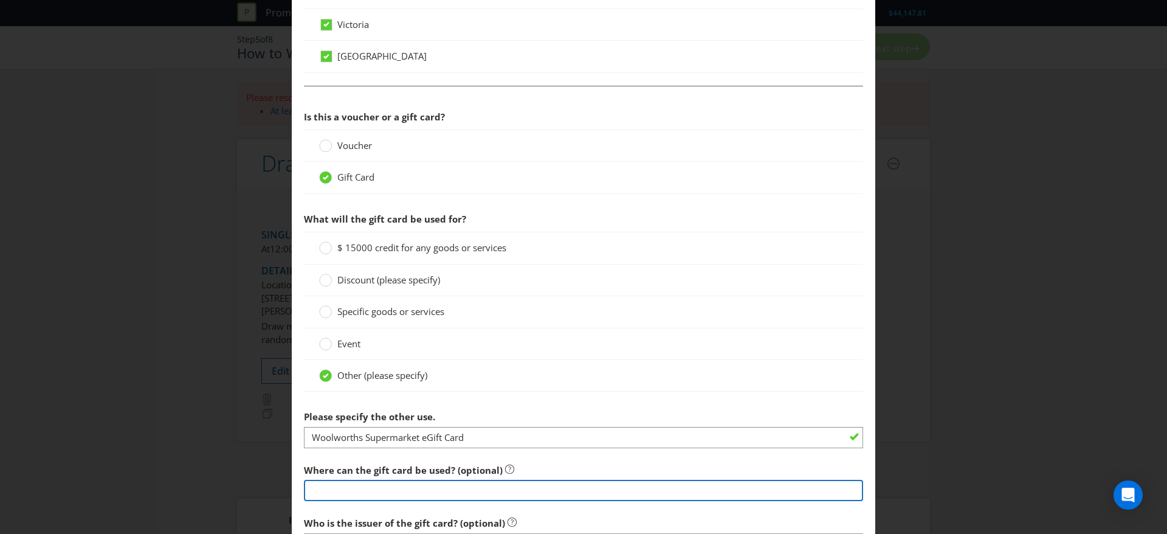
click at [430, 490] on input "text" at bounding box center [583, 489] width 559 height 21
type input "in store and online at Woolworths Supermarket stores only."
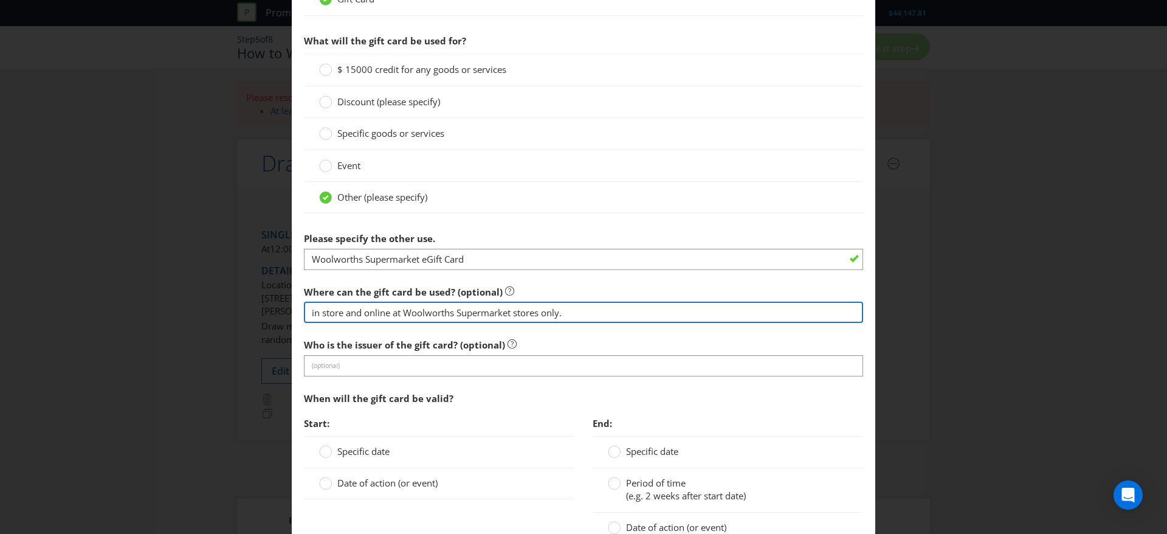
scroll to position [1181, 0]
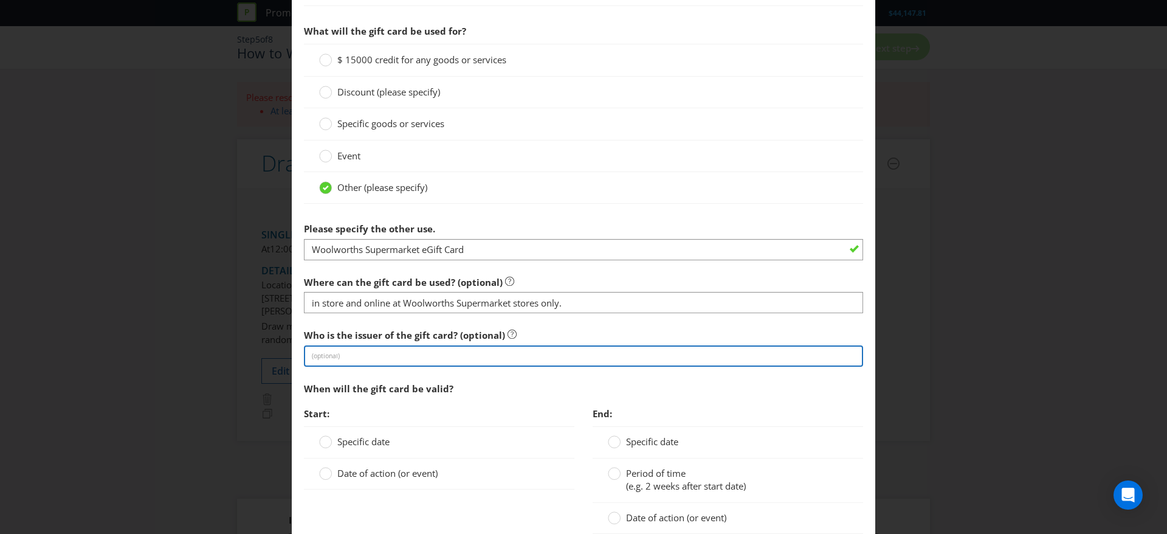
click at [435, 360] on input "text" at bounding box center [583, 355] width 559 height 21
type input "Woolworths"
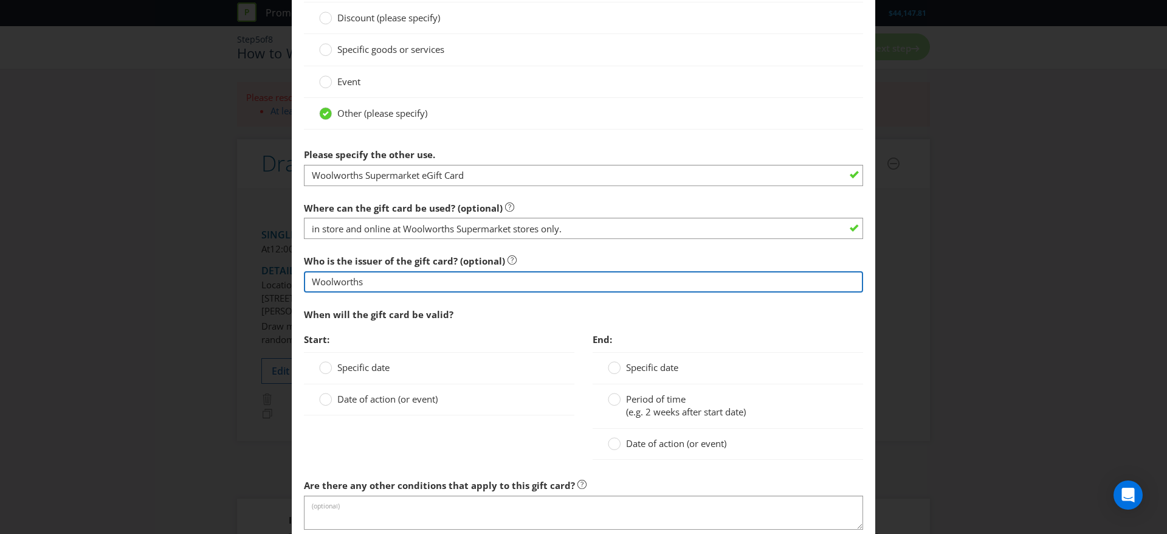
scroll to position [1262, 0]
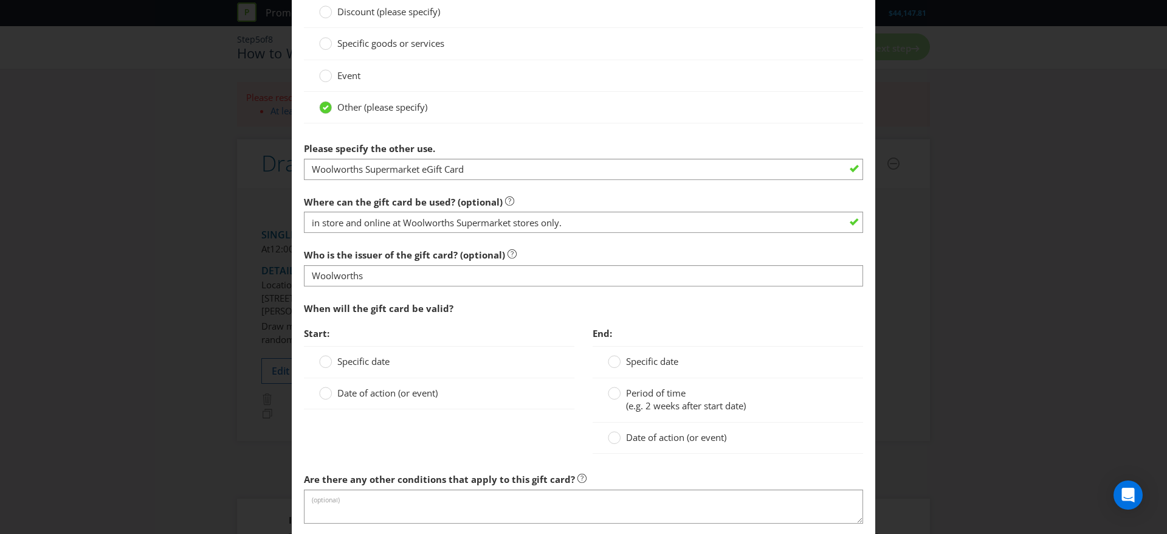
click at [351, 390] on span "Date of action (or event)" at bounding box center [387, 392] width 100 height 12
click at [0, 0] on input "Date of action (or event)" at bounding box center [0, 0] width 0 height 0
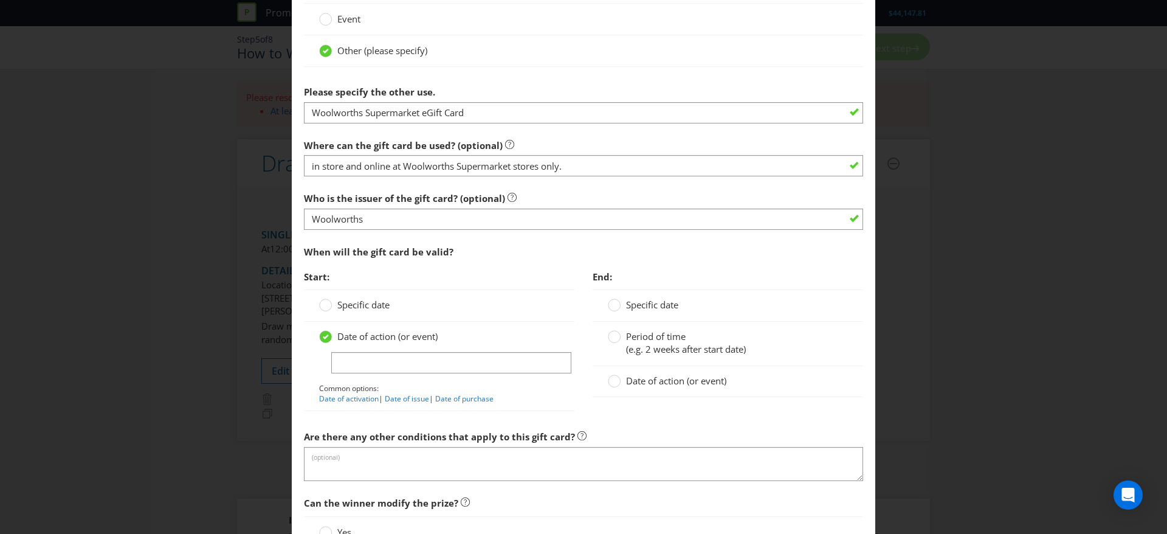
scroll to position [1320, 0]
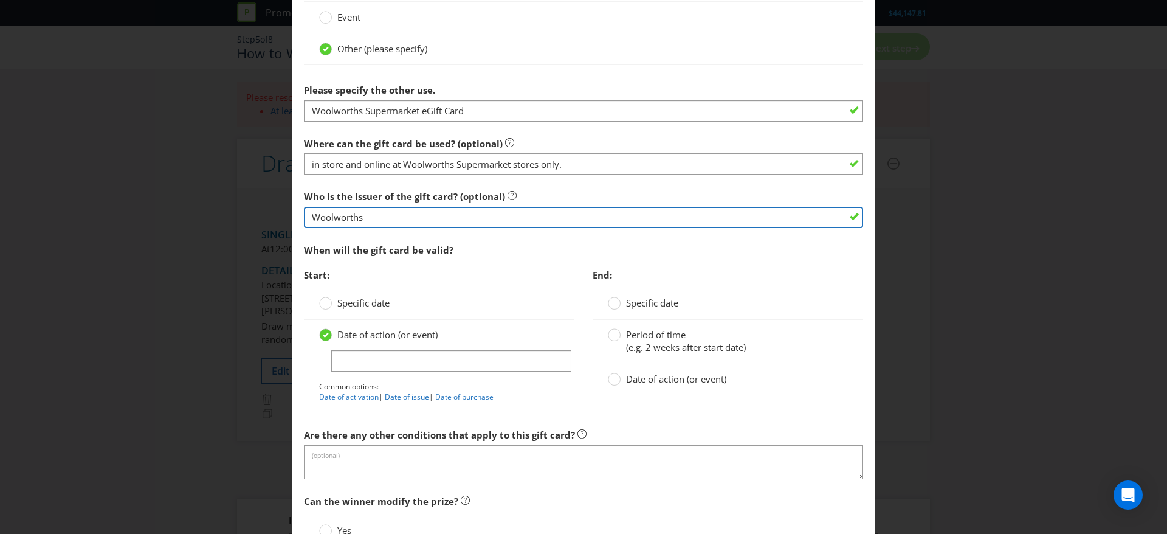
drag, startPoint x: 385, startPoint y: 219, endPoint x: 168, endPoint y: 198, distance: 218.0
click at [168, 198] on div "Add Prize [GEOGRAPHIC_DATA] [GEOGRAPHIC_DATA] [GEOGRAPHIC_DATA] [GEOGRAPHIC_DAT…" at bounding box center [583, 267] width 1167 height 534
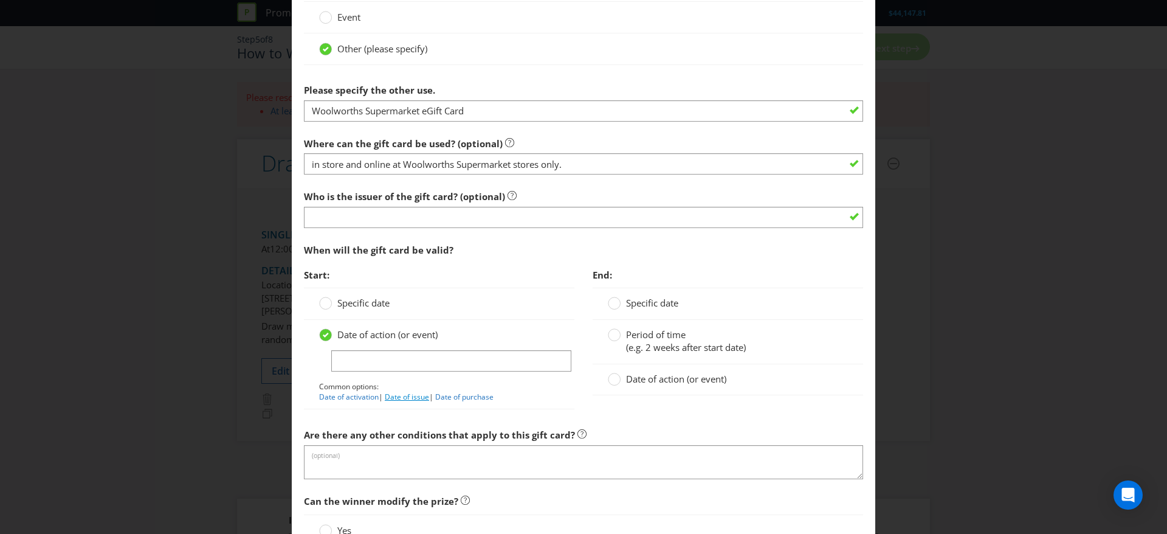
click at [415, 391] on link "Date of issue" at bounding box center [407, 396] width 44 height 10
type input "Date of issue"
click at [689, 374] on span "Date of action (or event)" at bounding box center [676, 379] width 100 height 12
click at [0, 0] on input "Date of action (or event)" at bounding box center [0, 0] width 0 height 0
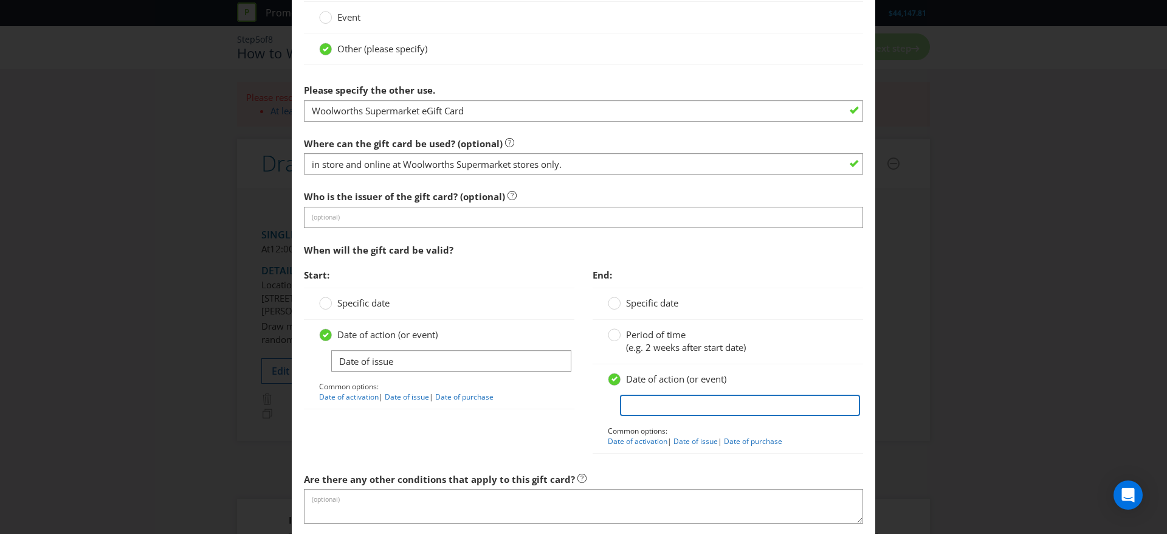
click at [679, 404] on input "text" at bounding box center [740, 404] width 240 height 21
type input "no expiry date"
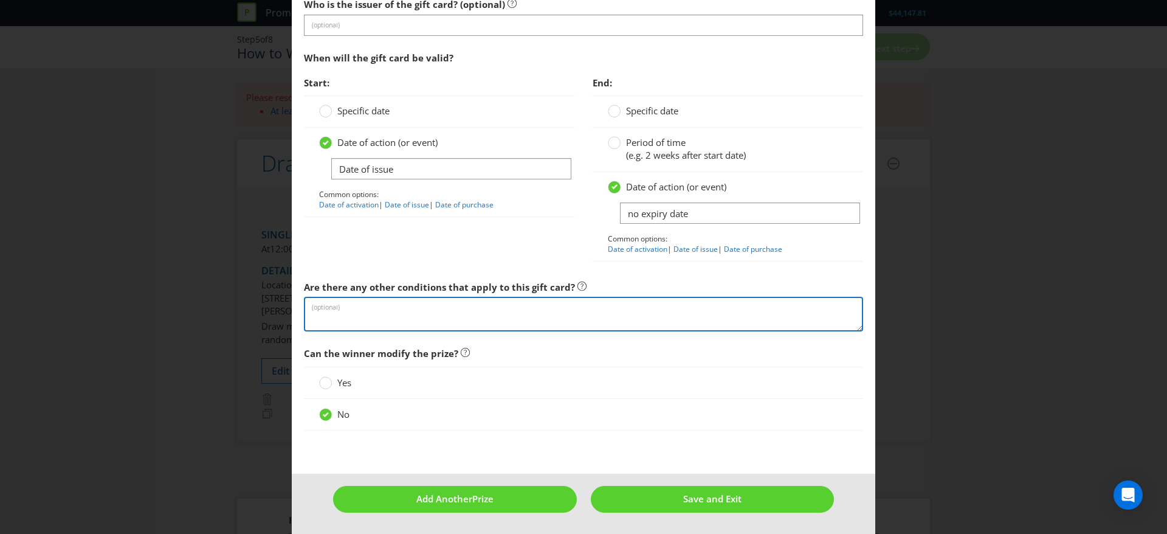
click at [473, 304] on textarea at bounding box center [583, 314] width 559 height 35
paste textarea "The Woolworths Supermarket eGift Cards will be sent to the winner’s email addre…"
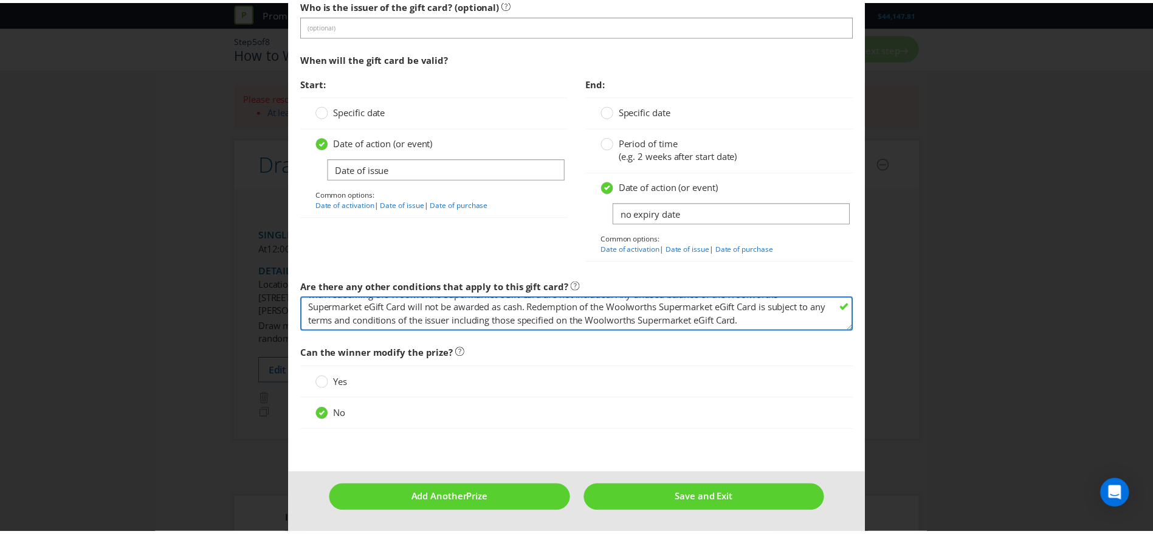
scroll to position [78, 0]
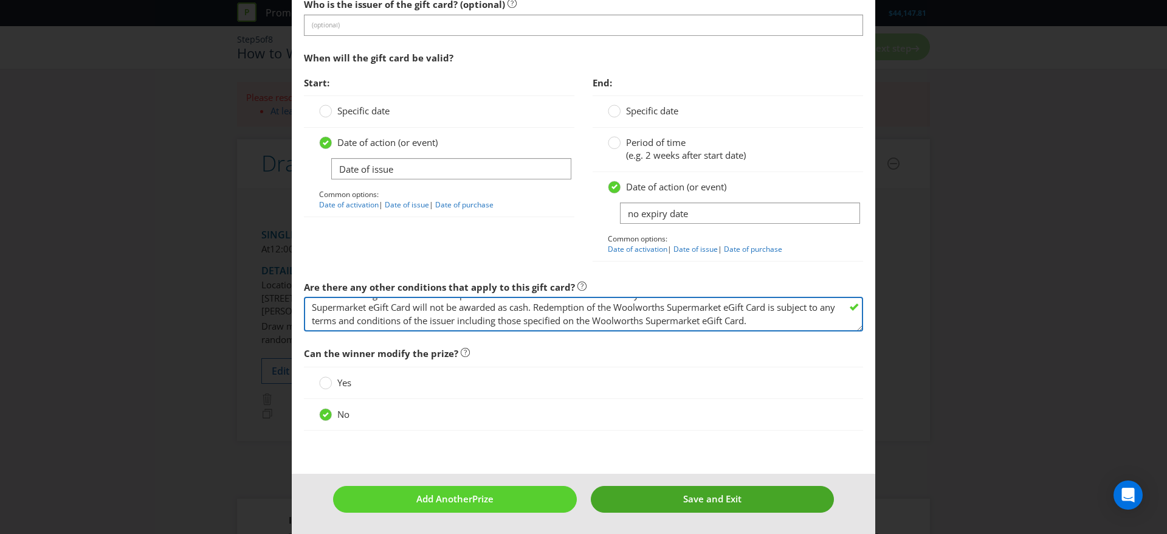
type textarea "The Woolworths Supermarket eGift Cards will be sent to the winner’s email addre…"
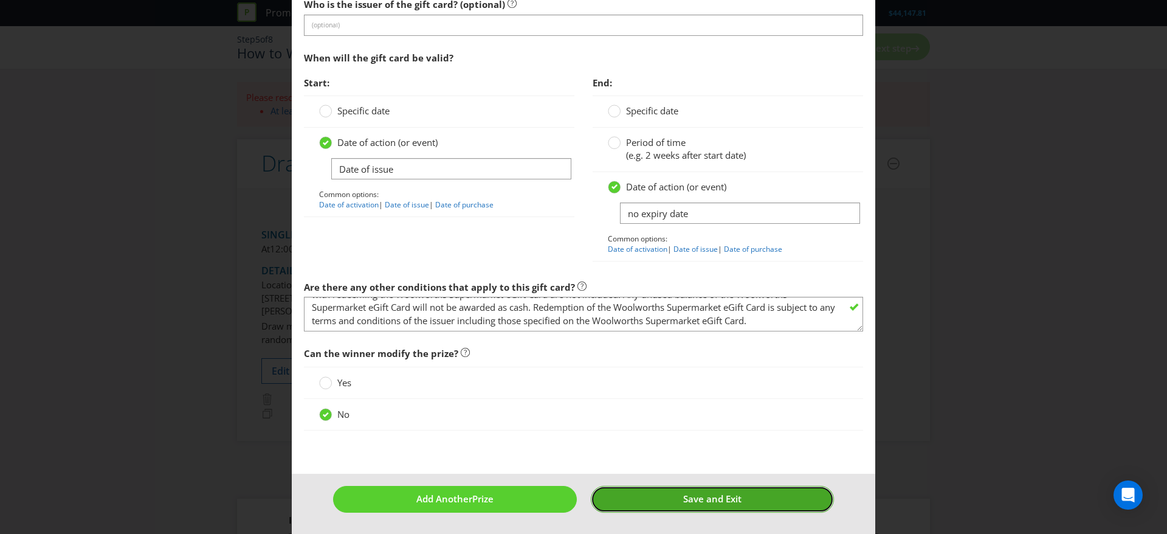
click at [713, 495] on span "Save and Exit" at bounding box center [712, 498] width 58 height 12
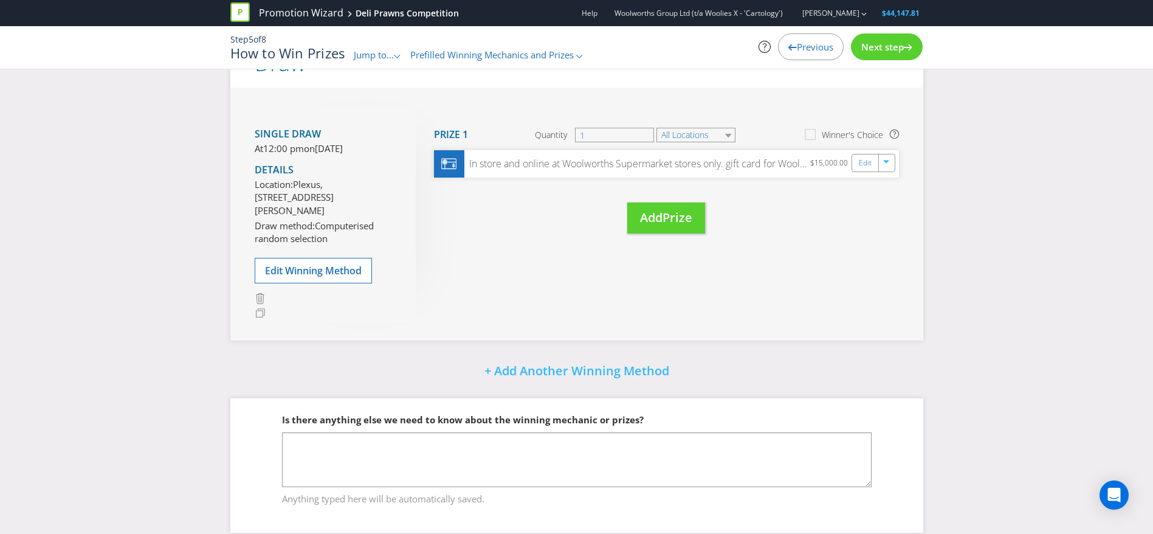
scroll to position [224, 0]
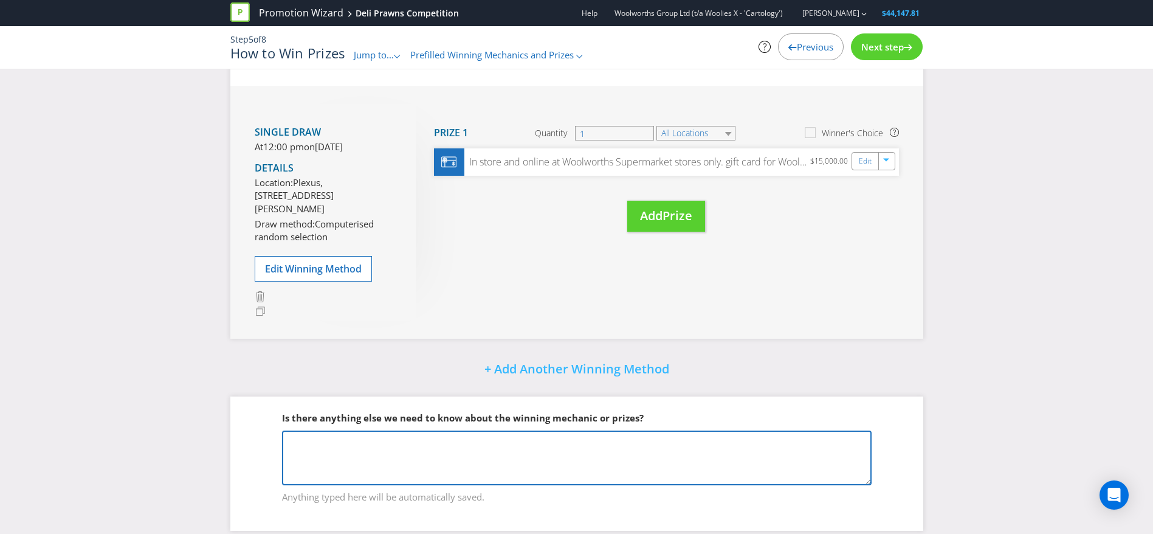
click at [620, 458] on textarea at bounding box center [576, 457] width 589 height 55
click at [562, 465] on textarea at bounding box center [576, 457] width 589 height 55
click at [411, 485] on textarea at bounding box center [576, 457] width 589 height 55
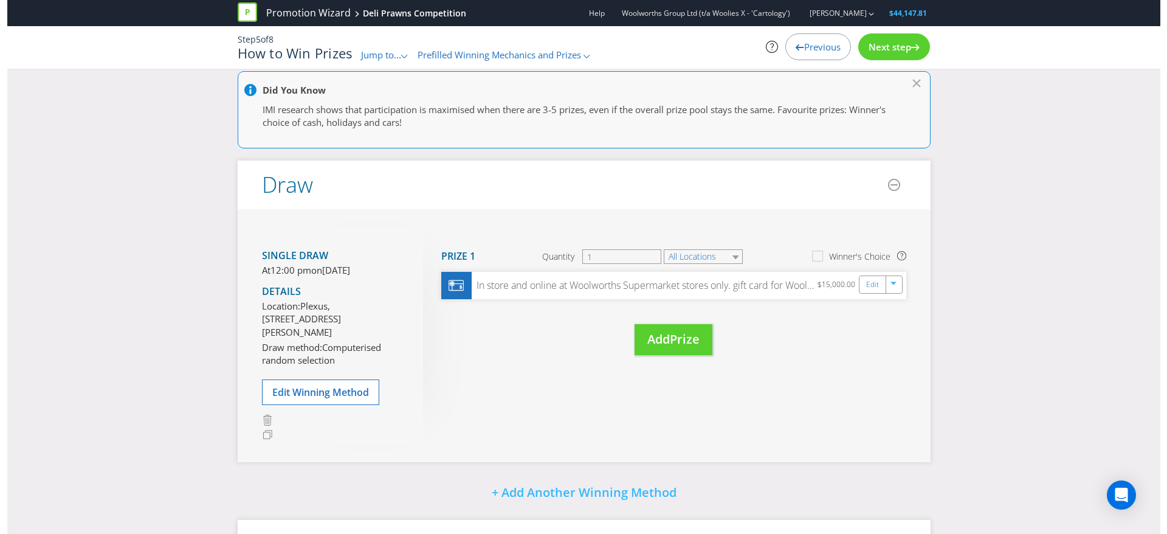
scroll to position [87, 0]
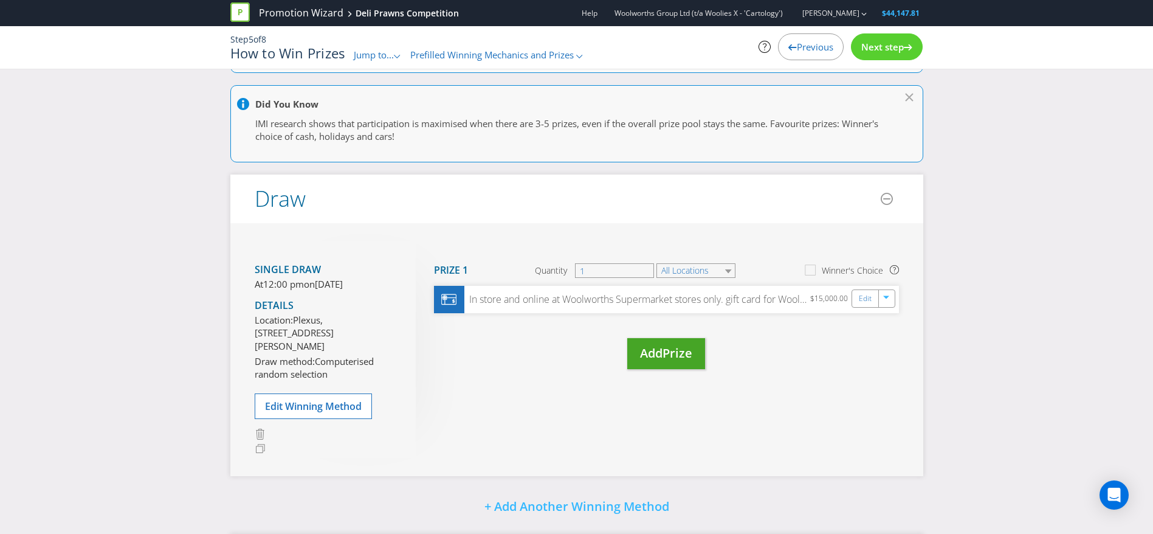
type textarea "To be included in the Major Prize Description: $15,000 Woolworths Supermarket e…"
click at [655, 358] on span "Add" at bounding box center [651, 353] width 22 height 16
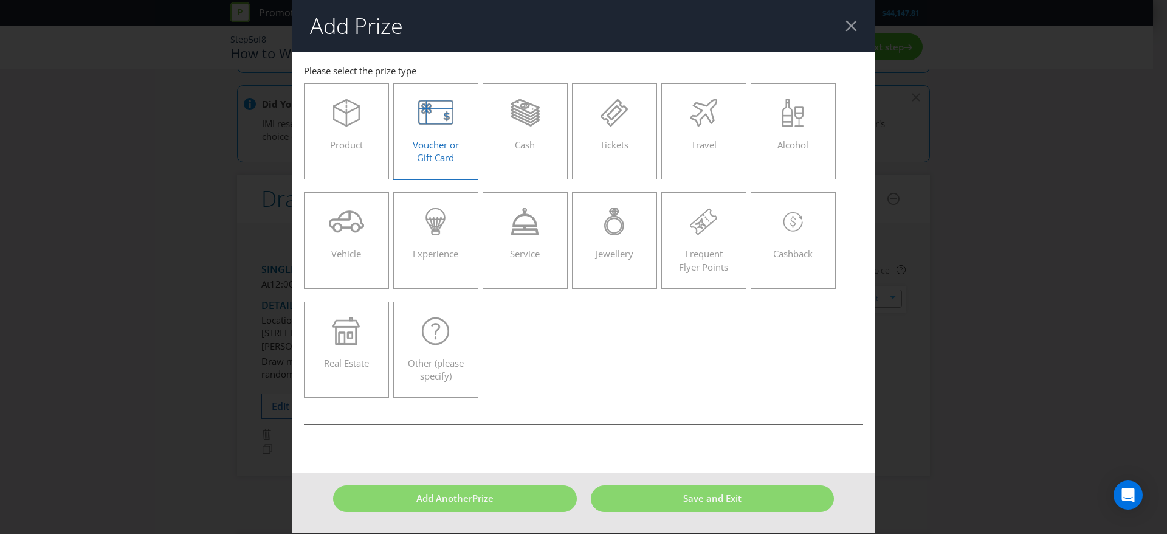
click at [444, 132] on div "Voucher or Gift Card" at bounding box center [436, 126] width 60 height 55
click at [0, 0] on input "Voucher or Gift Card" at bounding box center [0, 0] width 0 height 0
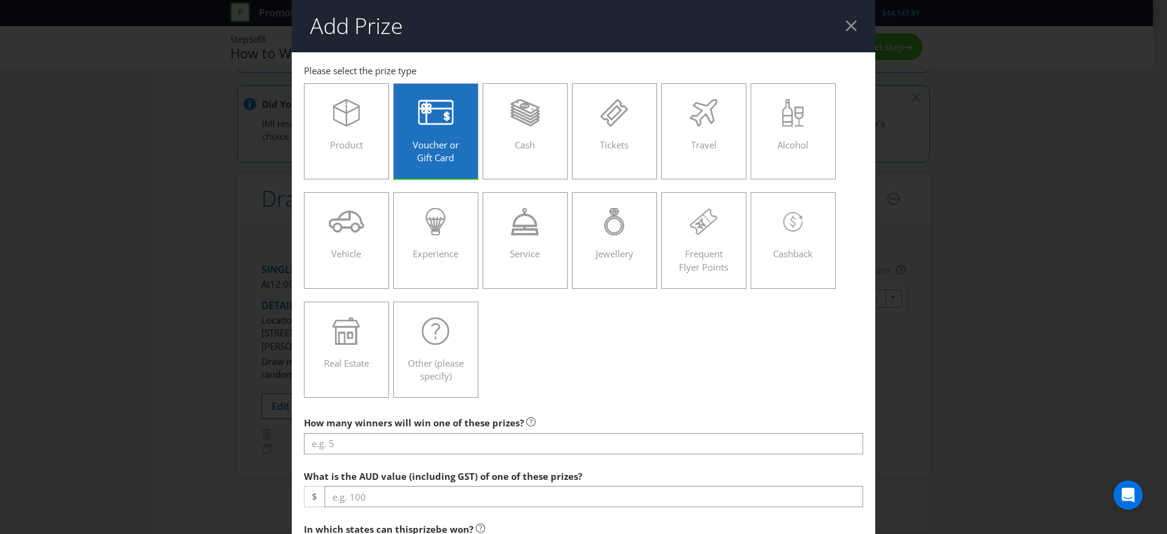
scroll to position [231, 0]
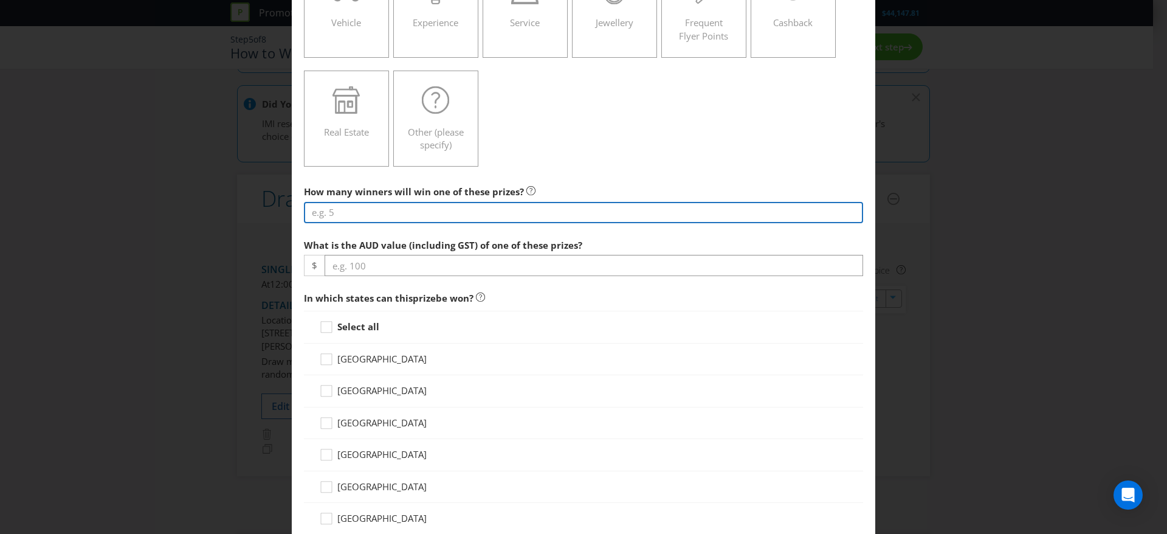
click at [384, 210] on input "number" at bounding box center [583, 212] width 559 height 21
type input "50"
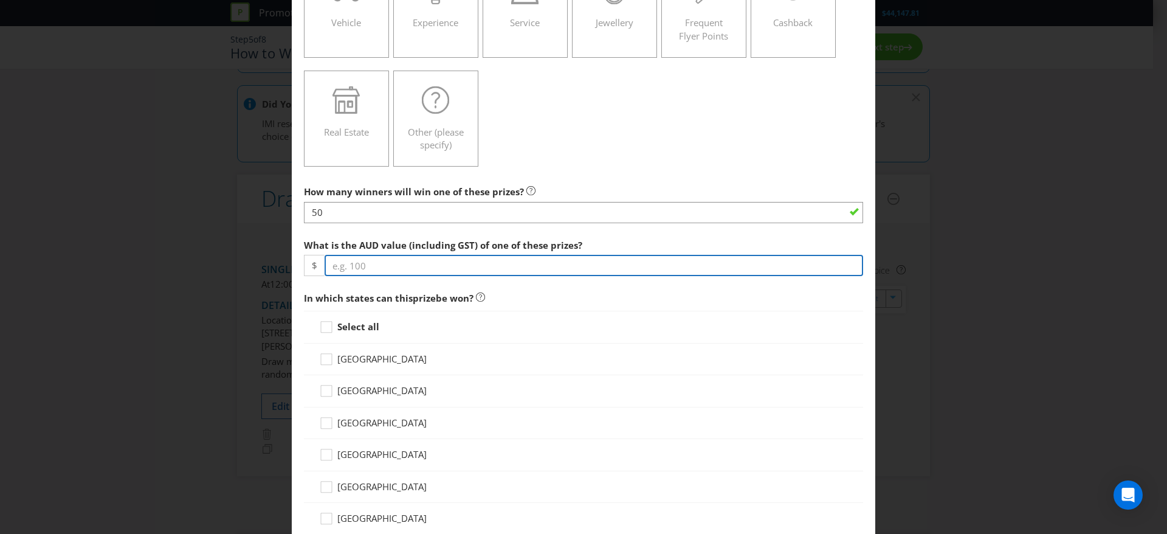
click at [366, 264] on input "number" at bounding box center [594, 265] width 538 height 21
type input "500"
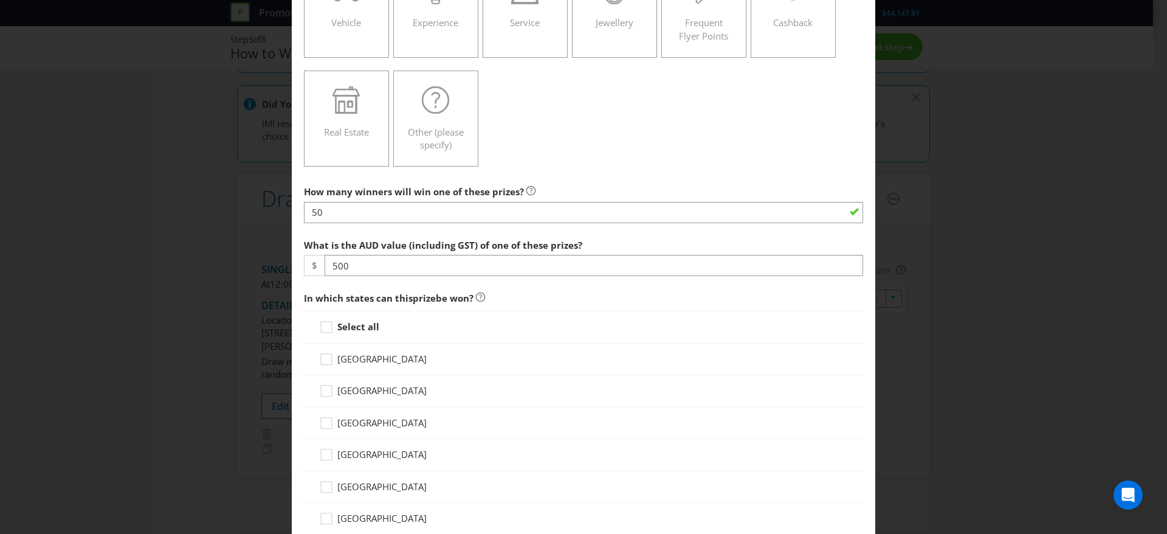
click at [345, 314] on div "Select all" at bounding box center [583, 327] width 559 height 32
click at [344, 323] on strong "Select all" at bounding box center [358, 326] width 42 height 12
click at [0, 0] on input "Select all" at bounding box center [0, 0] width 0 height 0
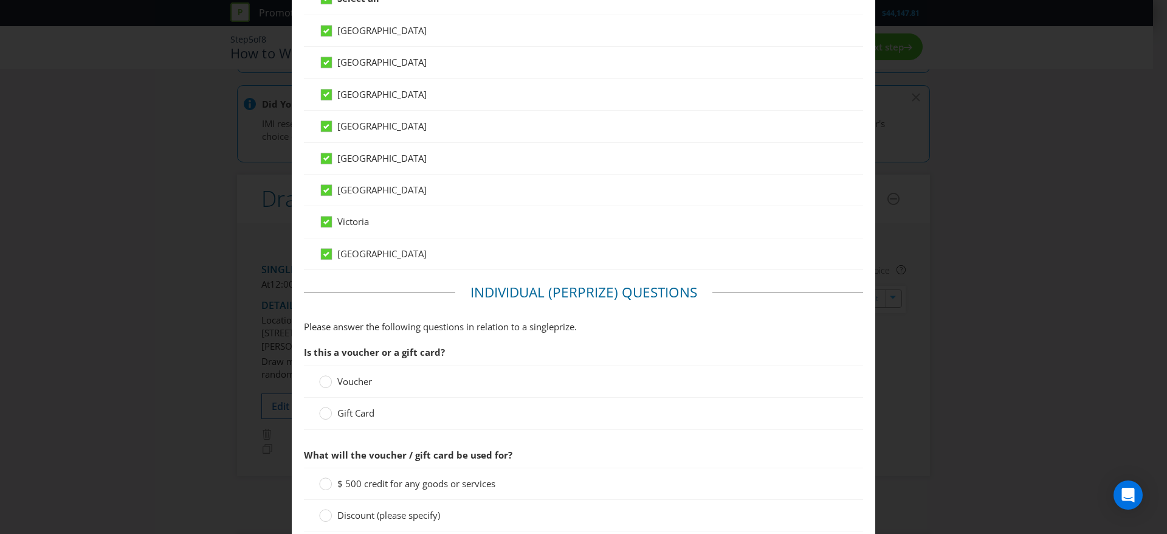
scroll to position [560, 0]
click at [356, 414] on span "Gift Card" at bounding box center [355, 412] width 37 height 12
click at [0, 0] on input "Gift Card" at bounding box center [0, 0] width 0 height 0
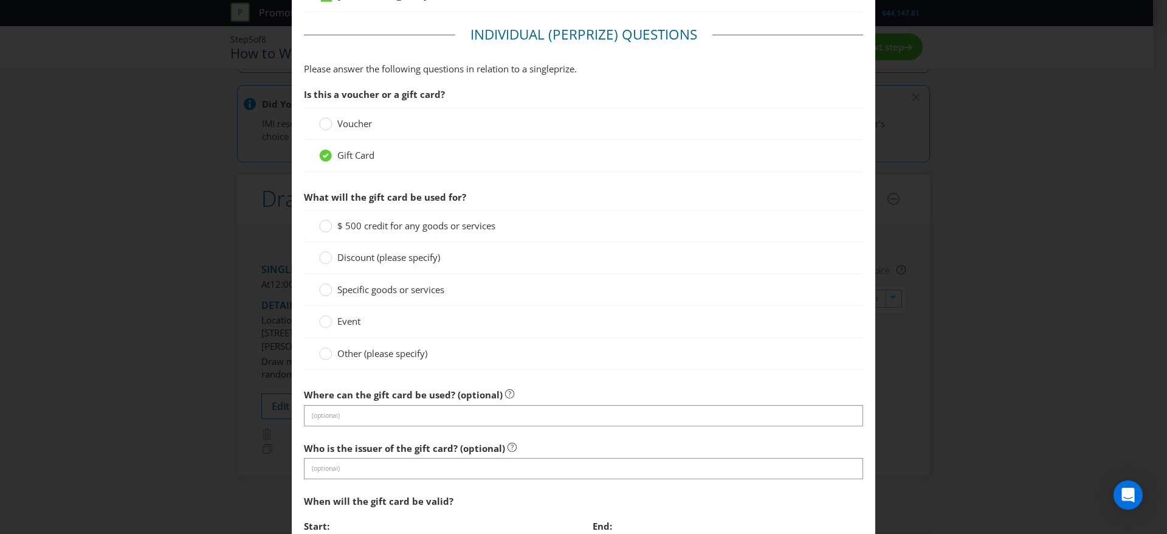
scroll to position [827, 0]
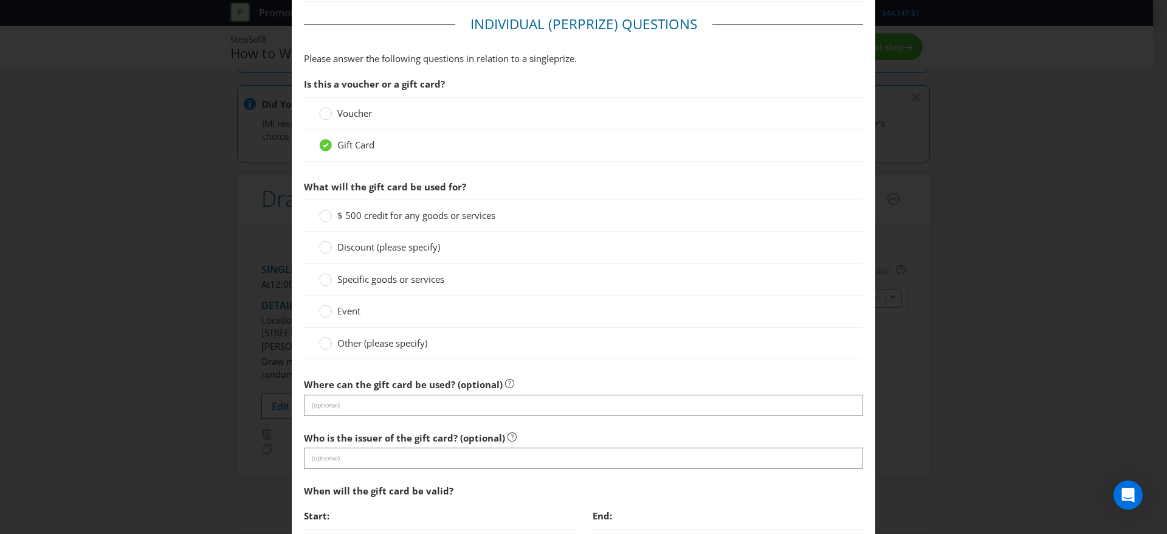
click at [345, 352] on div "Other (please specify)" at bounding box center [583, 344] width 559 height 32
click at [357, 335] on div "Other (please specify)" at bounding box center [583, 344] width 559 height 32
click at [356, 348] on span "Other (please specify)" at bounding box center [382, 343] width 90 height 12
click at [0, 0] on input "Other (please specify)" at bounding box center [0, 0] width 0 height 0
click at [357, 387] on span "Please specify the other use." at bounding box center [369, 384] width 131 height 12
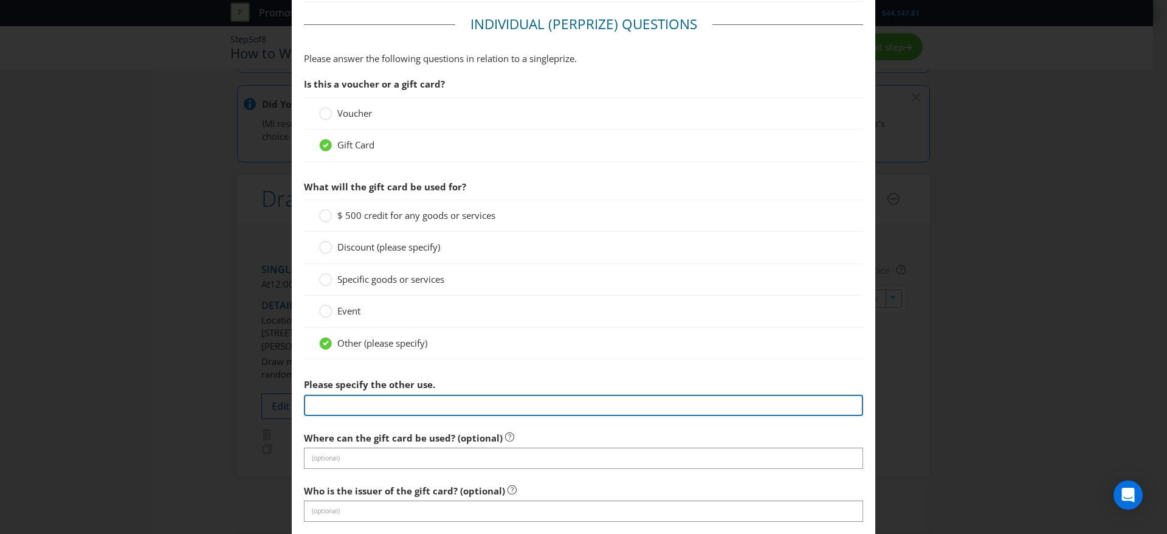
click at [357, 395] on input "text" at bounding box center [583, 404] width 559 height 21
type input "Woolworths Supermarket eGift Card"
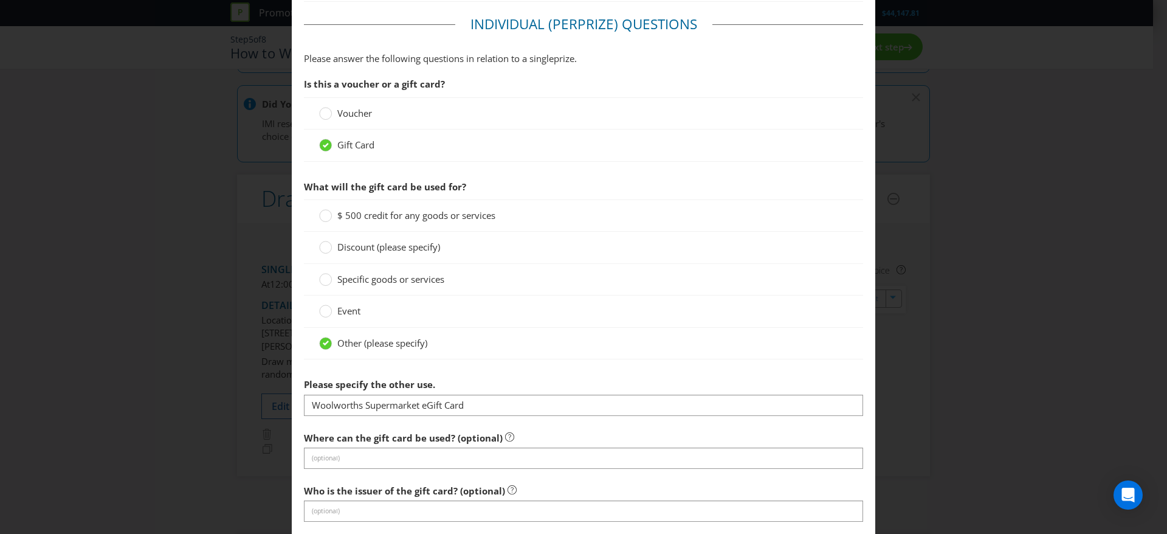
click at [427, 472] on section "Is this a voucher or a gift card? Voucher Gift Card What will the gift card be …" at bounding box center [583, 416] width 559 height 688
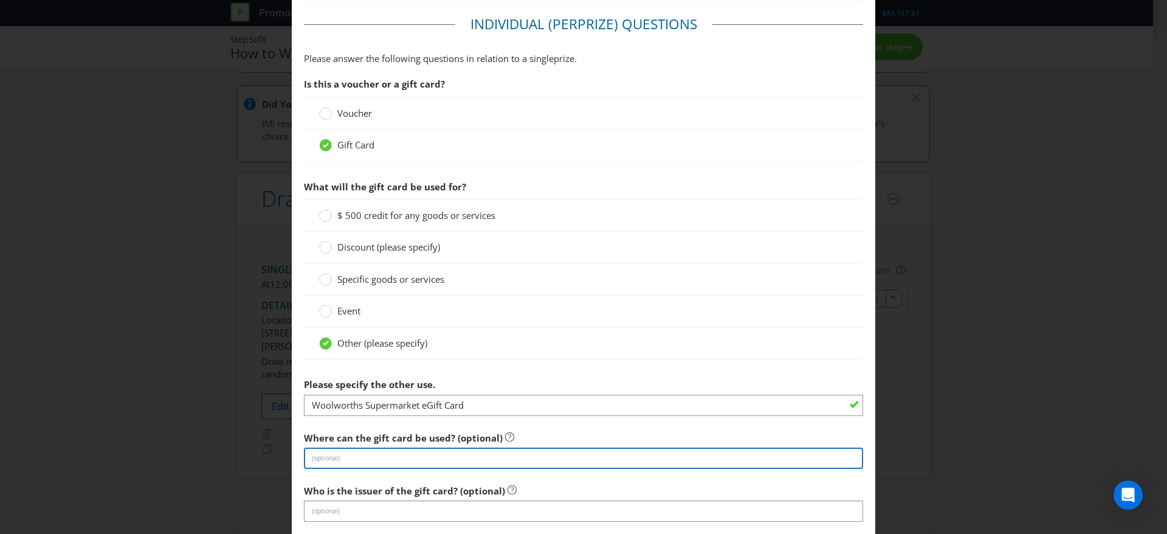
click at [444, 459] on input "text" at bounding box center [583, 457] width 559 height 21
type input "in store and online at Woolworths Supermarket stores only."
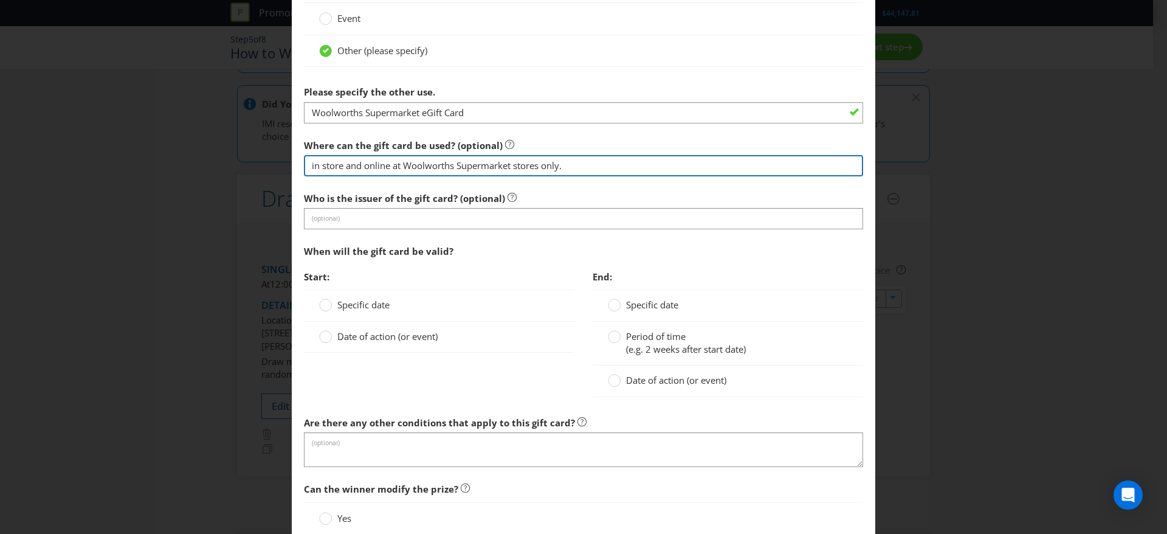
scroll to position [1122, 0]
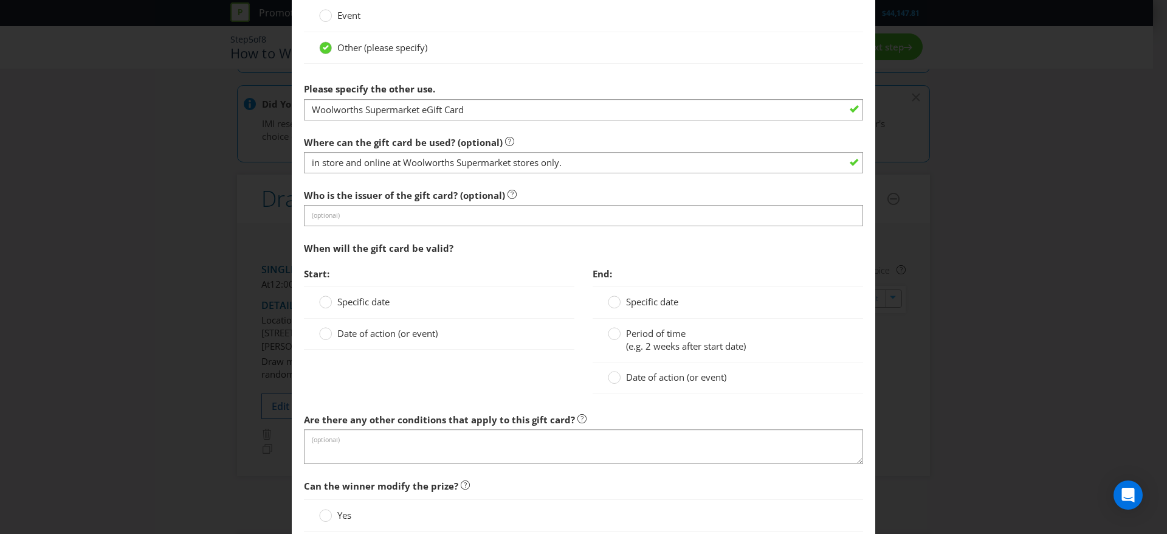
click at [380, 332] on span "Date of action (or event)" at bounding box center [387, 333] width 100 height 12
click at [0, 0] on input "Date of action (or event)" at bounding box center [0, 0] width 0 height 0
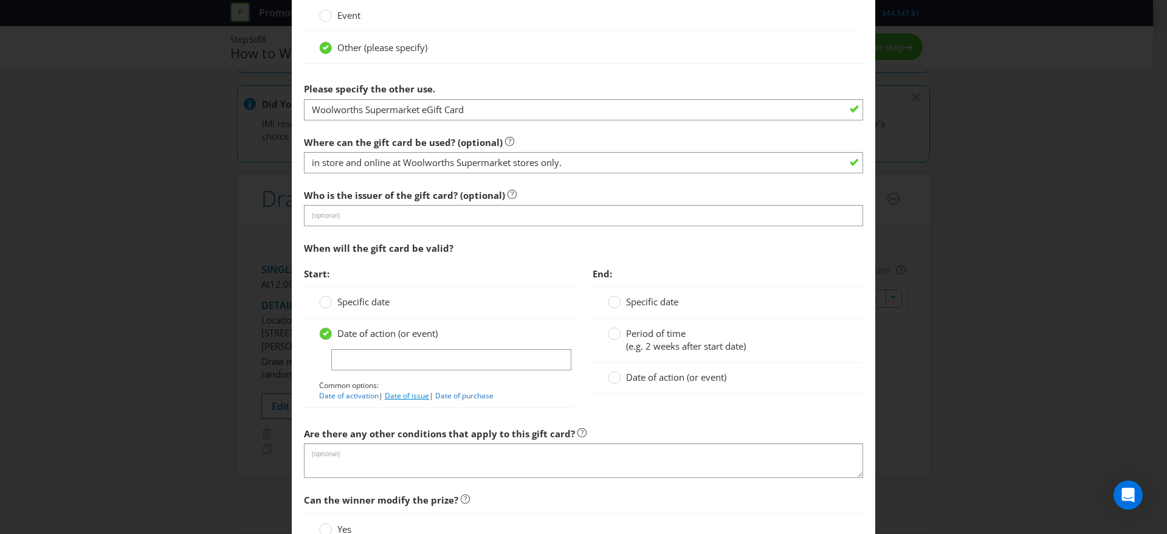
click at [405, 391] on link "Date of issue" at bounding box center [407, 395] width 44 height 10
type input "Date of issue"
click at [645, 383] on label "Date of action (or event)" at bounding box center [668, 377] width 121 height 13
click at [0, 0] on input "Date of action (or event)" at bounding box center [0, 0] width 0 height 0
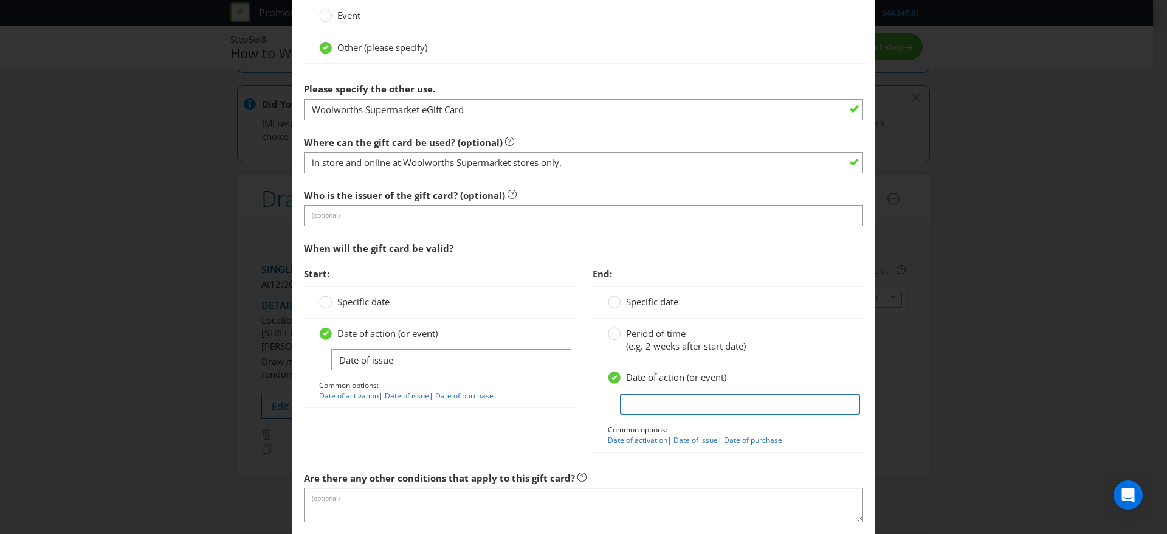
click at [665, 404] on input "text" at bounding box center [740, 403] width 240 height 21
type input "no expiry date"
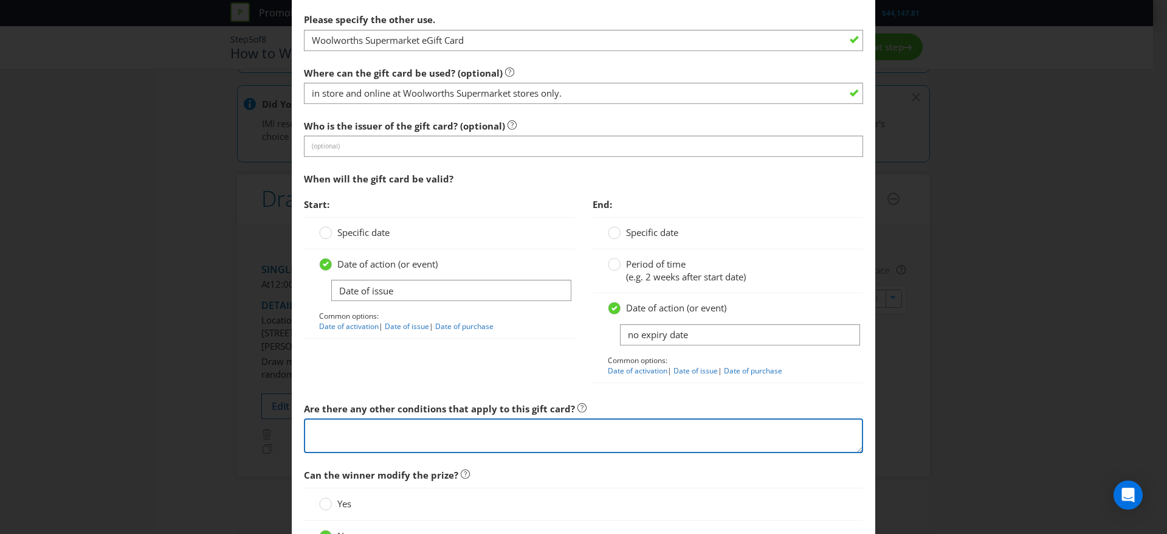
click at [695, 428] on textarea at bounding box center [583, 435] width 559 height 35
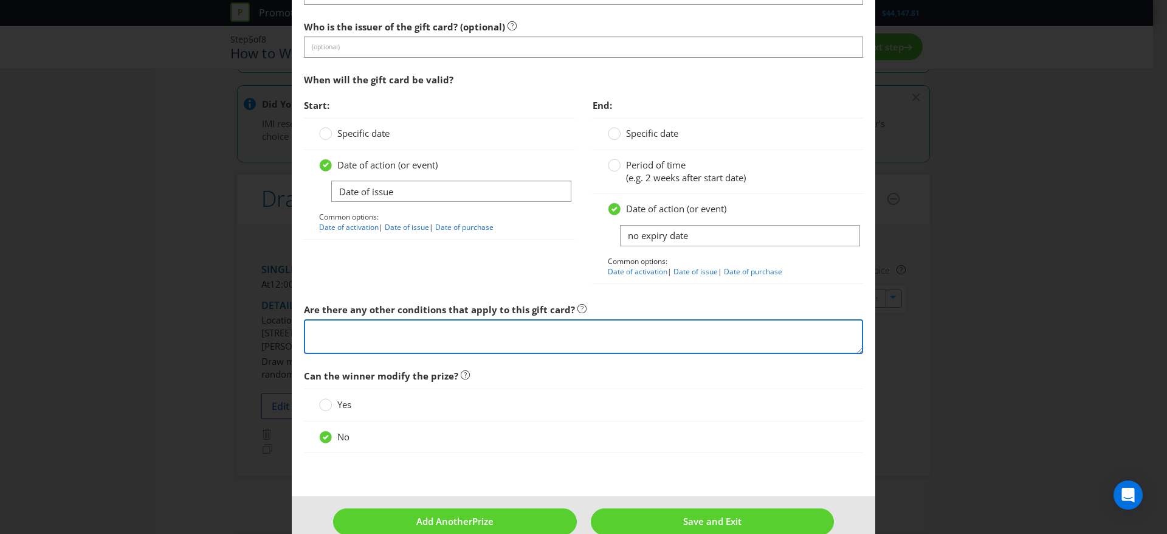
scroll to position [1313, 0]
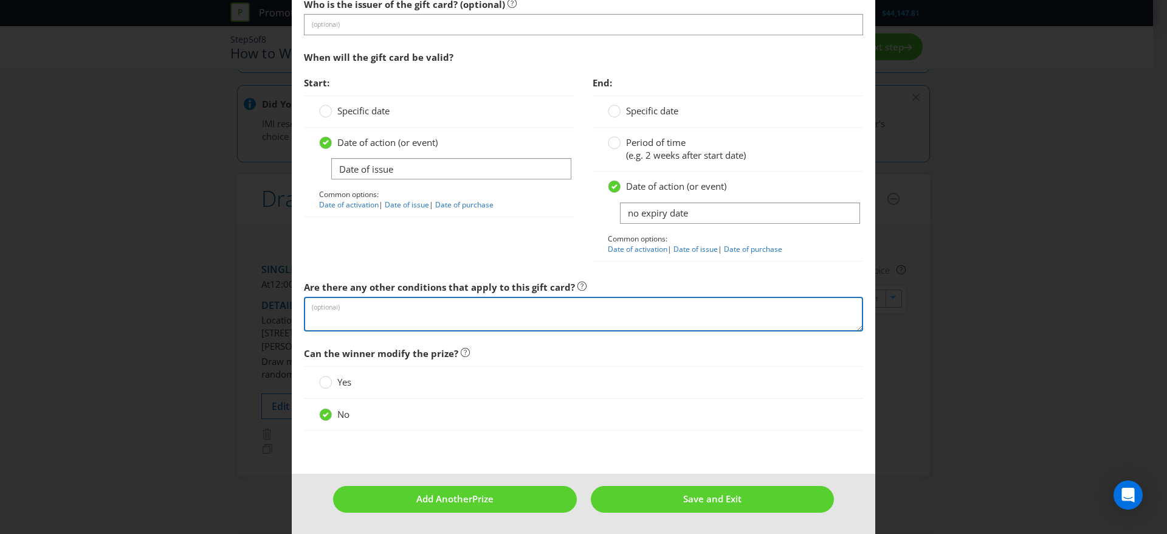
click at [459, 312] on textarea at bounding box center [583, 314] width 559 height 35
paste textarea "The Woolworths Supermarket eGift Cards will be sent to the winner’s email addre…"
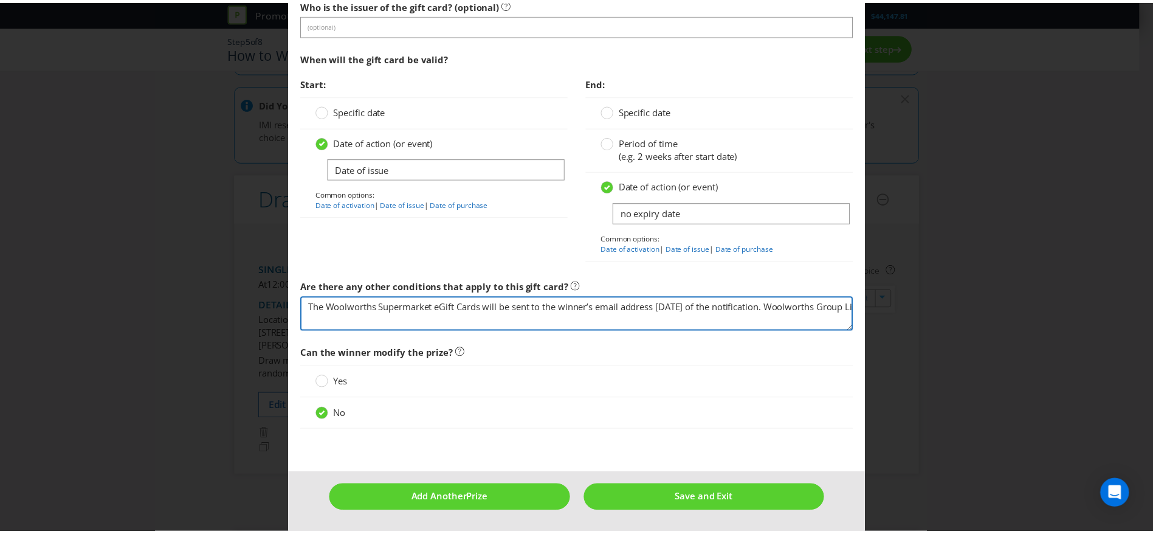
scroll to position [74, 0]
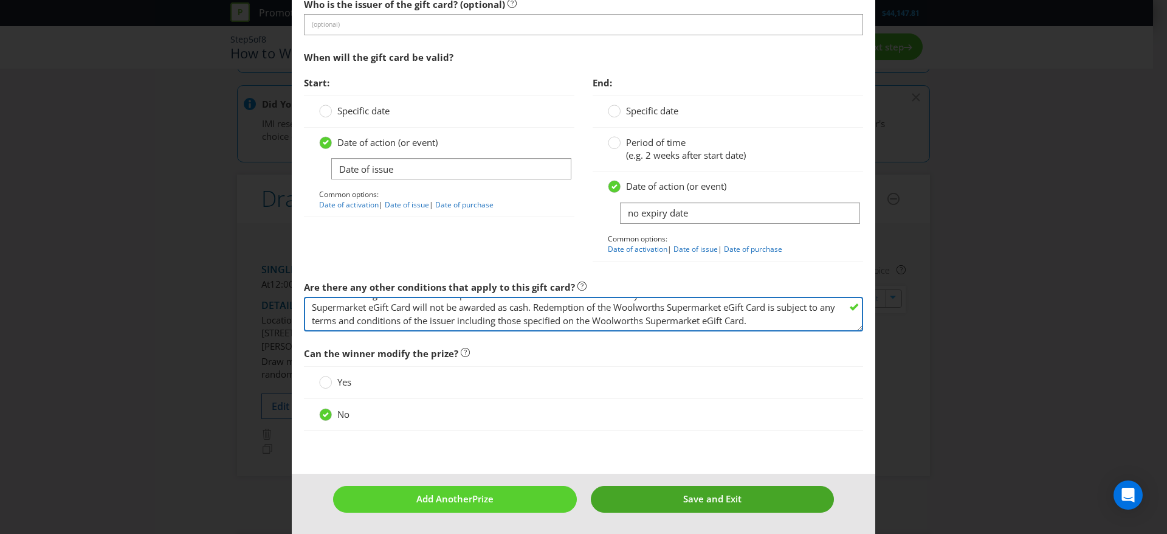
type textarea "The Woolworths Supermarket eGift Cards will be sent to the winner’s email addre…"
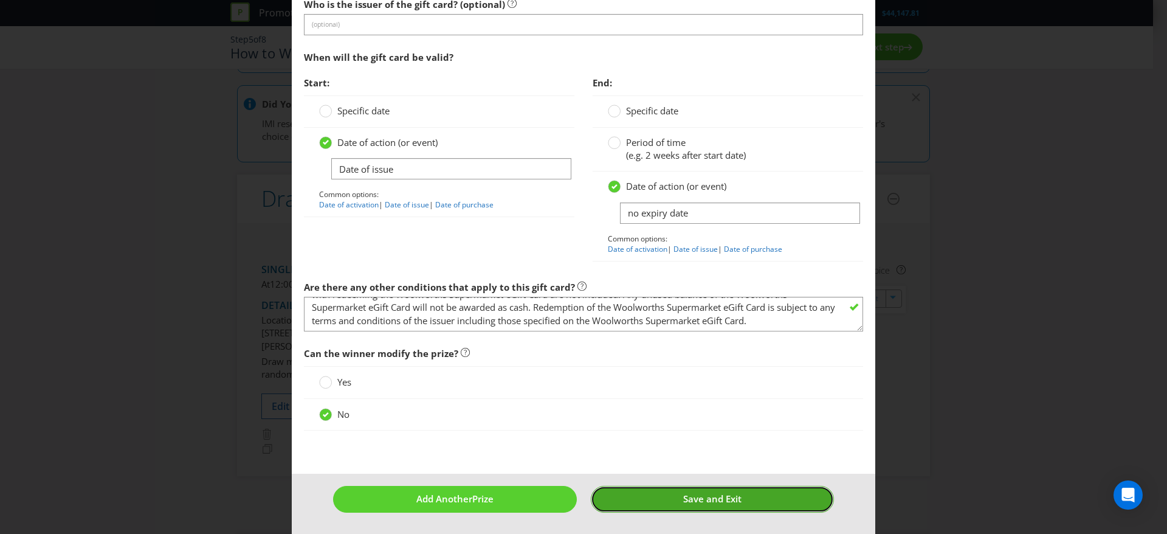
click at [726, 501] on span "Save and Exit" at bounding box center [712, 498] width 58 height 12
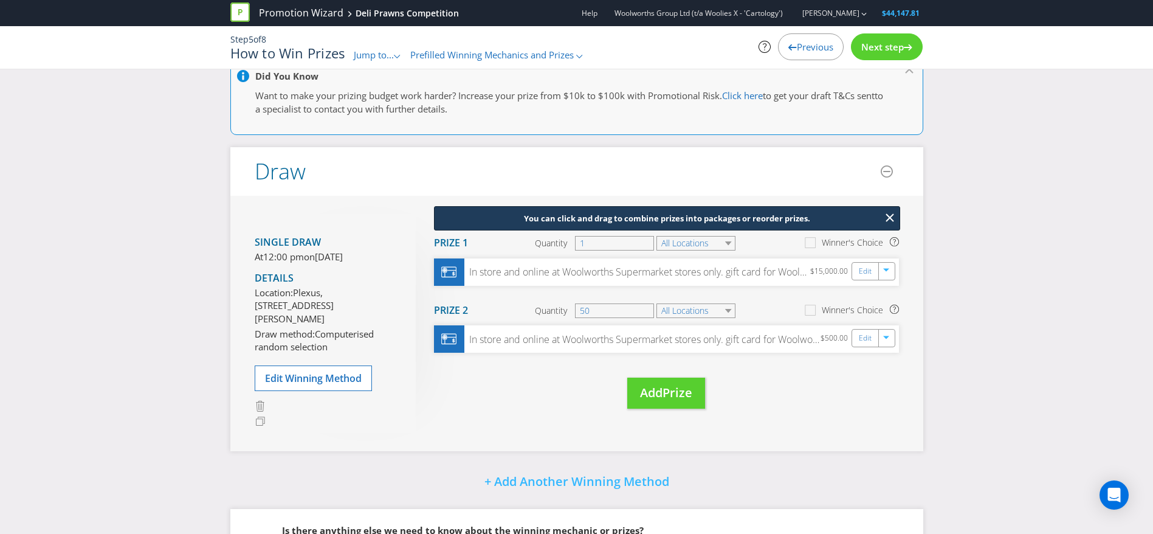
scroll to position [12, 0]
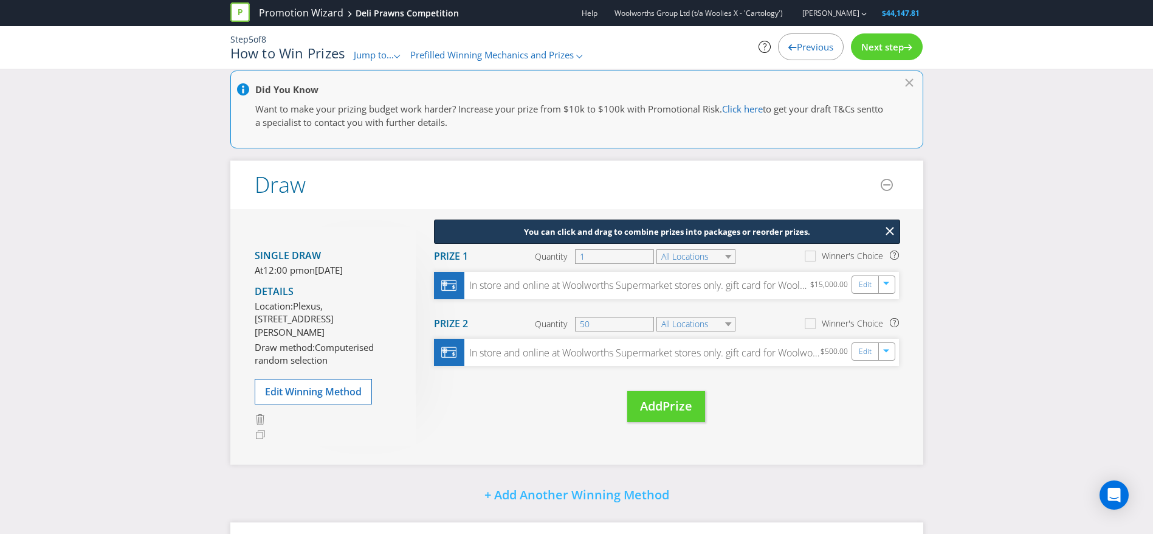
click at [902, 44] on span "Next step" at bounding box center [882, 47] width 43 height 12
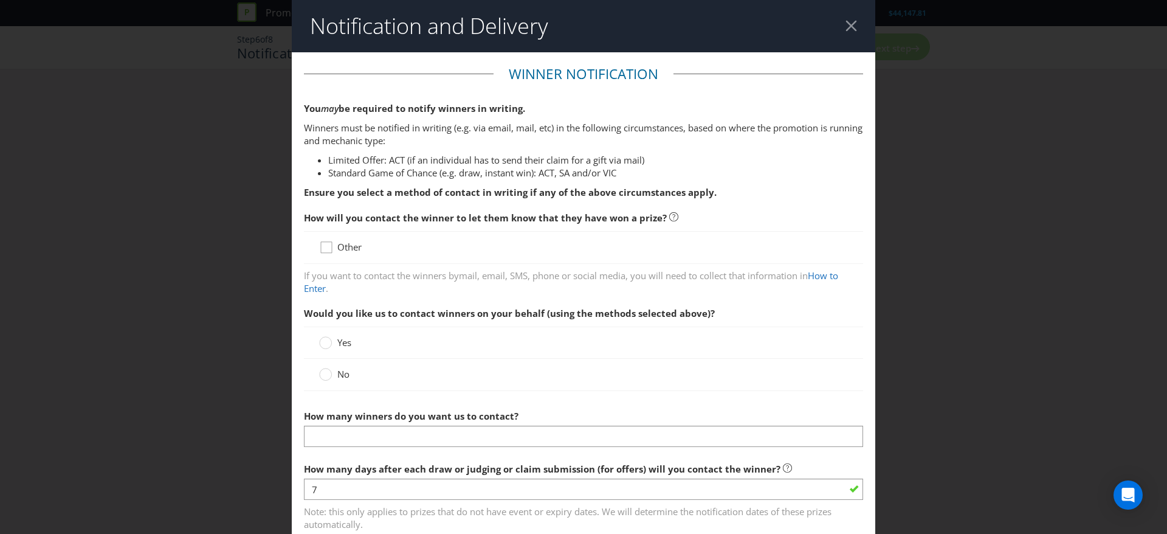
click at [323, 252] on icon at bounding box center [328, 250] width 18 height 18
click at [0, 0] on input "Other" at bounding box center [0, 0] width 0 height 0
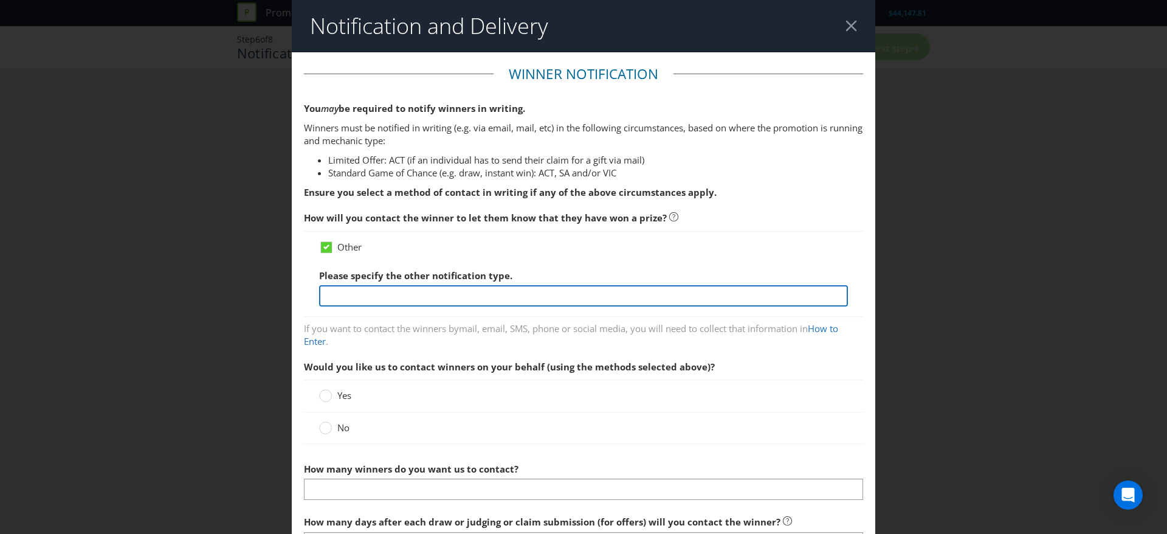
click at [371, 290] on input "text" at bounding box center [583, 295] width 529 height 21
drag, startPoint x: 684, startPoint y: 297, endPoint x: 822, endPoint y: 325, distance: 140.8
click at [822, 325] on div "How will you contact the winner to let them know that they have won a prize? Ot…" at bounding box center [583, 276] width 559 height 143
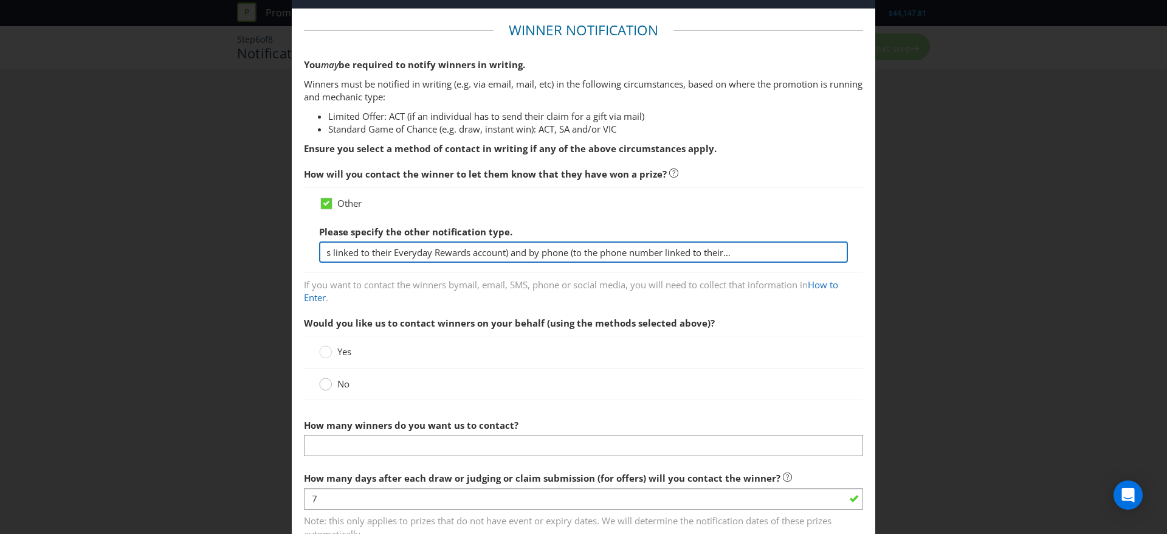
scroll to position [62, 0]
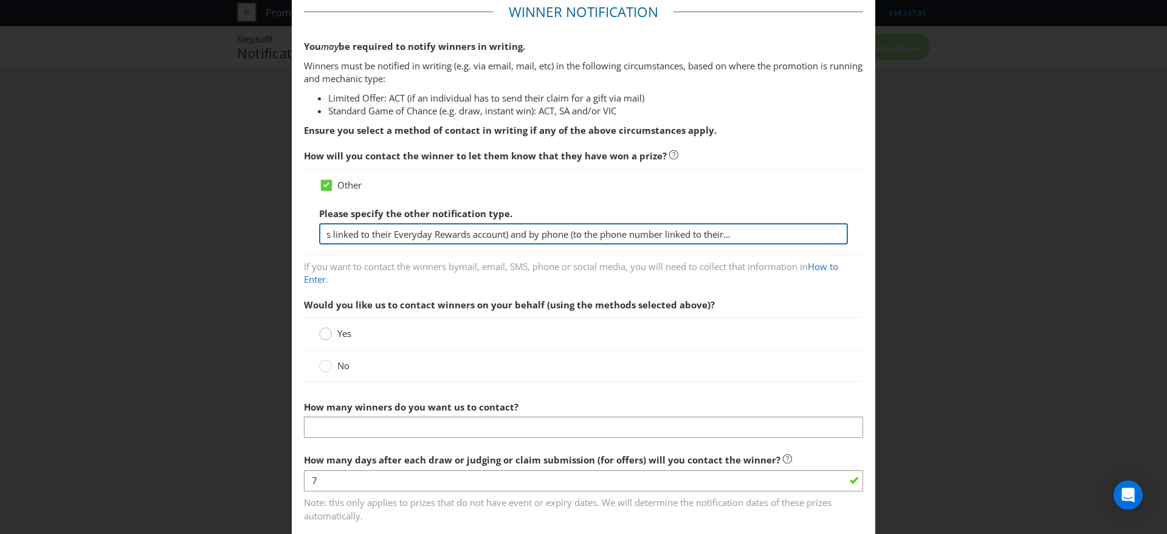
type input "Email (to the email address linked to their Everyday Rewards account) and by ph…"
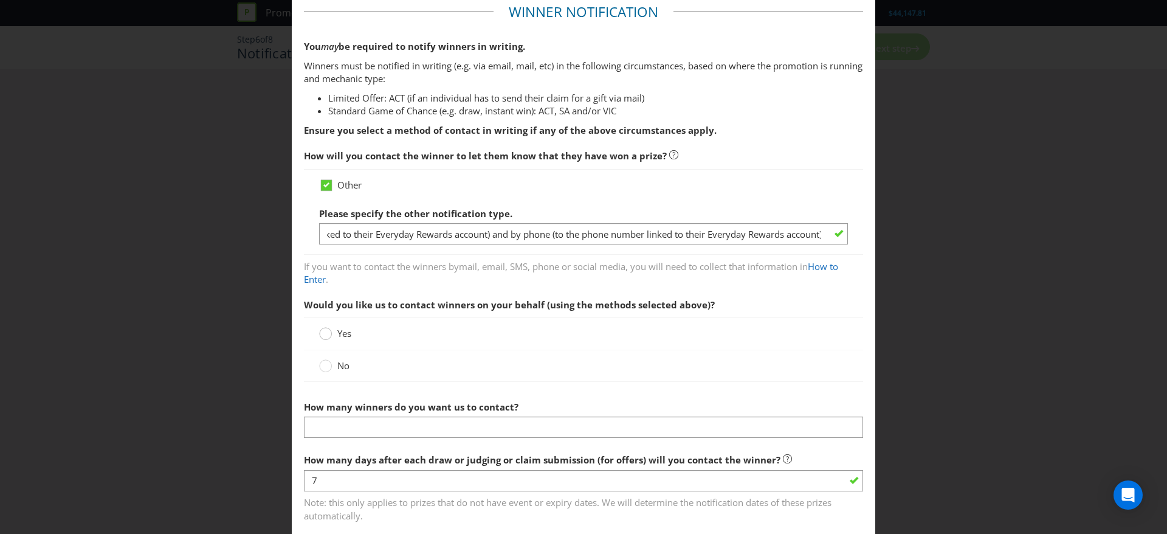
click at [325, 329] on div at bounding box center [326, 329] width 6 height 6
click at [0, 0] on input "Yes" at bounding box center [0, 0] width 0 height 0
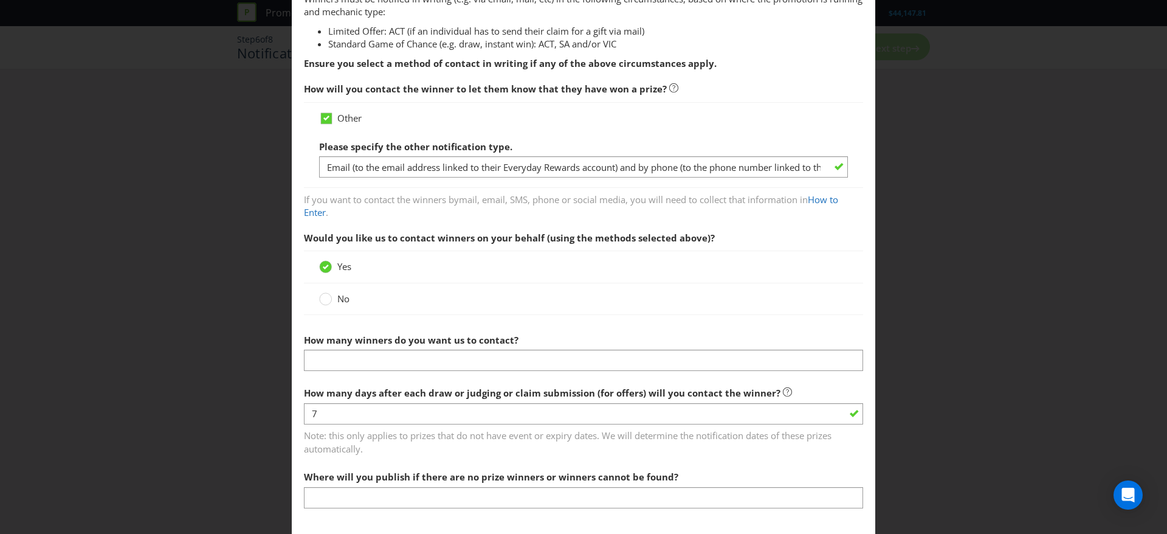
scroll to position [125, 0]
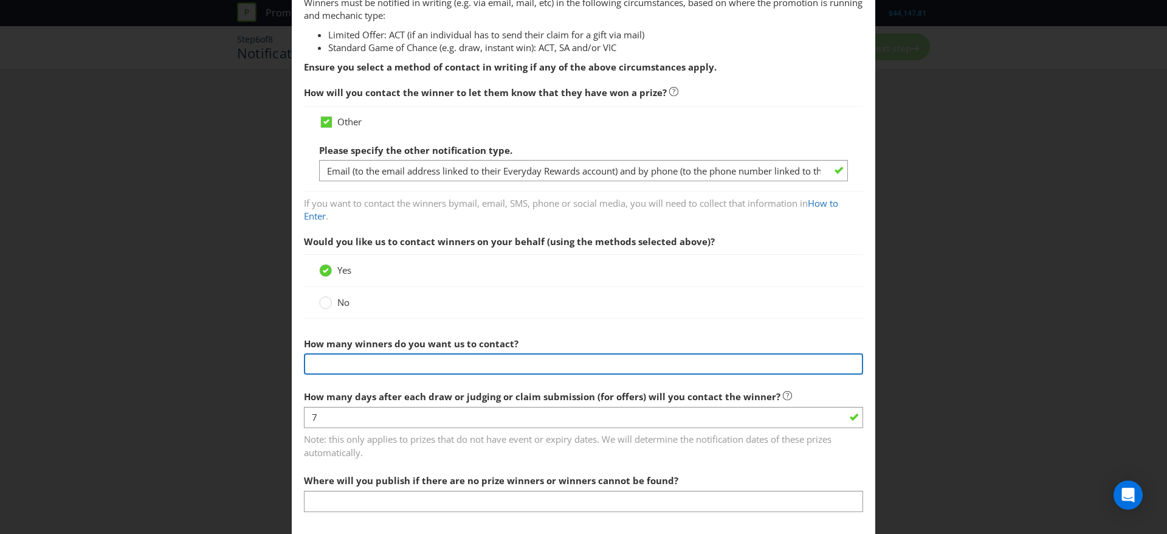
click at [325, 360] on input "text" at bounding box center [583, 363] width 559 height 21
type input "1"
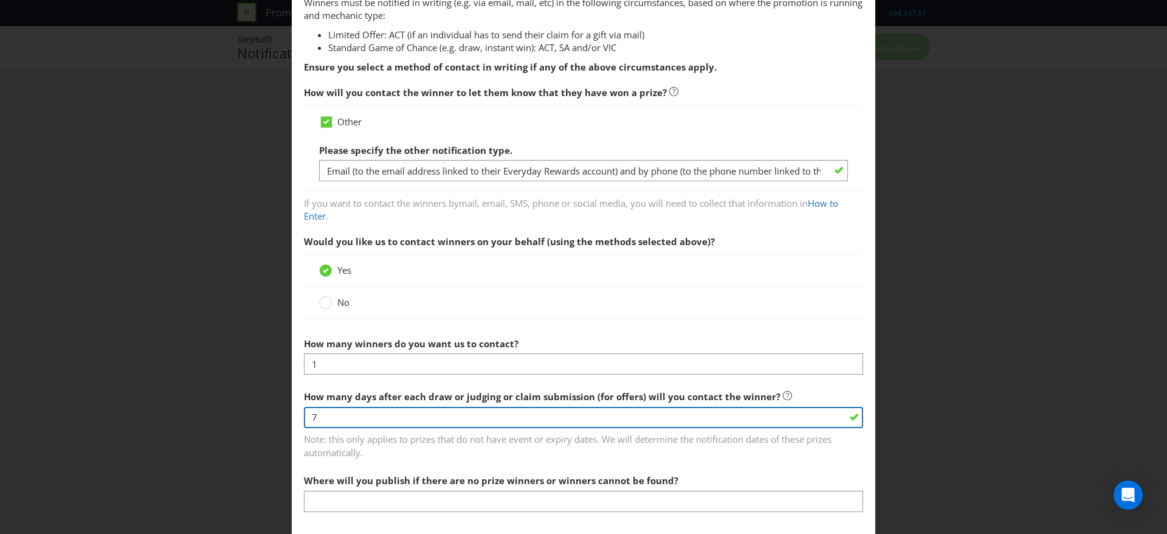
click at [337, 417] on input "7" at bounding box center [583, 417] width 559 height 21
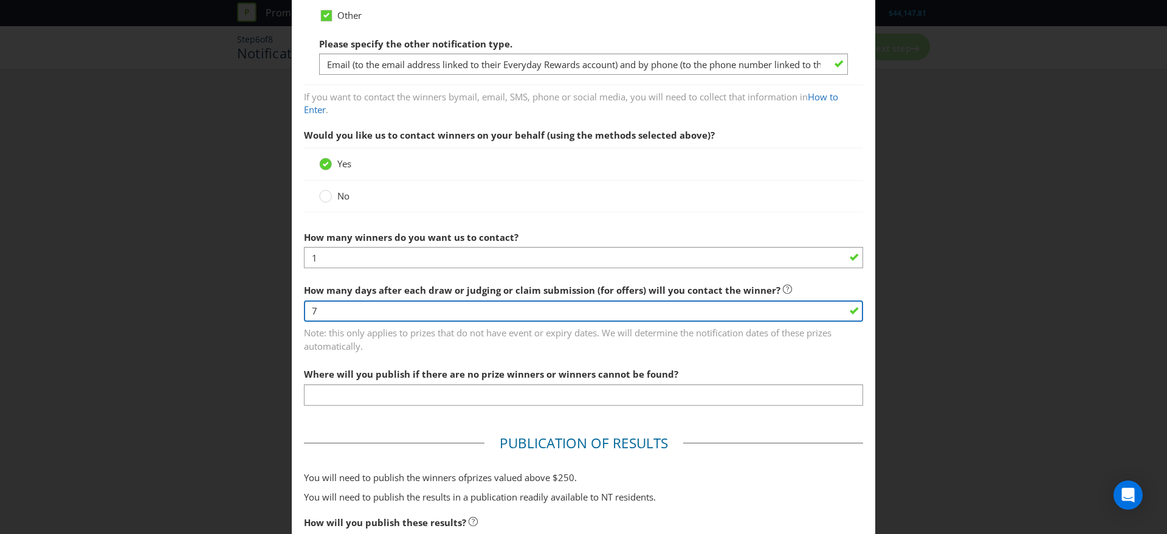
scroll to position [233, 0]
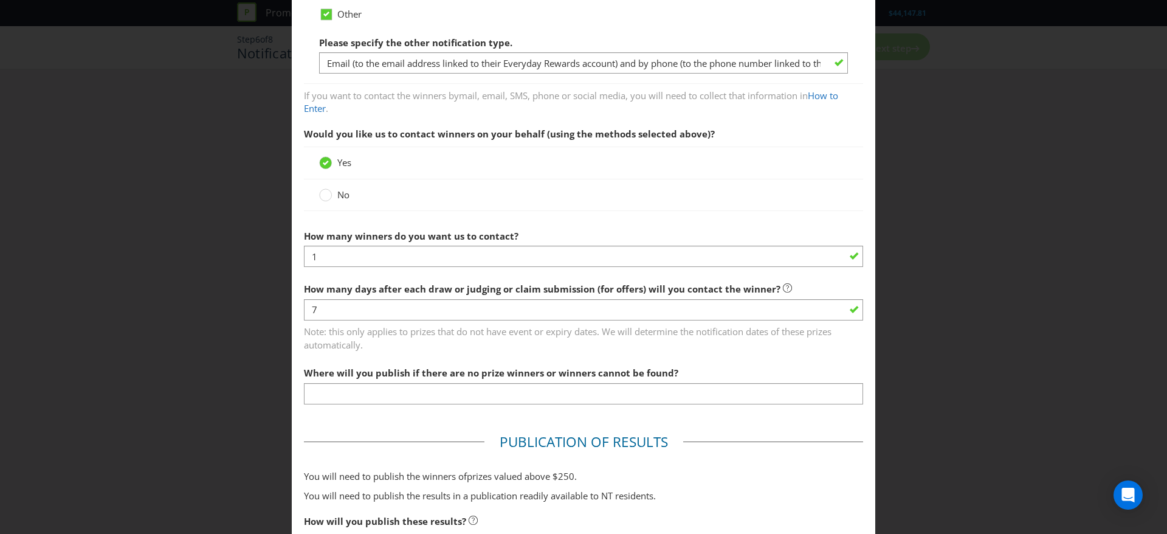
click at [368, 375] on span "Where will you publish if there are no prize winners or winners cannot be found?" at bounding box center [491, 372] width 374 height 12
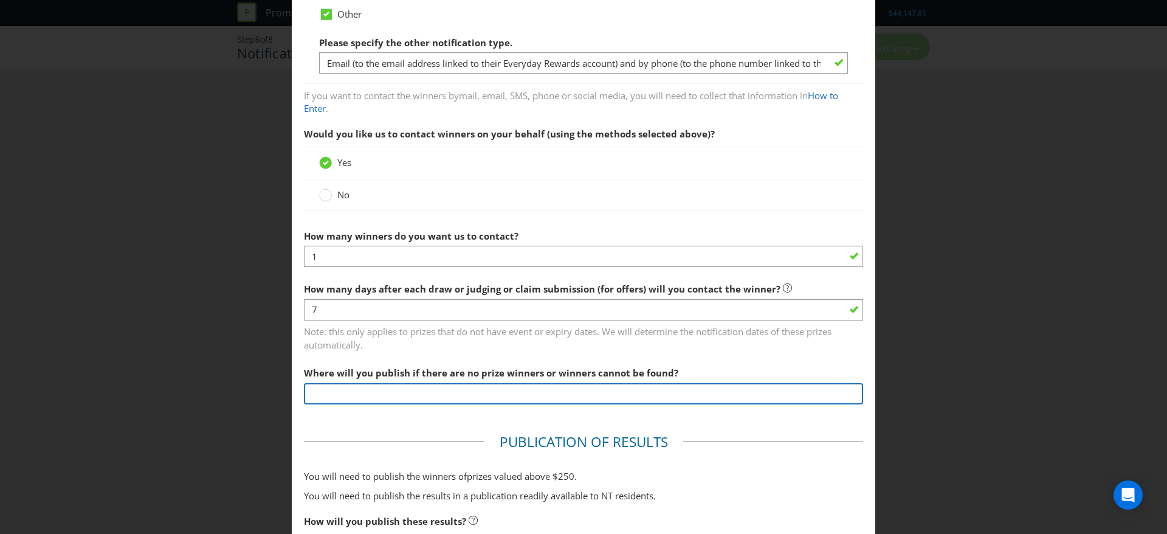
click at [366, 393] on input "text" at bounding box center [583, 393] width 559 height 21
type input "[URL][DOMAIN_NAME]"
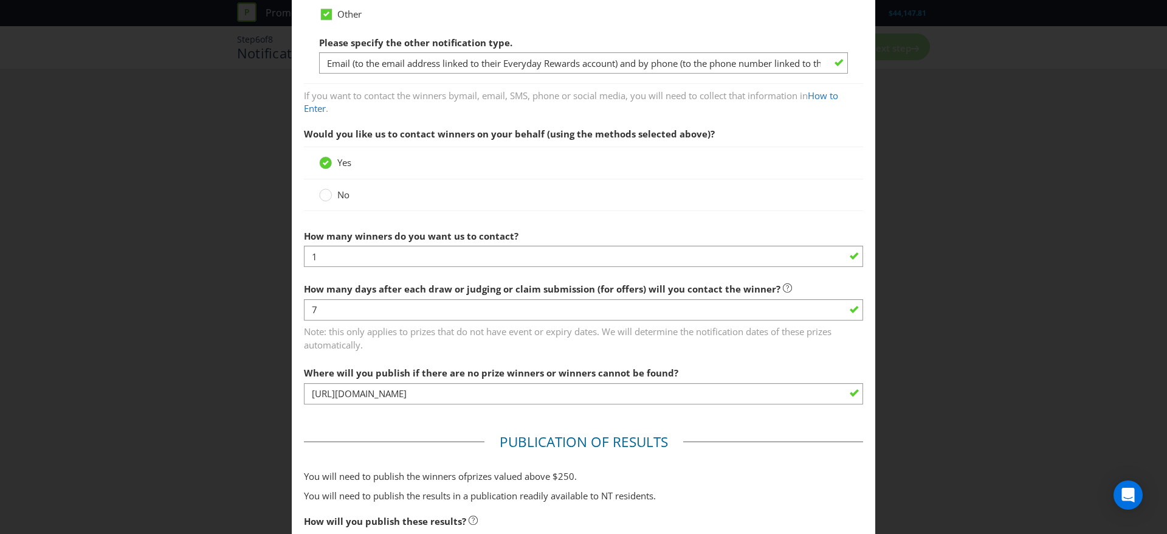
click at [730, 380] on div "Where will you publish if there are no prize winners or winners cannot be found…" at bounding box center [583, 382] width 559 height 44
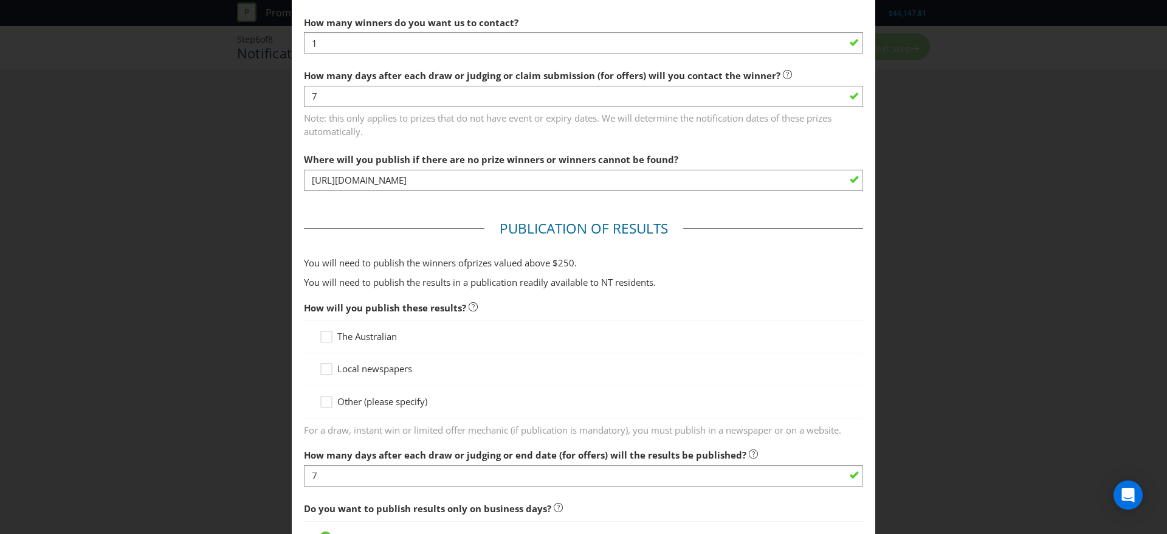
scroll to position [448, 0]
click at [327, 404] on icon at bounding box center [328, 402] width 18 height 18
click at [0, 0] on input "Other (please specify)" at bounding box center [0, 0] width 0 height 0
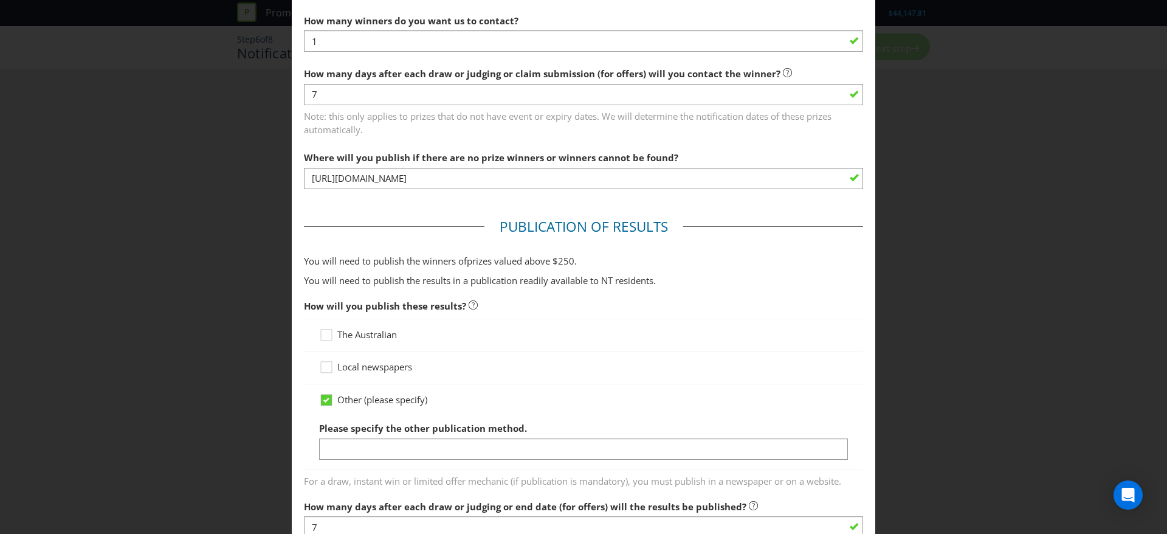
click at [356, 465] on div "Other (please specify) Please specify the other publication method." at bounding box center [583, 427] width 559 height 86
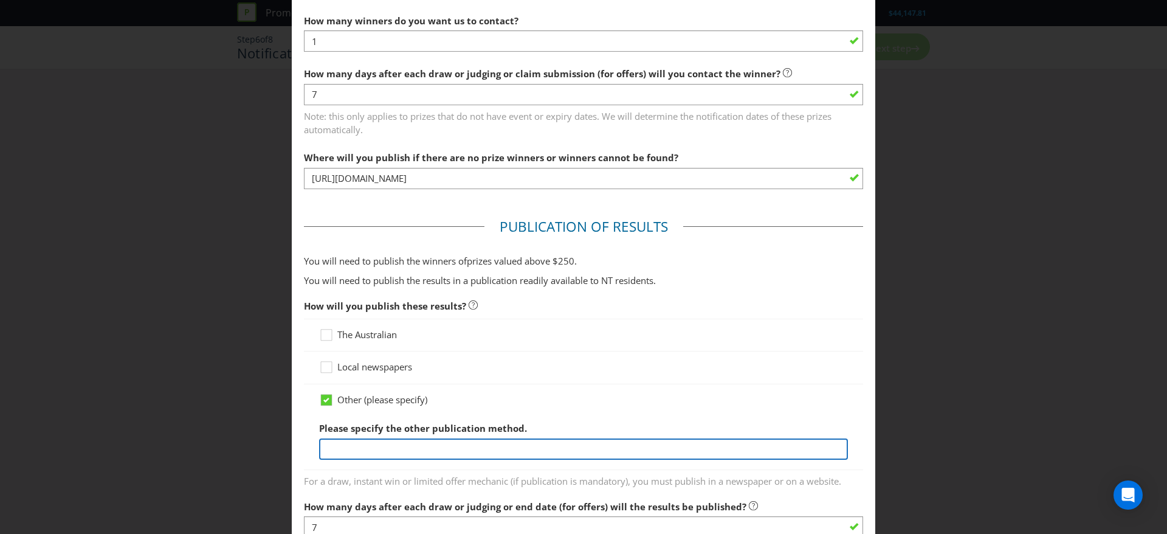
click at [370, 457] on input "text" at bounding box center [583, 448] width 529 height 21
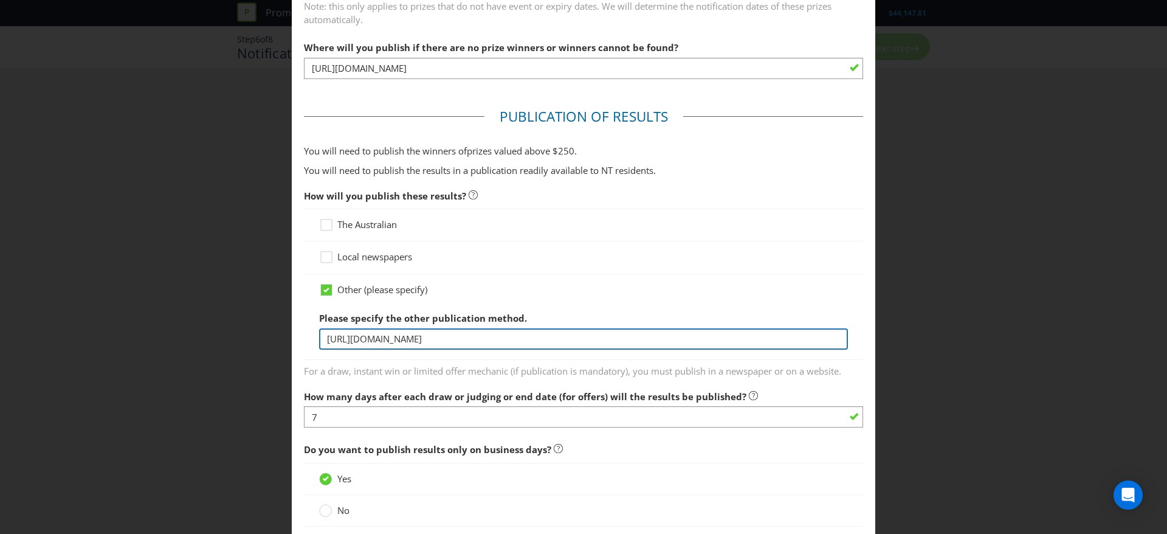
scroll to position [567, 0]
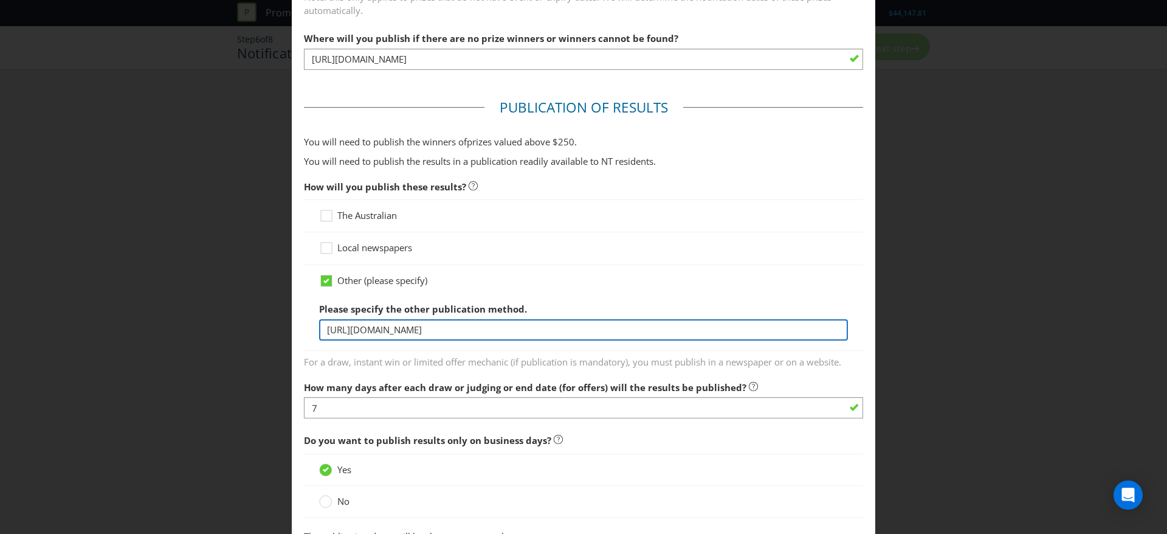
type input "[URL][DOMAIN_NAME]"
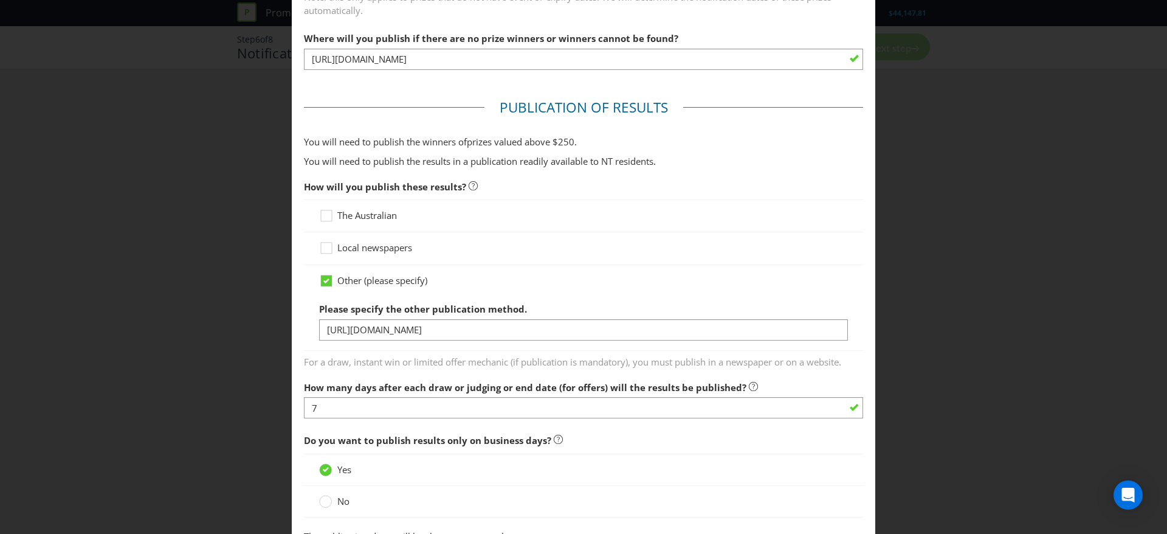
click at [743, 357] on span "For a draw, instant win or limited offer mechanic (if publication is mandatory)…" at bounding box center [583, 360] width 559 height 18
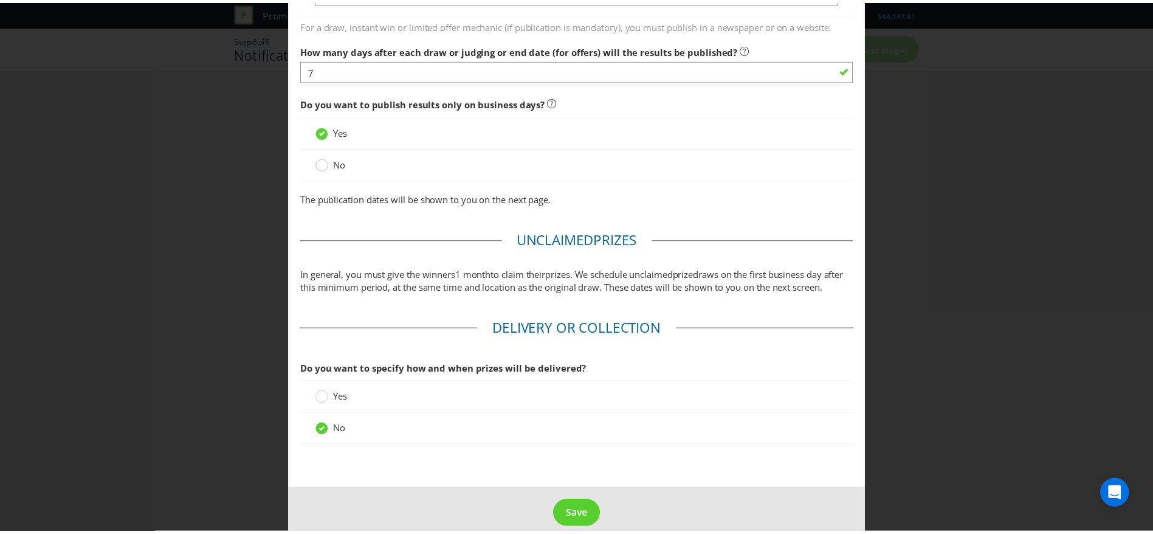
scroll to position [934, 0]
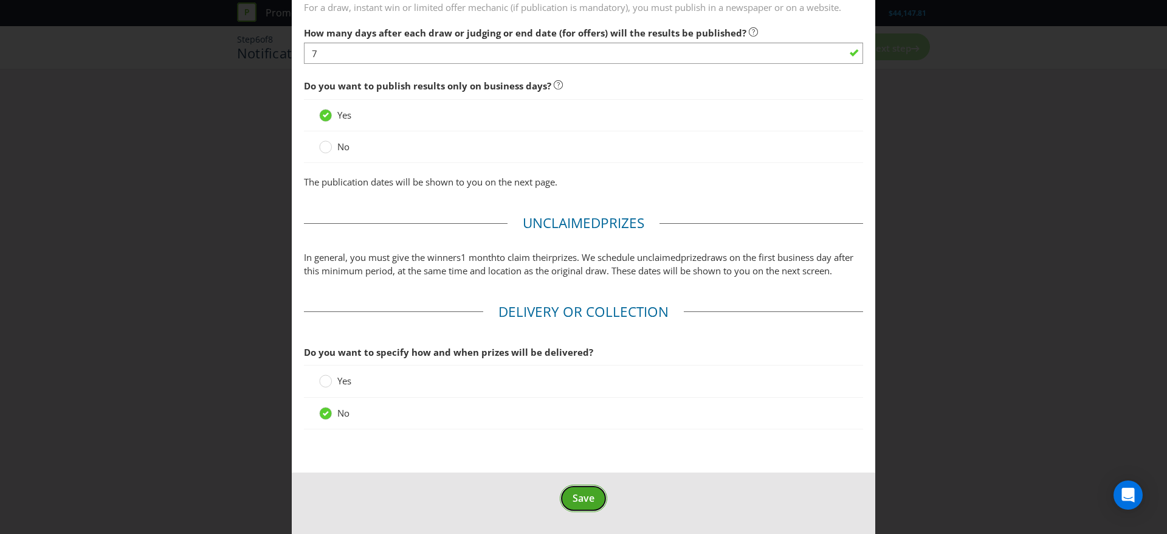
click at [575, 507] on button "Save" at bounding box center [583, 497] width 47 height 27
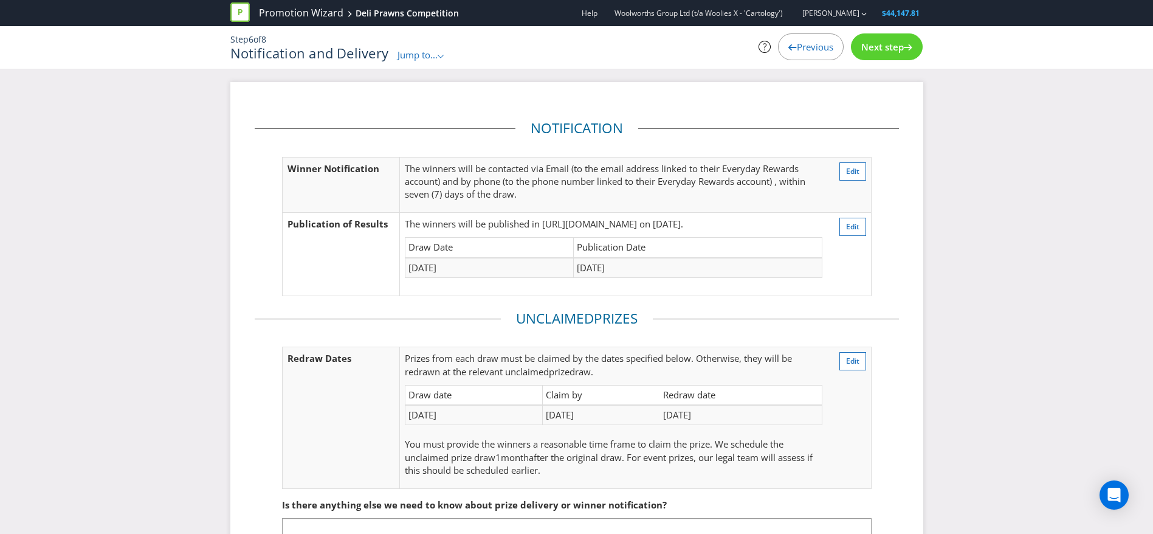
scroll to position [115, 0]
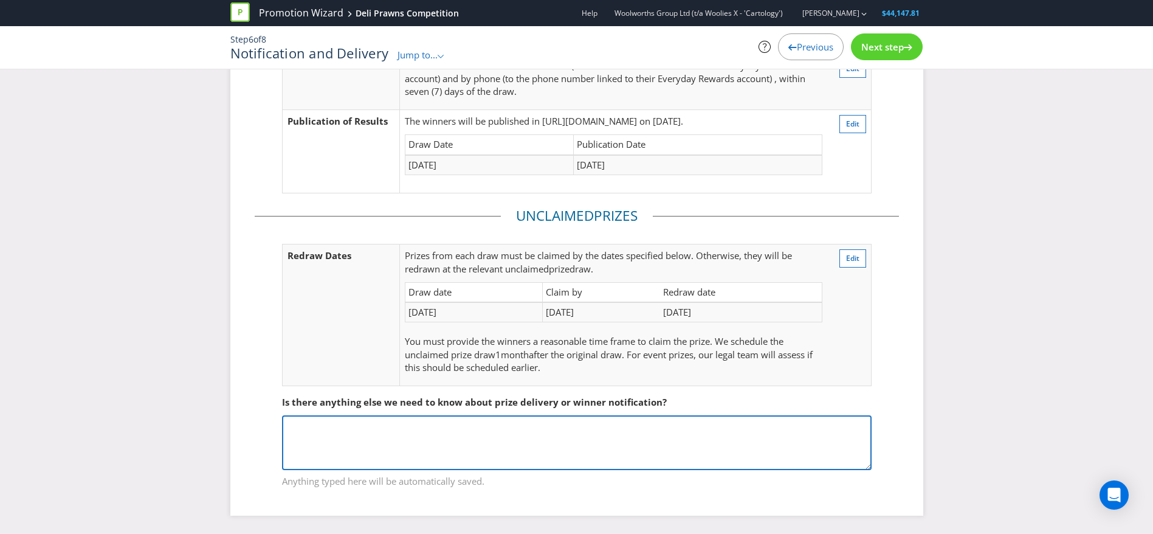
click at [578, 441] on textarea at bounding box center [576, 442] width 589 height 55
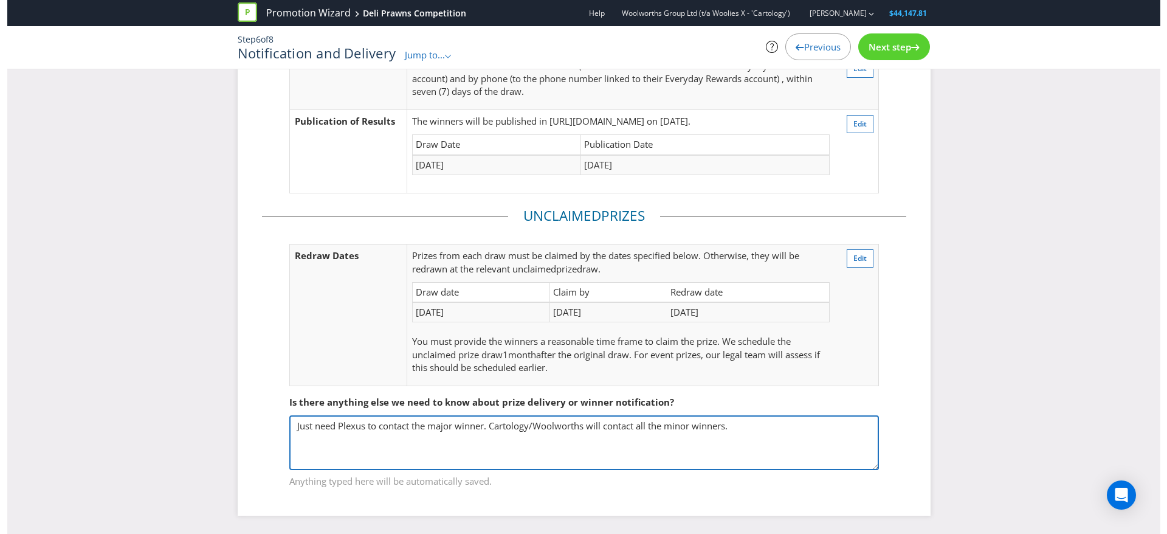
scroll to position [0, 0]
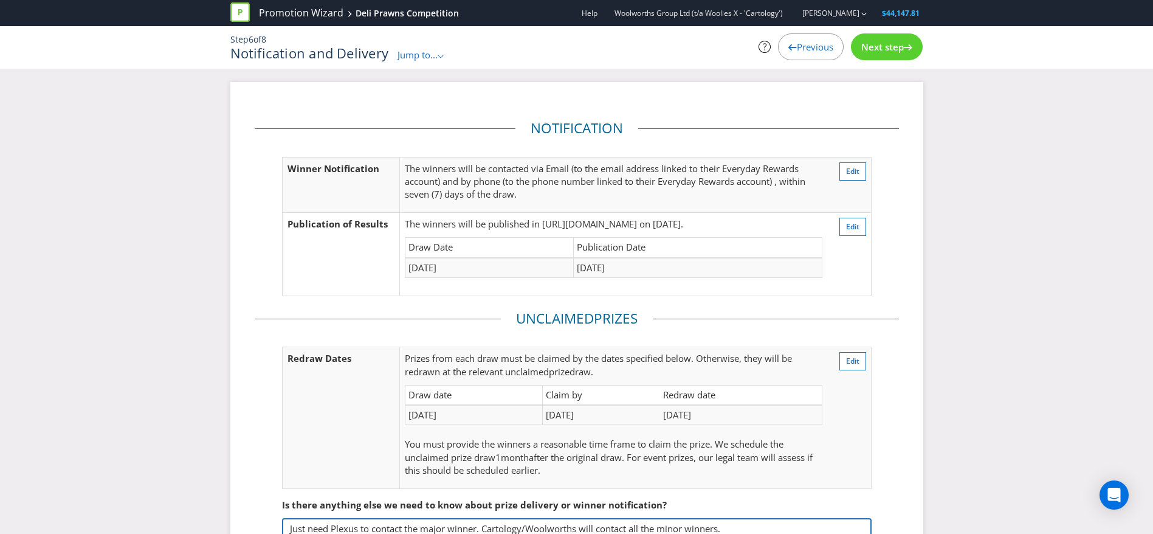
type textarea "Just need Plexus to contact the major winner. Cartology/Woolworths will contact…"
click at [905, 46] on icon at bounding box center [908, 47] width 9 height 6
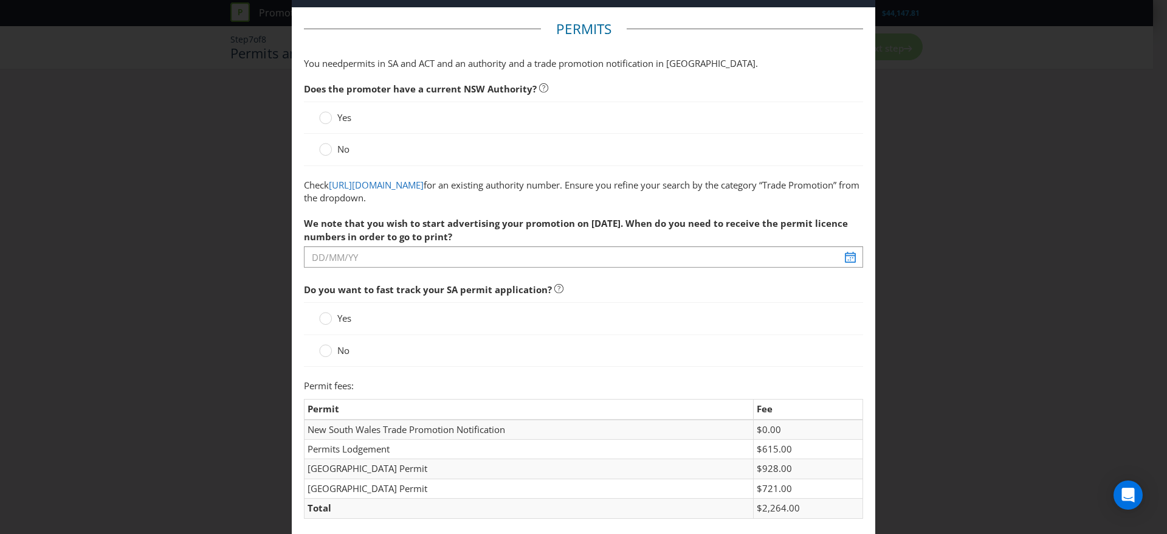
scroll to position [47, 0]
click at [341, 114] on span "Yes" at bounding box center [344, 115] width 14 height 12
click at [0, 0] on input "Yes" at bounding box center [0, 0] width 0 height 0
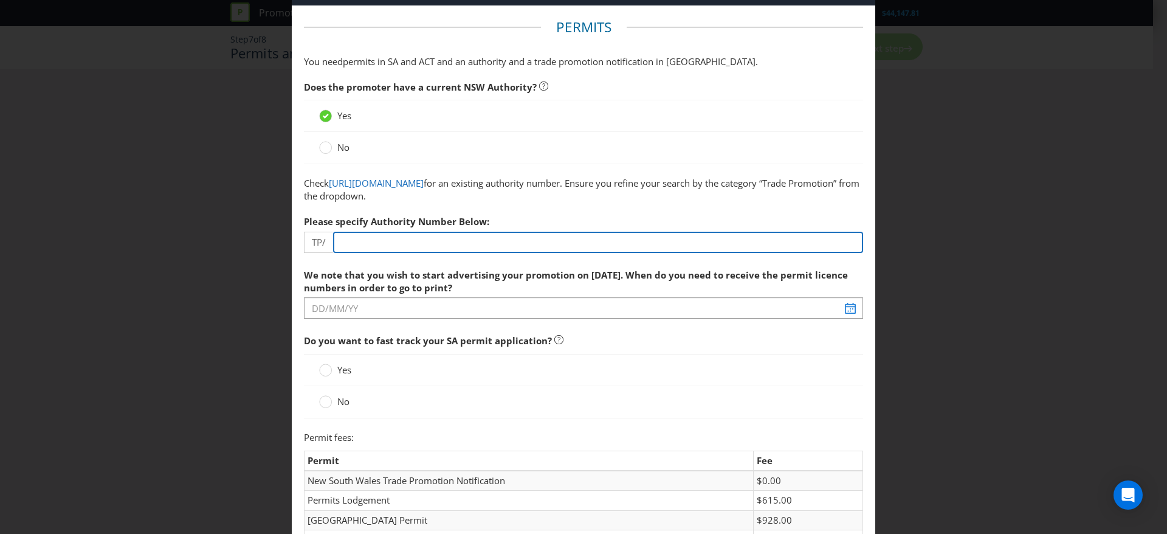
click at [373, 239] on input "number" at bounding box center [598, 242] width 530 height 21
type input "82"
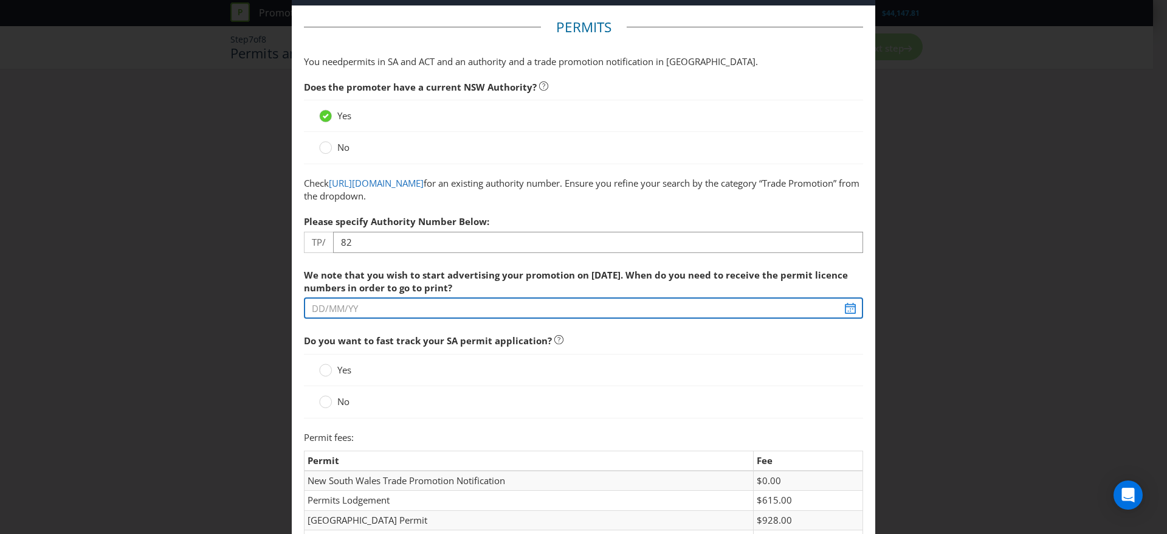
click at [373, 311] on div "We note that you wish to start advertising your promotion on [DATE]. When do yo…" at bounding box center [583, 291] width 559 height 57
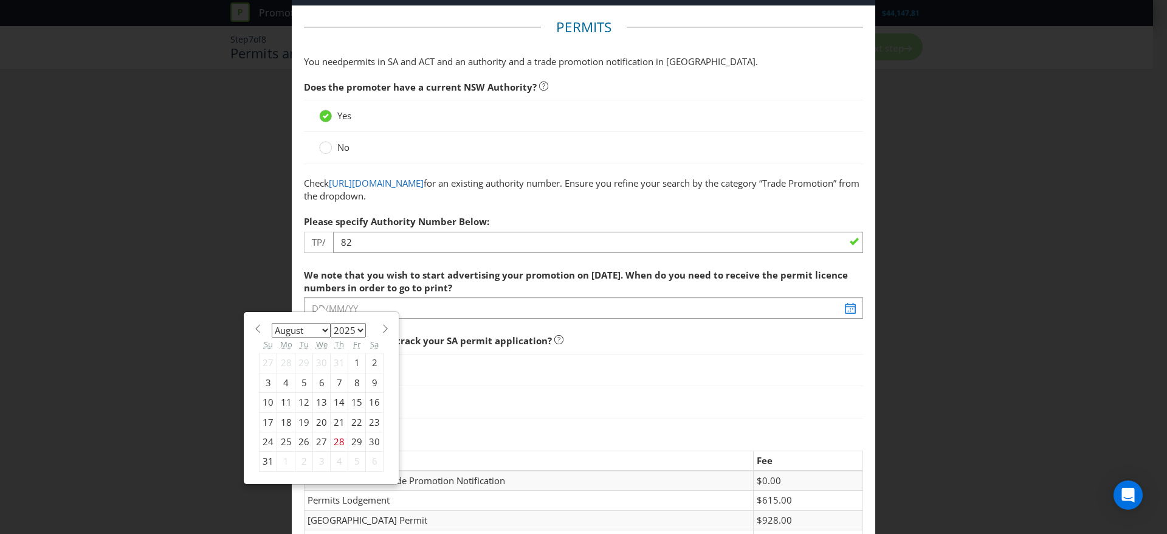
click at [380, 329] on span at bounding box center [384, 328] width 9 height 9
select select "8"
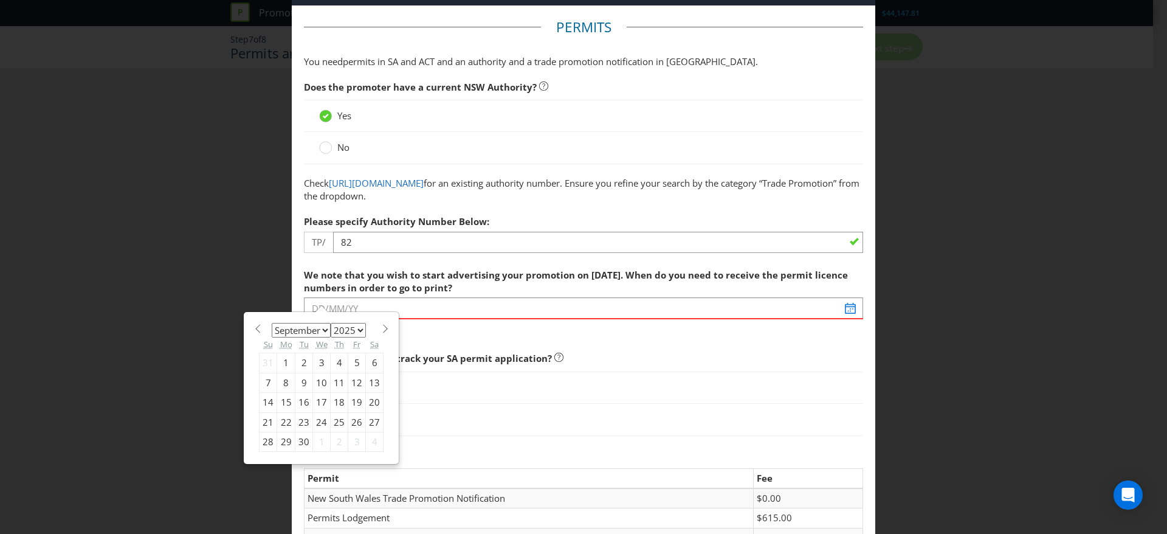
click at [355, 403] on div "19" at bounding box center [357, 402] width 18 height 19
type input "[DATE]"
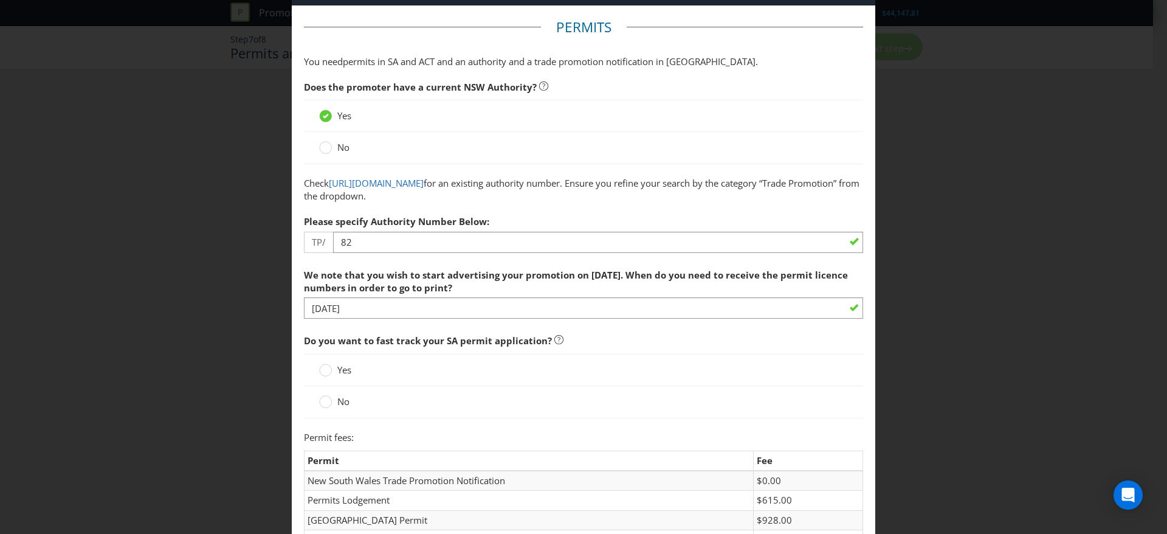
scroll to position [118, 0]
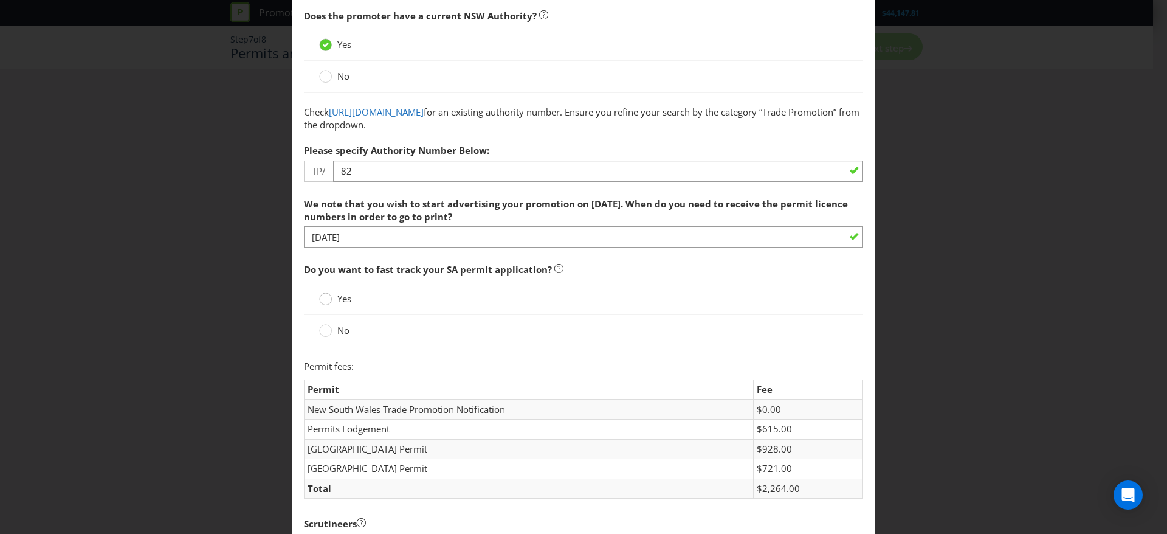
click at [319, 294] on icon at bounding box center [325, 298] width 13 height 13
click at [0, 0] on input "Yes" at bounding box center [0, 0] width 0 height 0
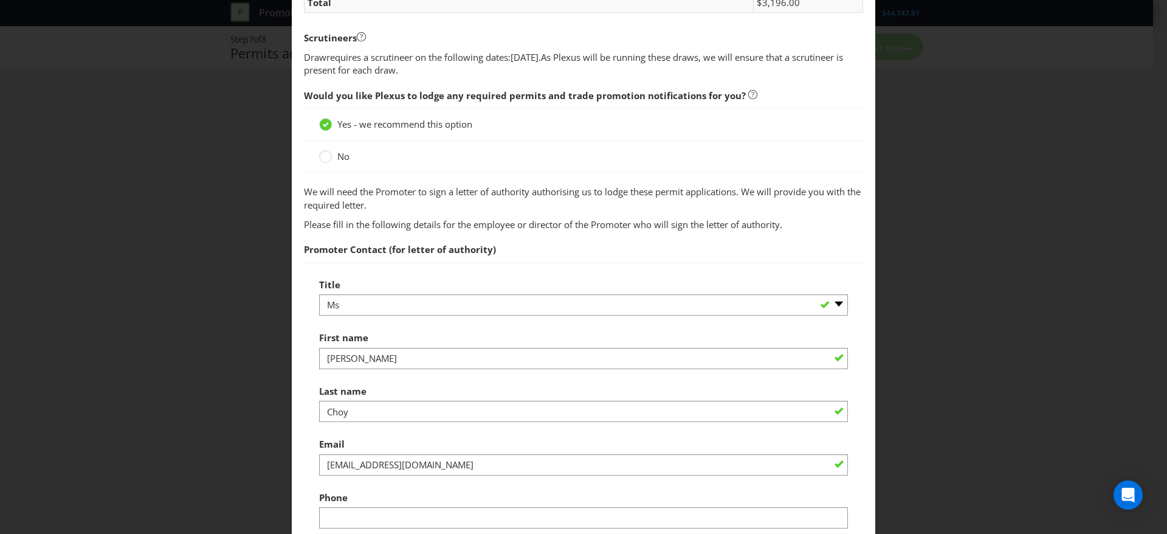
scroll to position [772, 0]
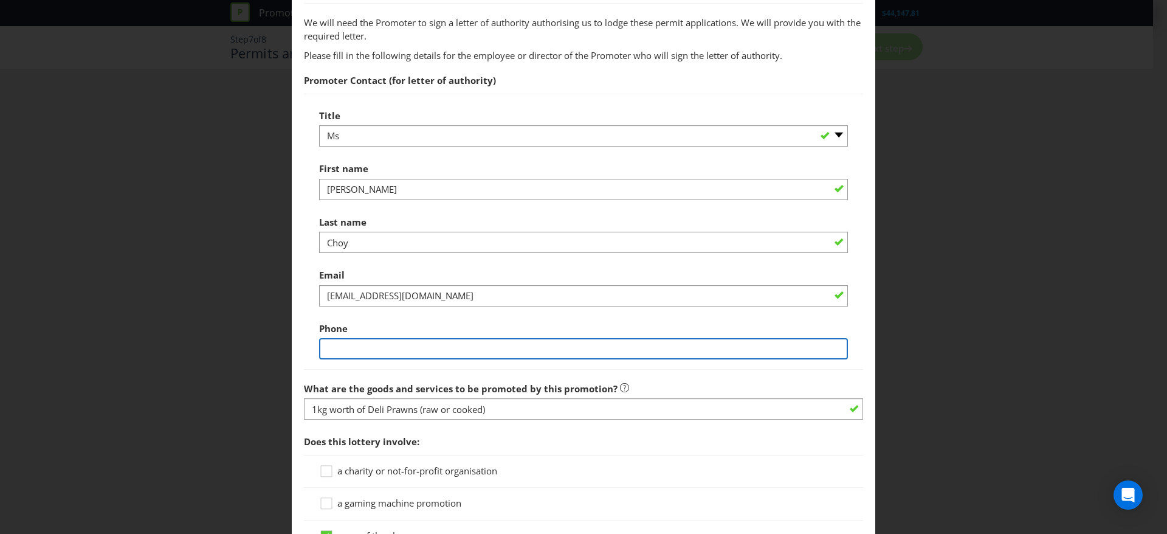
click at [433, 348] on input "text" at bounding box center [583, 348] width 529 height 21
type input "0486290667"
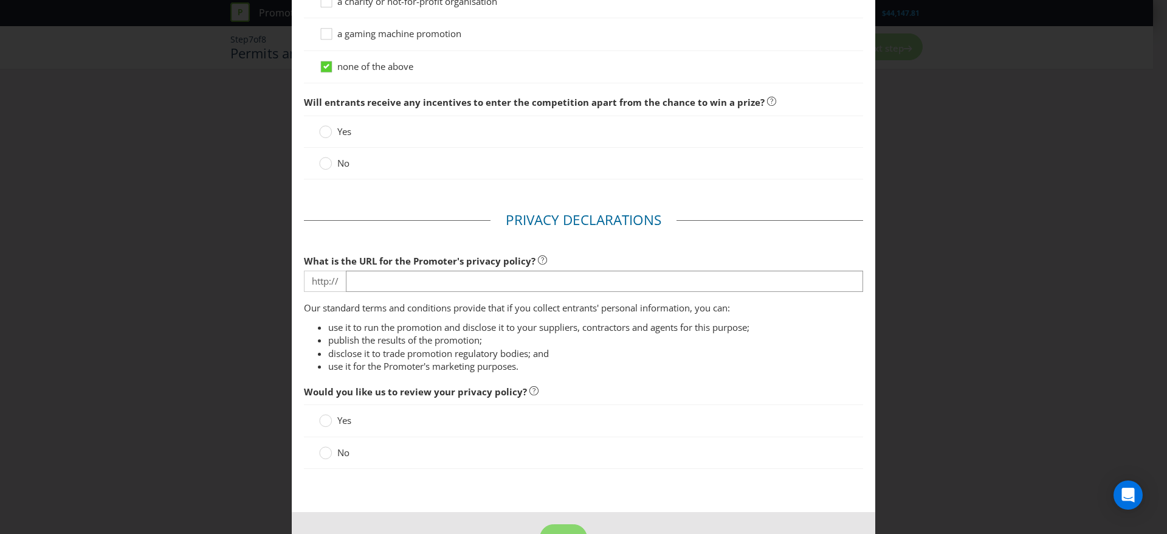
scroll to position [1243, 0]
click at [337, 163] on span "No" at bounding box center [343, 162] width 12 height 12
click at [0, 0] on input "No" at bounding box center [0, 0] width 0 height 0
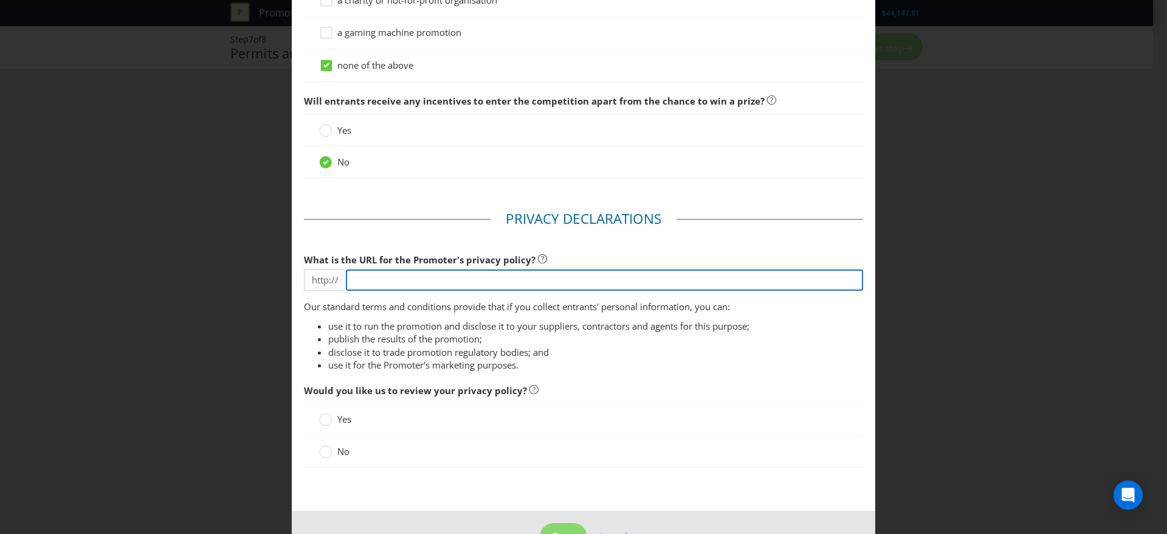
click at [421, 271] on input "text" at bounding box center [604, 279] width 517 height 21
type input "[DOMAIN_NAME][URL]"
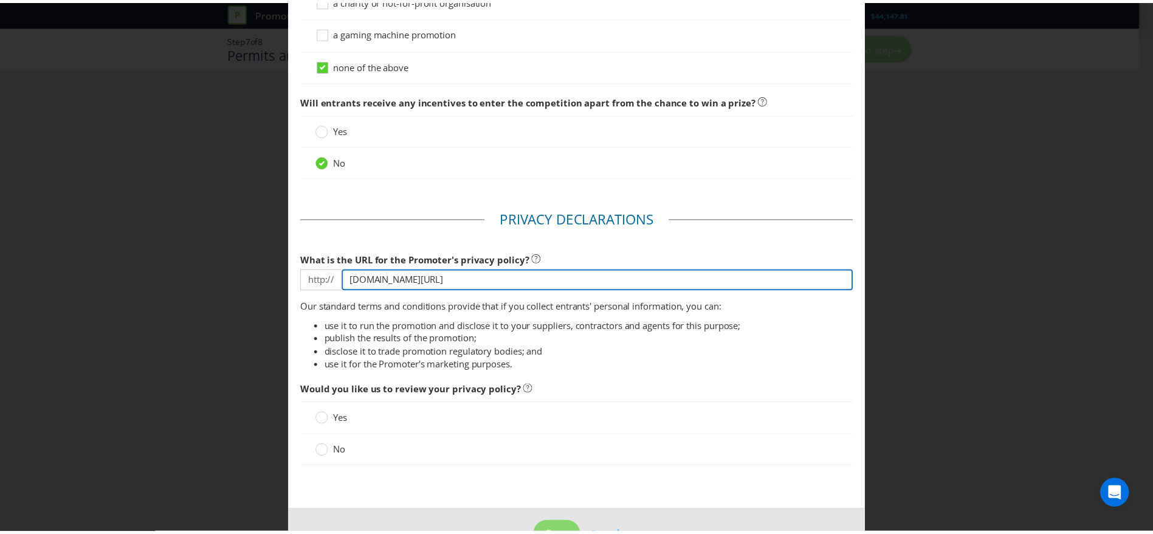
scroll to position [1281, 0]
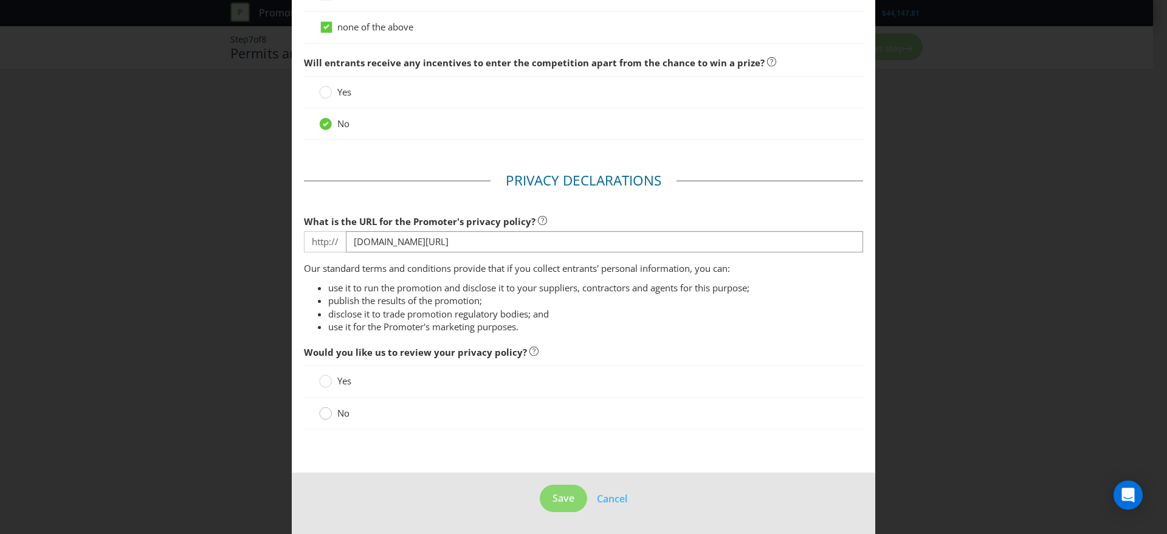
click at [323, 411] on div at bounding box center [326, 409] width 6 height 6
click at [0, 0] on input "No" at bounding box center [0, 0] width 0 height 0
click at [553, 492] on span "Save" at bounding box center [563, 497] width 22 height 13
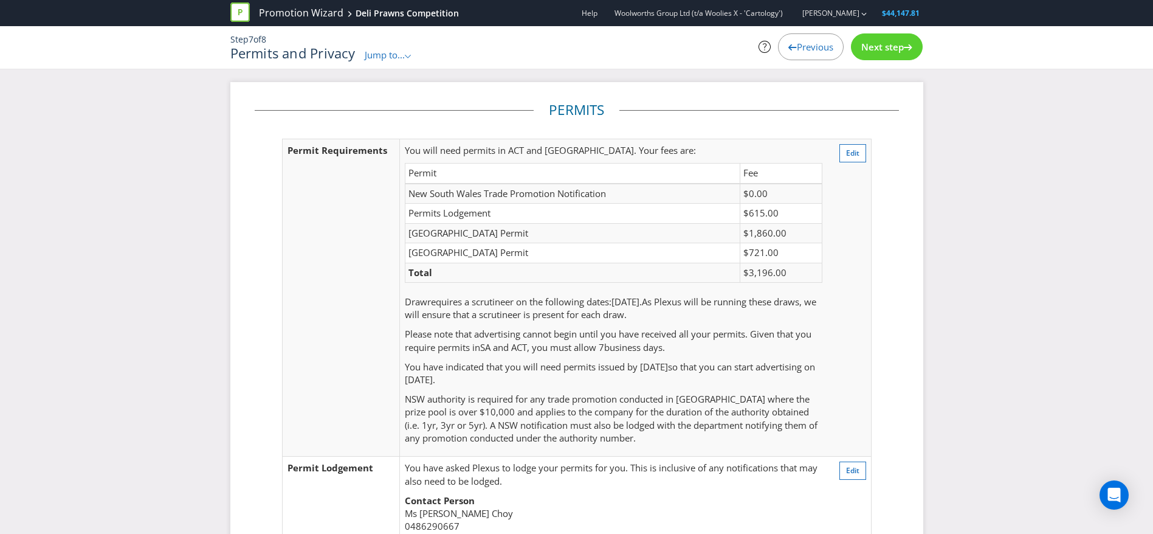
scroll to position [308, 0]
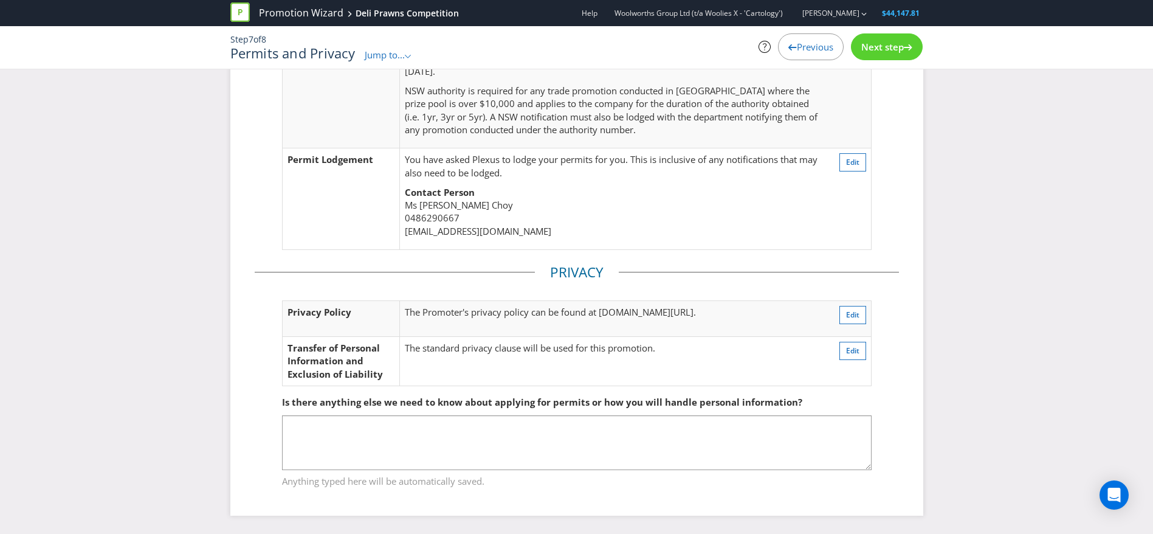
click at [891, 29] on div "Step 7 of 8 Permits and Privacy Jump to... .st0{fill-rule:evenodd;clip-rule:eve…" at bounding box center [576, 47] width 711 height 43
click at [891, 45] on span "Next step" at bounding box center [882, 47] width 43 height 12
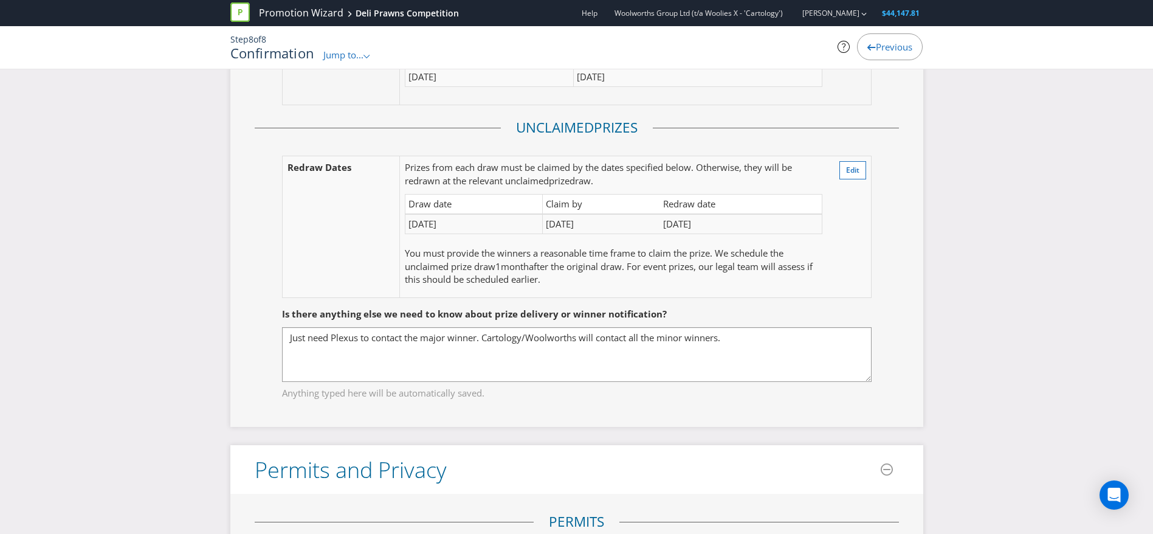
scroll to position [2224, 0]
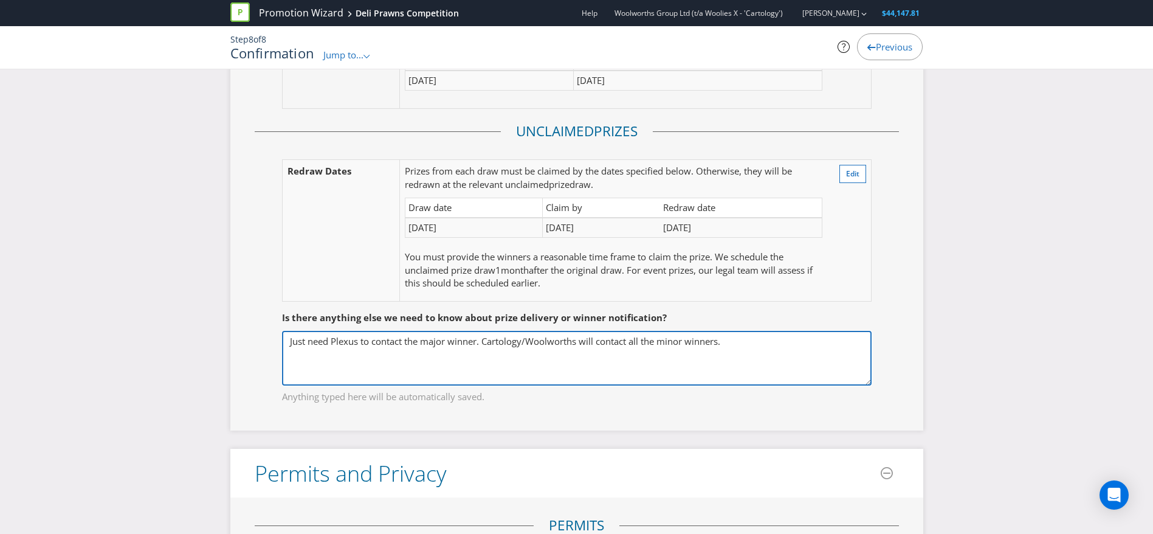
click at [424, 357] on textarea "Just need Plexus to contact the major winner. Cartology/Woolworths will contact…" at bounding box center [576, 358] width 589 height 55
click at [672, 354] on textarea "Just need Plexus to contact the major winner. Cartology/Woolworths will contact…" at bounding box center [576, 358] width 589 height 55
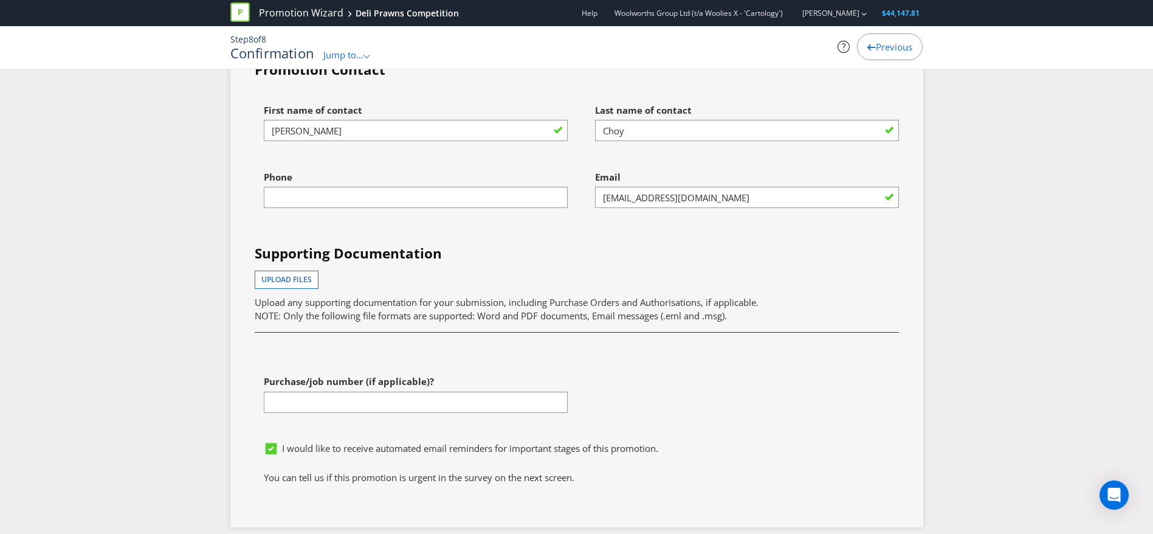
scroll to position [4242, 0]
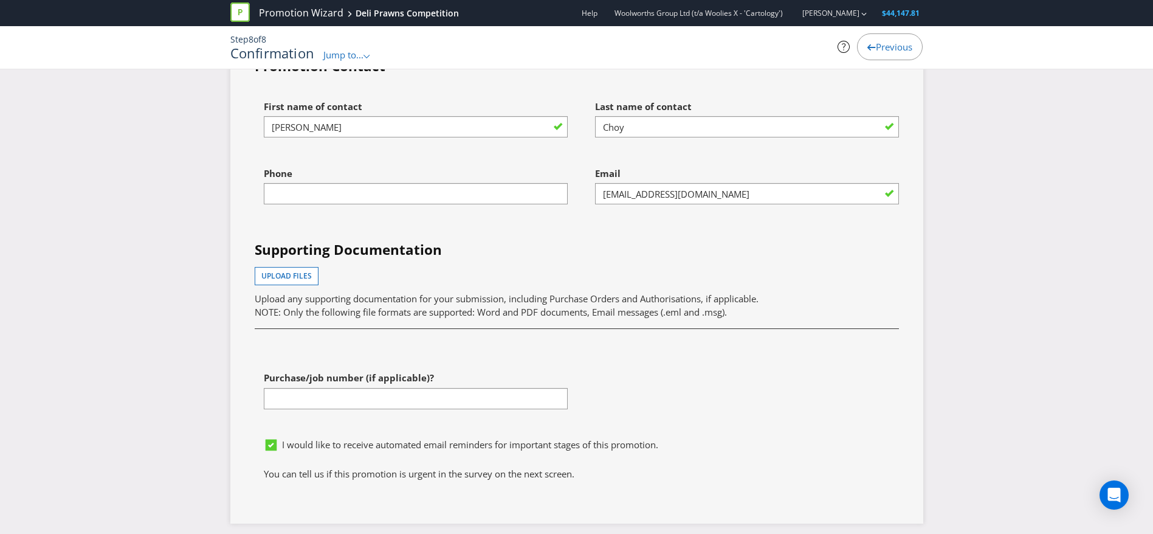
type textarea "Just need Plexus to contact the 1 x major winner. Cartology/Woolworths will con…"
click at [505, 196] on input "text" at bounding box center [416, 193] width 304 height 21
type input "0486290667"
click at [284, 450] on span "I would like to receive automated email reminders for important stages of this …" at bounding box center [470, 444] width 376 height 12
click at [0, 0] on input "I would like to receive automated email reminders for important stages of this …" at bounding box center [0, 0] width 0 height 0
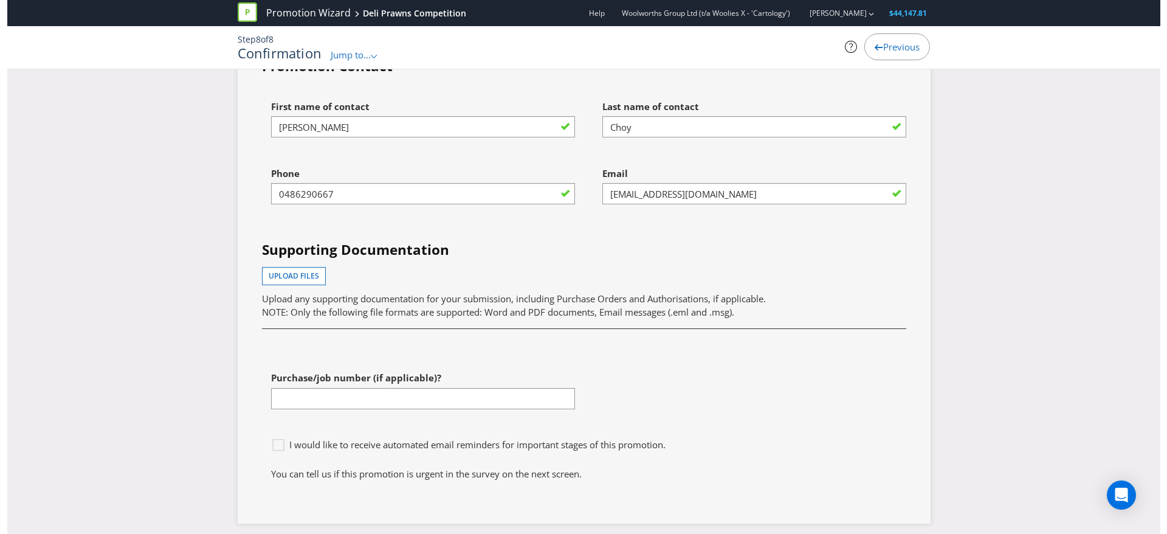
scroll to position [4578, 0]
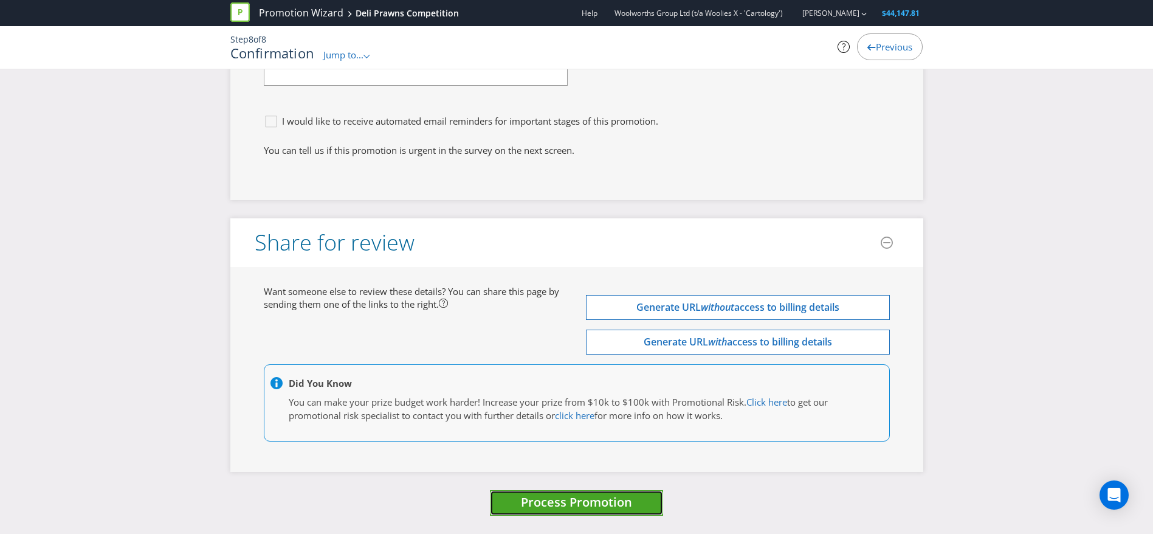
click at [572, 501] on span "Process Promotion" at bounding box center [576, 501] width 111 height 16
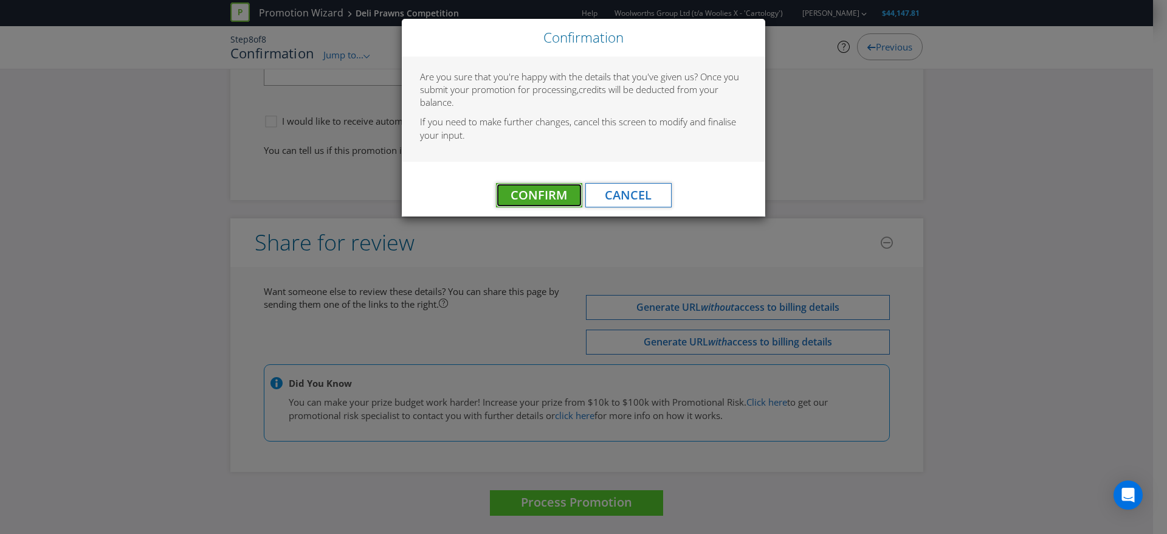
click at [528, 193] on span "Confirm" at bounding box center [538, 195] width 57 height 16
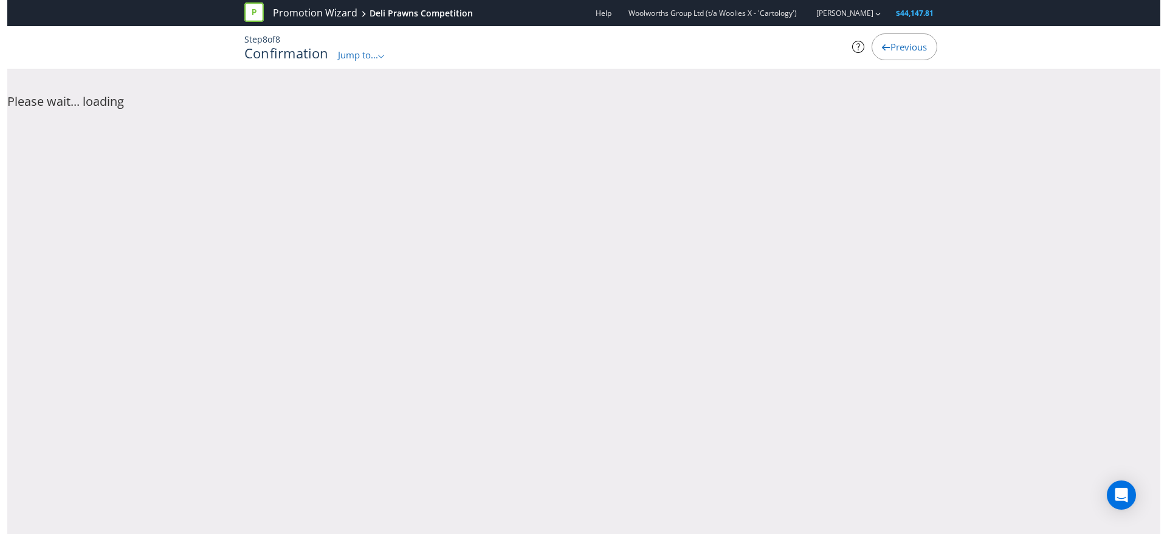
scroll to position [0, 0]
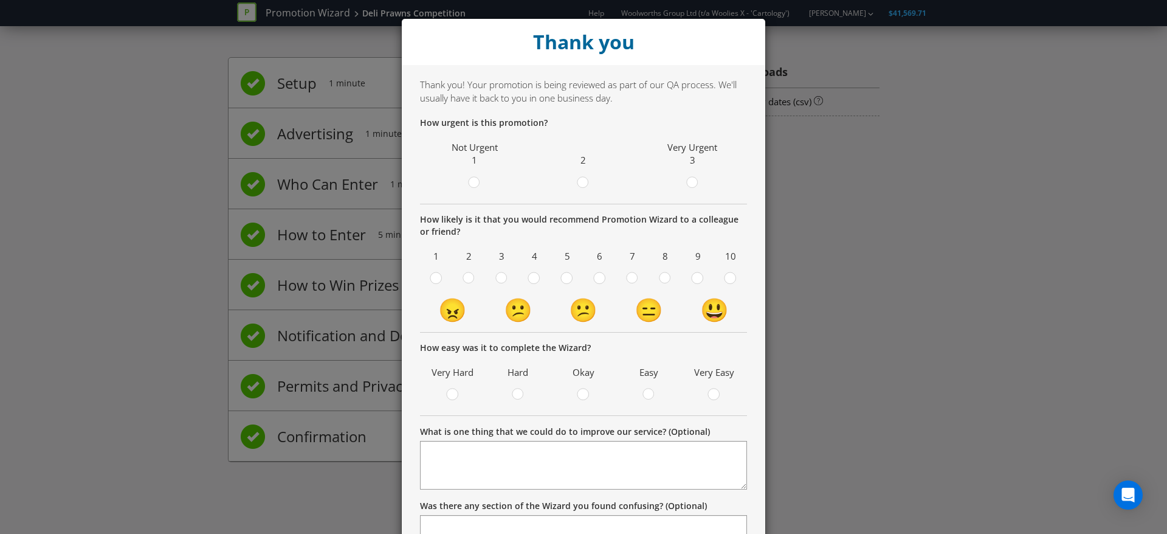
click at [988, 205] on div "Thank you Thank you! Your promotion is being reviewed as part of our QA process…" at bounding box center [583, 267] width 1167 height 534
